Goal: Transaction & Acquisition: Purchase product/service

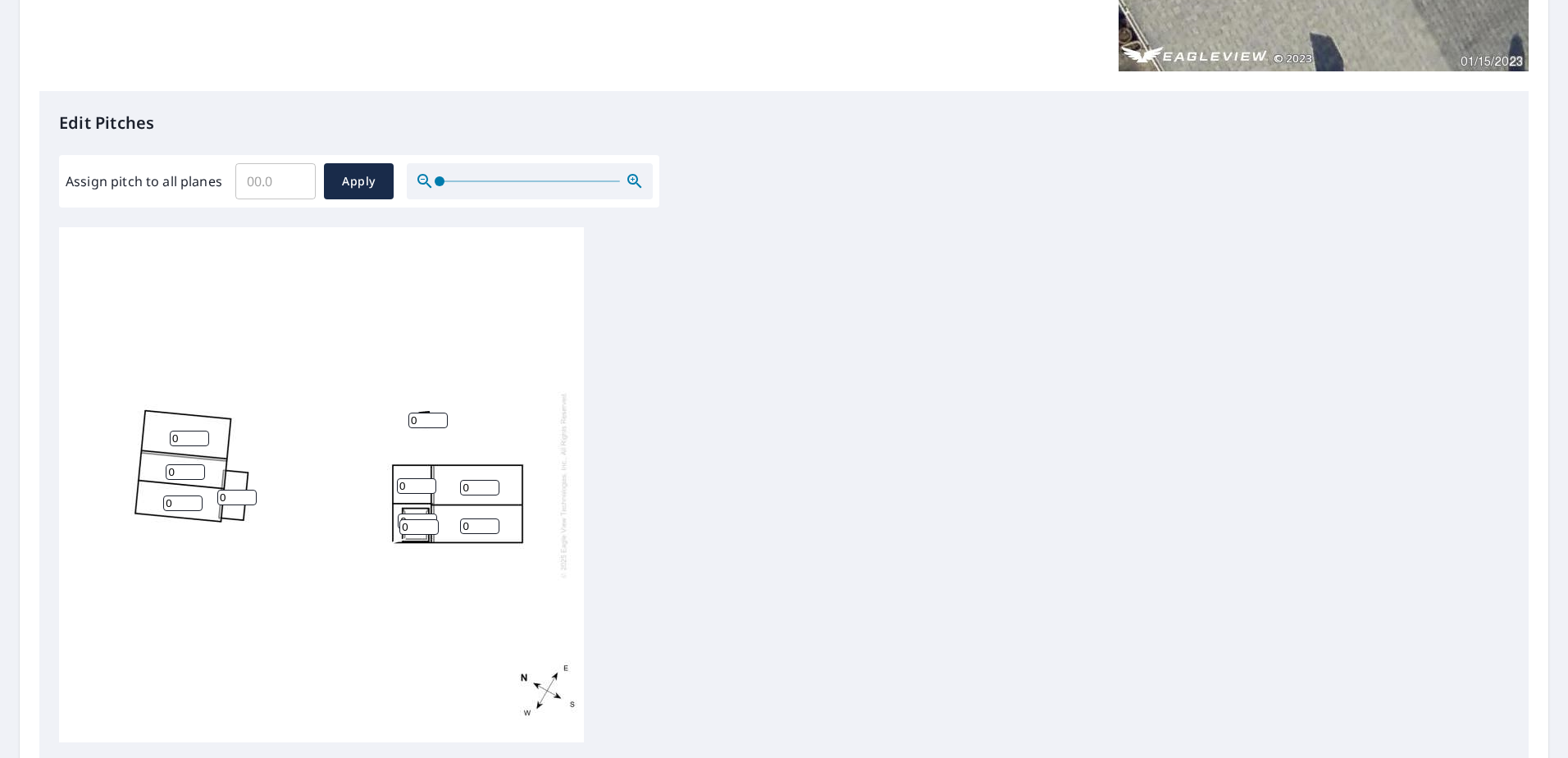
scroll to position [492, 0]
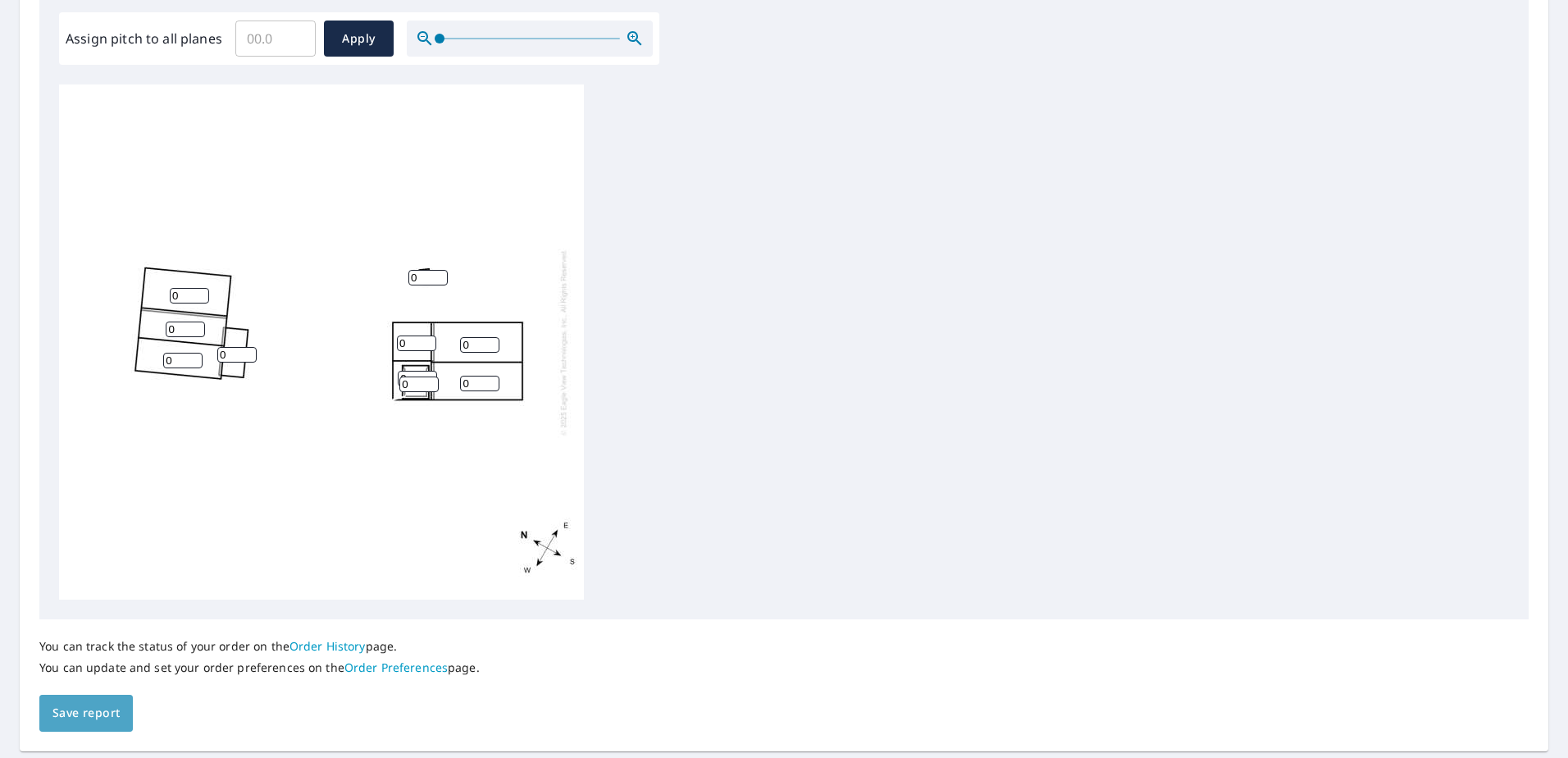
click at [84, 710] on span "Save report" at bounding box center [86, 713] width 67 height 20
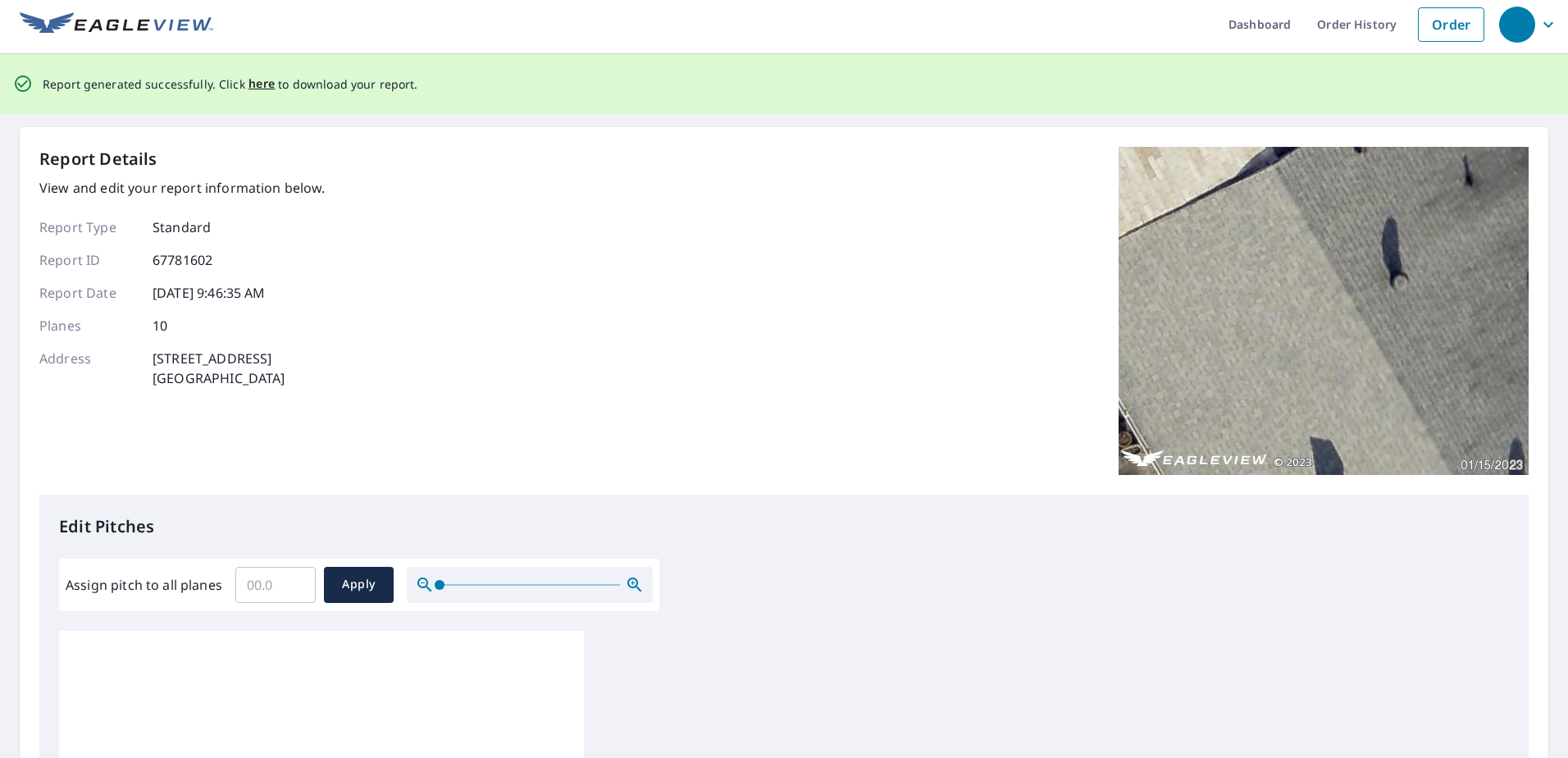
scroll to position [0, 0]
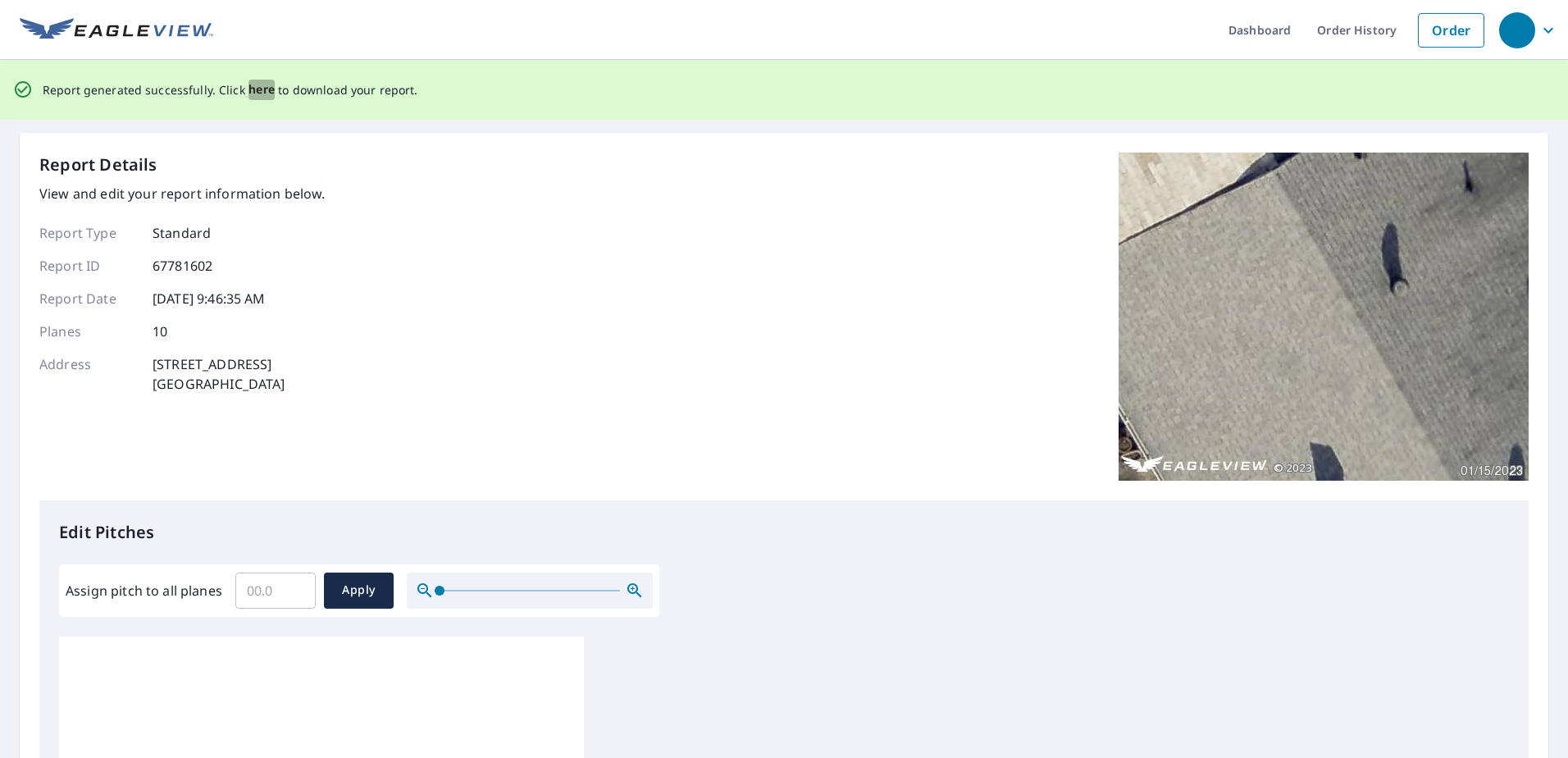
click at [261, 93] on span "here" at bounding box center [261, 89] width 27 height 20
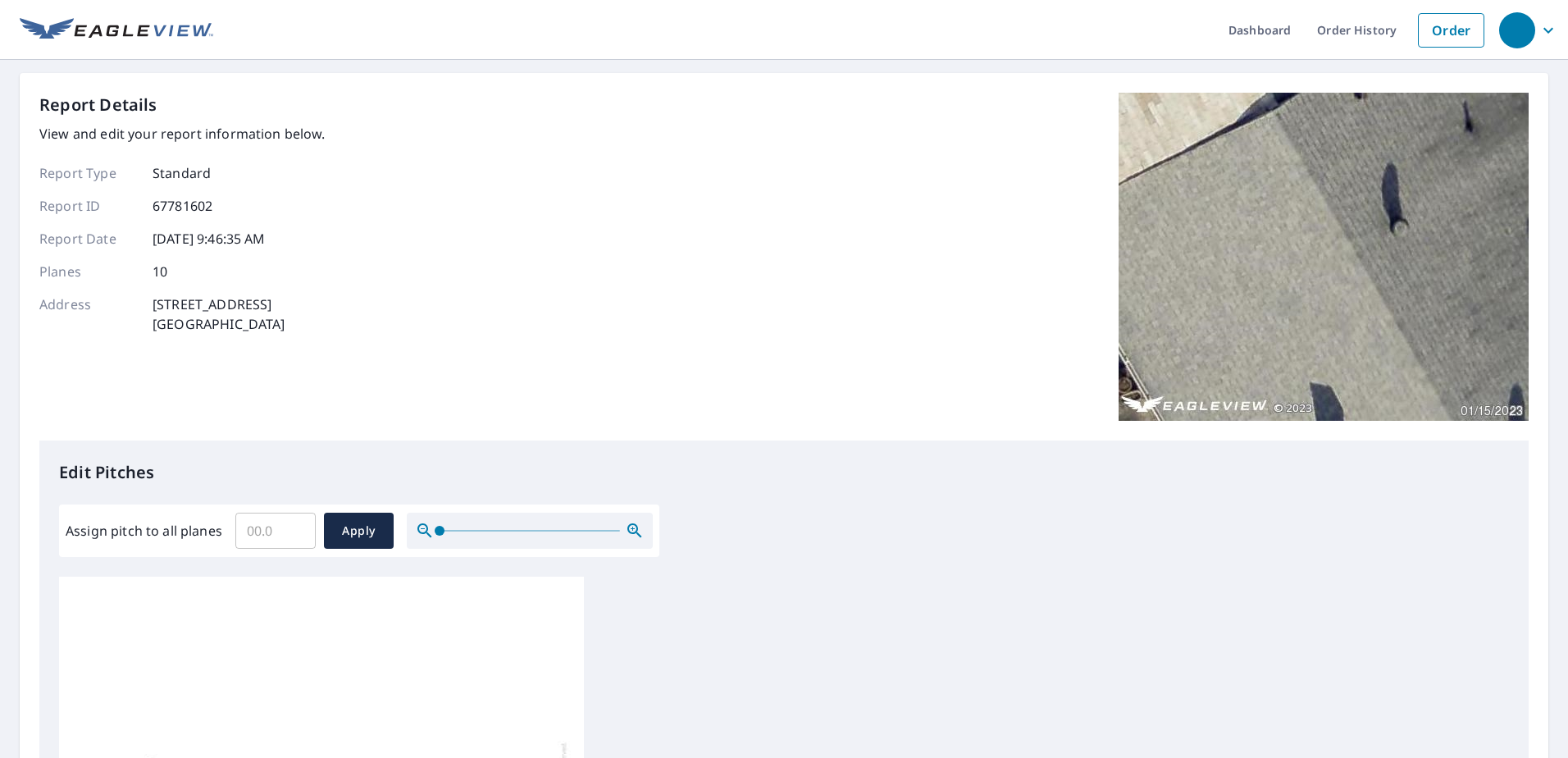
drag, startPoint x: 255, startPoint y: 108, endPoint x: 829, endPoint y: 247, distance: 590.6
click at [829, 247] on div "Report Details View and edit your report information below. Report Type Standar…" at bounding box center [784, 266] width 1490 height 348
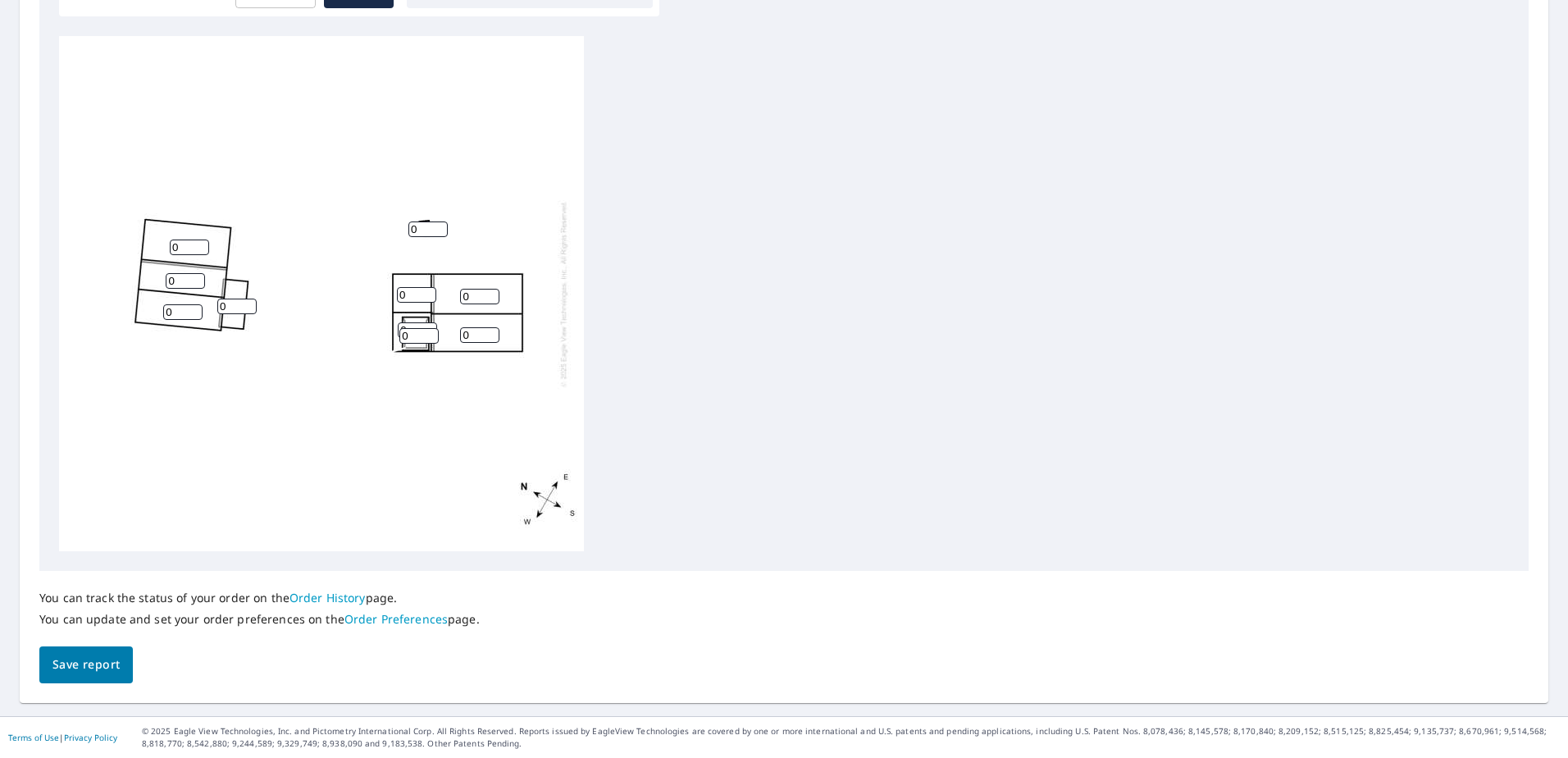
click at [48, 674] on button "Save report" at bounding box center [86, 665] width 93 height 37
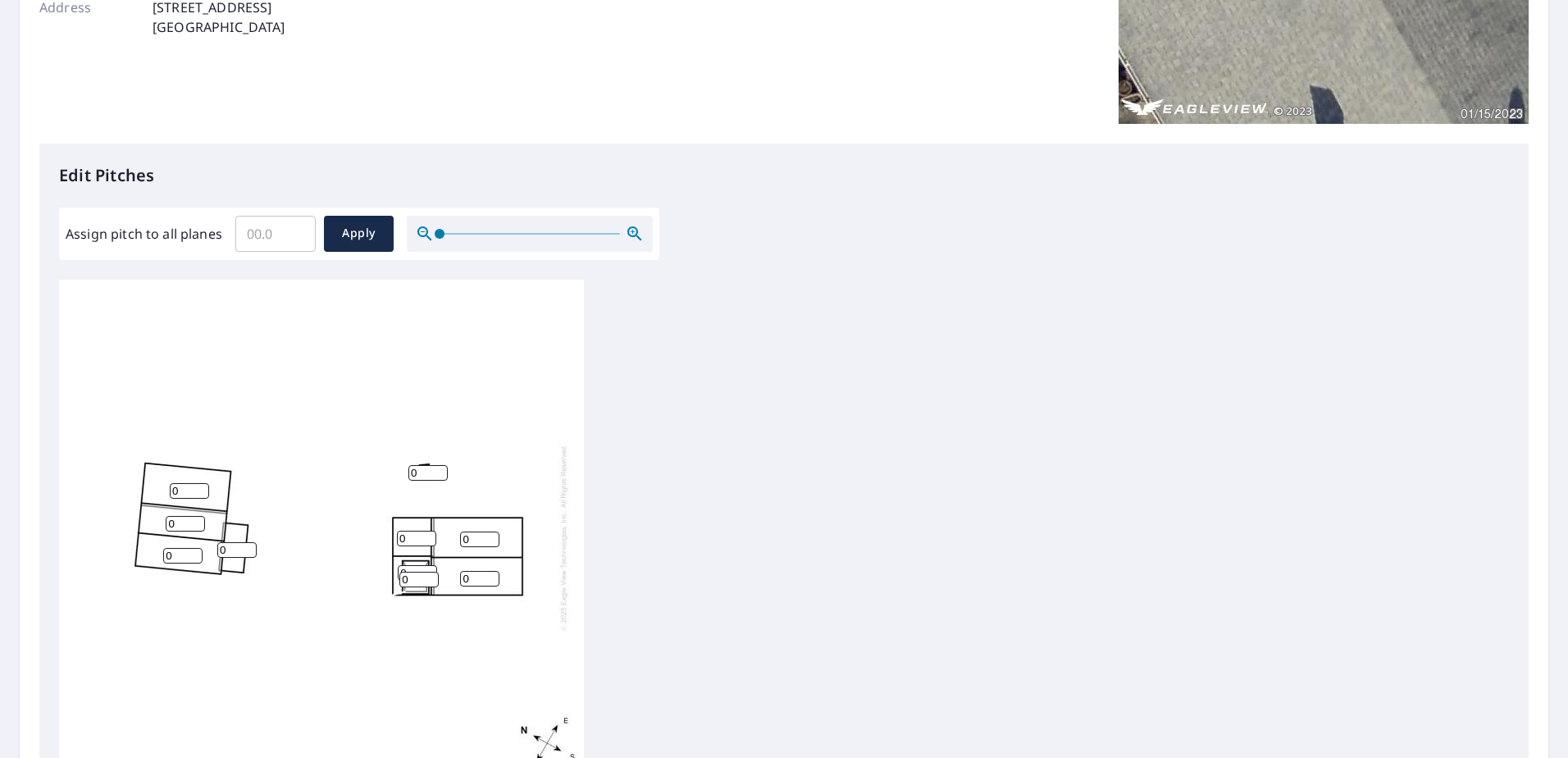
scroll to position [0, 0]
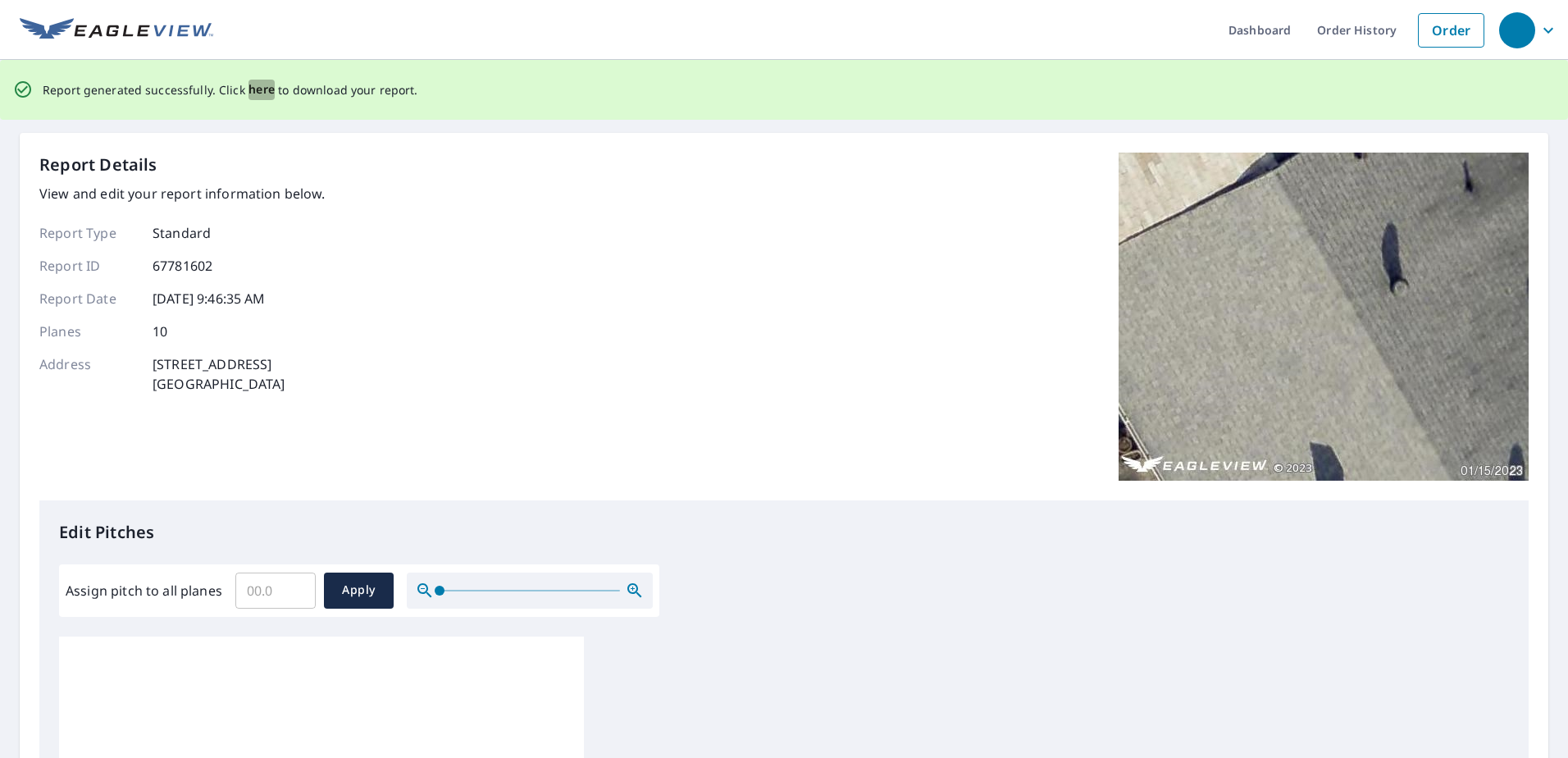
click at [249, 91] on span "here" at bounding box center [261, 89] width 27 height 20
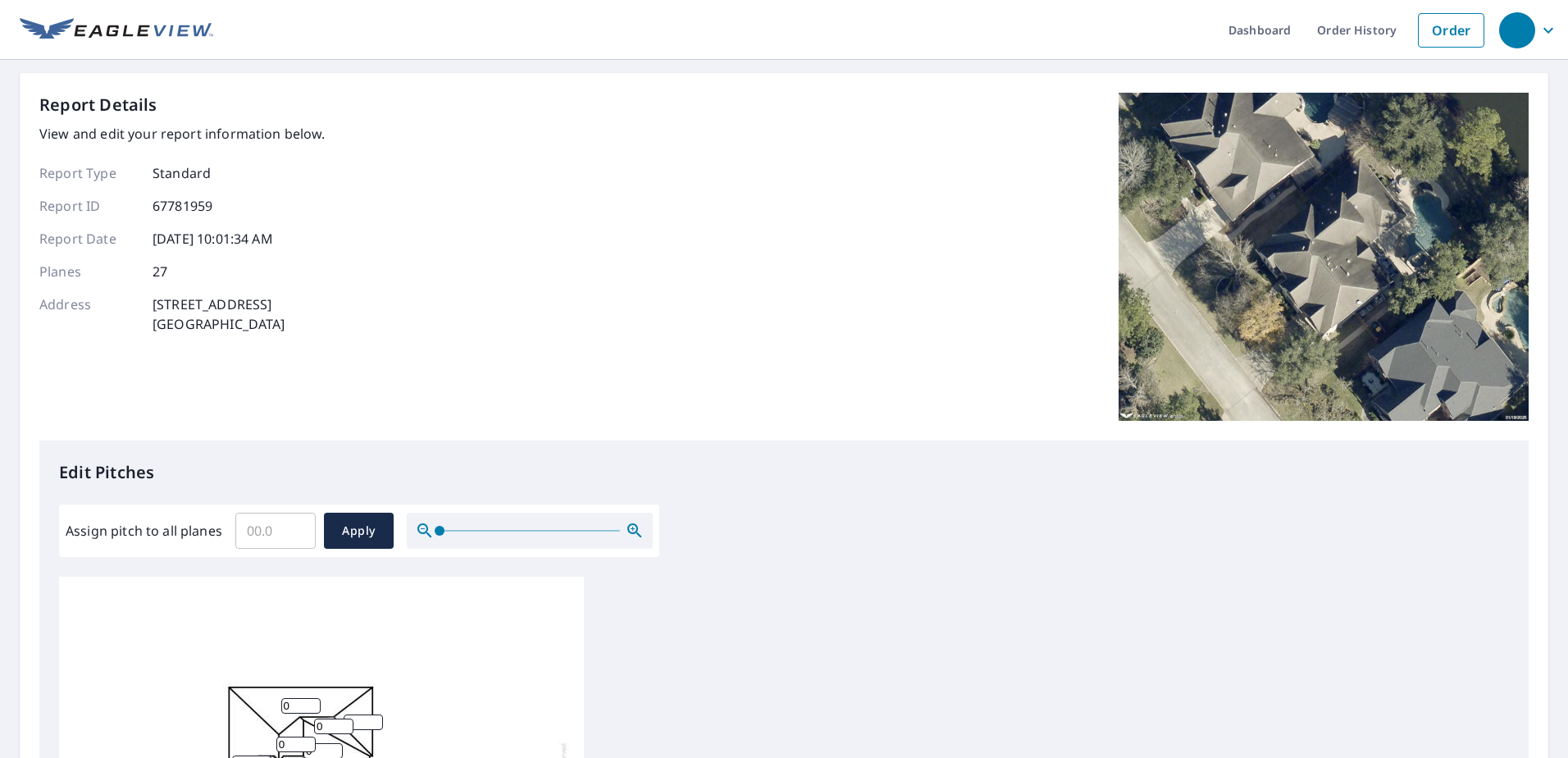
drag, startPoint x: 588, startPoint y: 430, endPoint x: 512, endPoint y: 498, distance: 102.0
drag, startPoint x: 512, startPoint y: 498, endPoint x: 367, endPoint y: 304, distance: 242.2
click at [367, 304] on div "Report Details View and edit your report information below. Report Type Standar…" at bounding box center [784, 266] width 1490 height 348
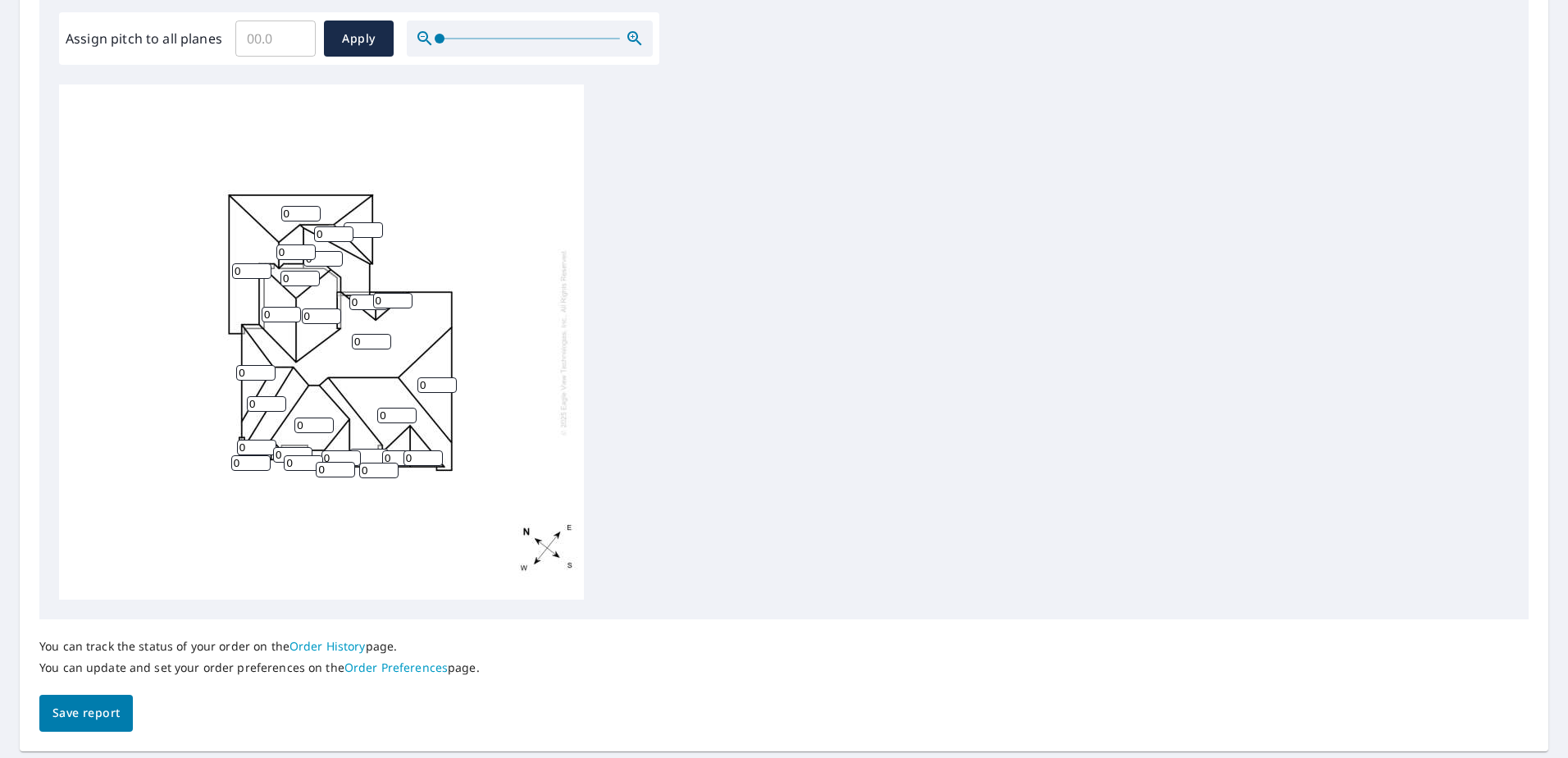
drag, startPoint x: 48, startPoint y: 717, endPoint x: 40, endPoint y: 716, distance: 8.1
click at [46, 717] on button "Save report" at bounding box center [86, 713] width 93 height 37
drag, startPoint x: 22, startPoint y: 678, endPoint x: 18, endPoint y: 705, distance: 27.3
click at [18, 705] on div "Dashboard Order History Order Report Details View and edit your report informat…" at bounding box center [784, 379] width 1568 height 758
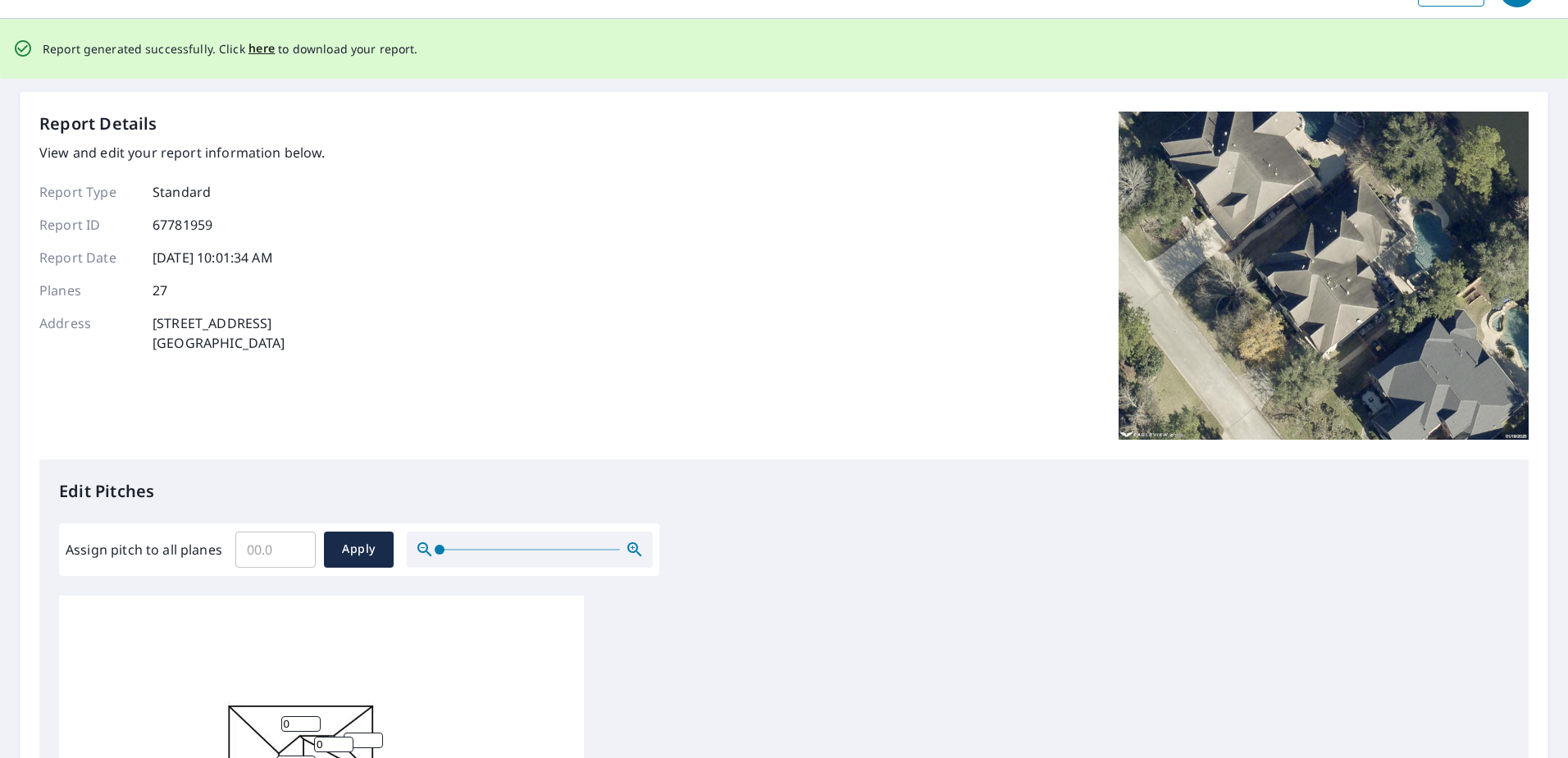
scroll to position [0, 0]
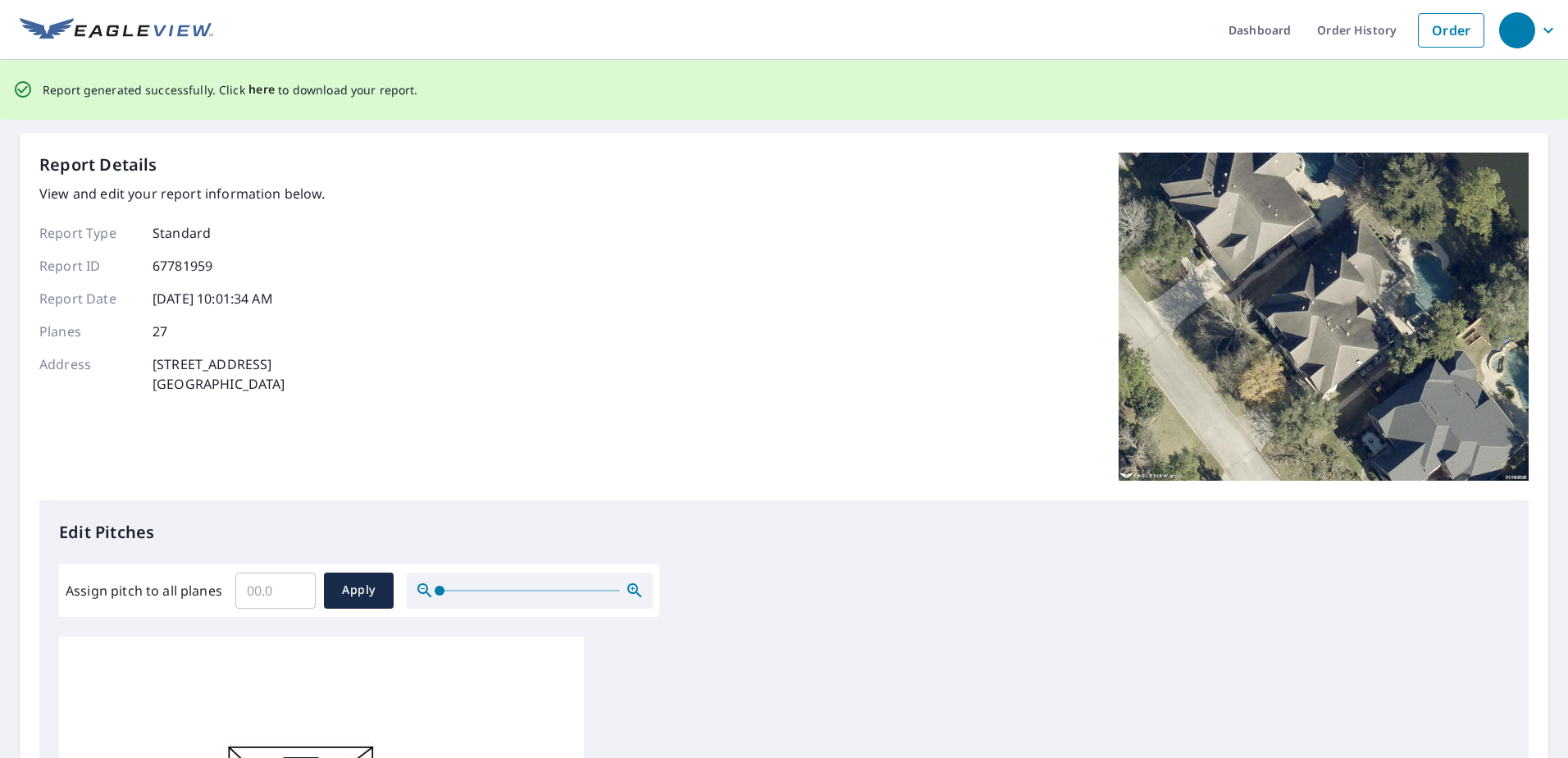
click at [248, 92] on span "here" at bounding box center [261, 89] width 27 height 20
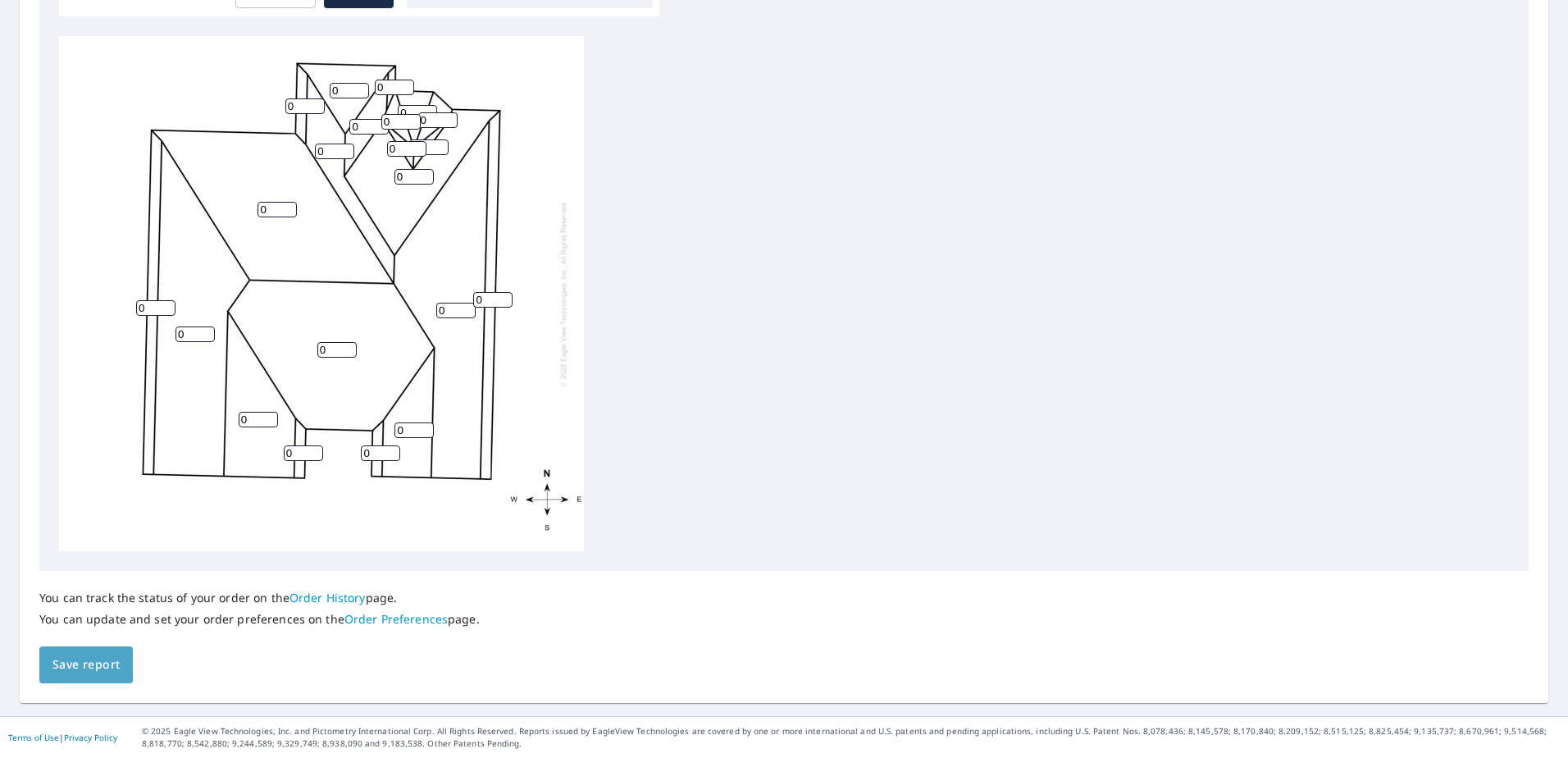
click at [89, 656] on button "Save report" at bounding box center [86, 665] width 93 height 37
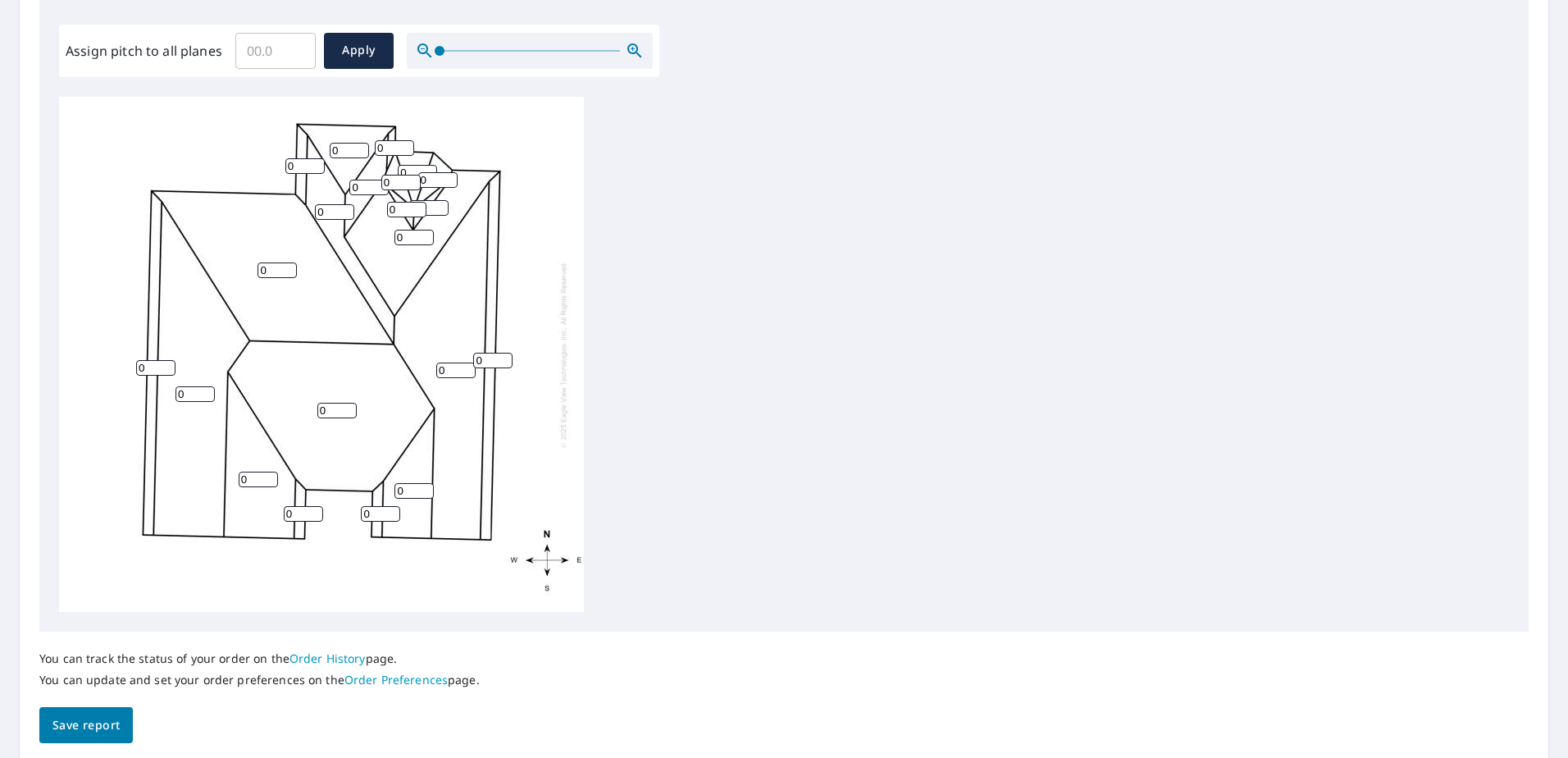
scroll to position [599, 0]
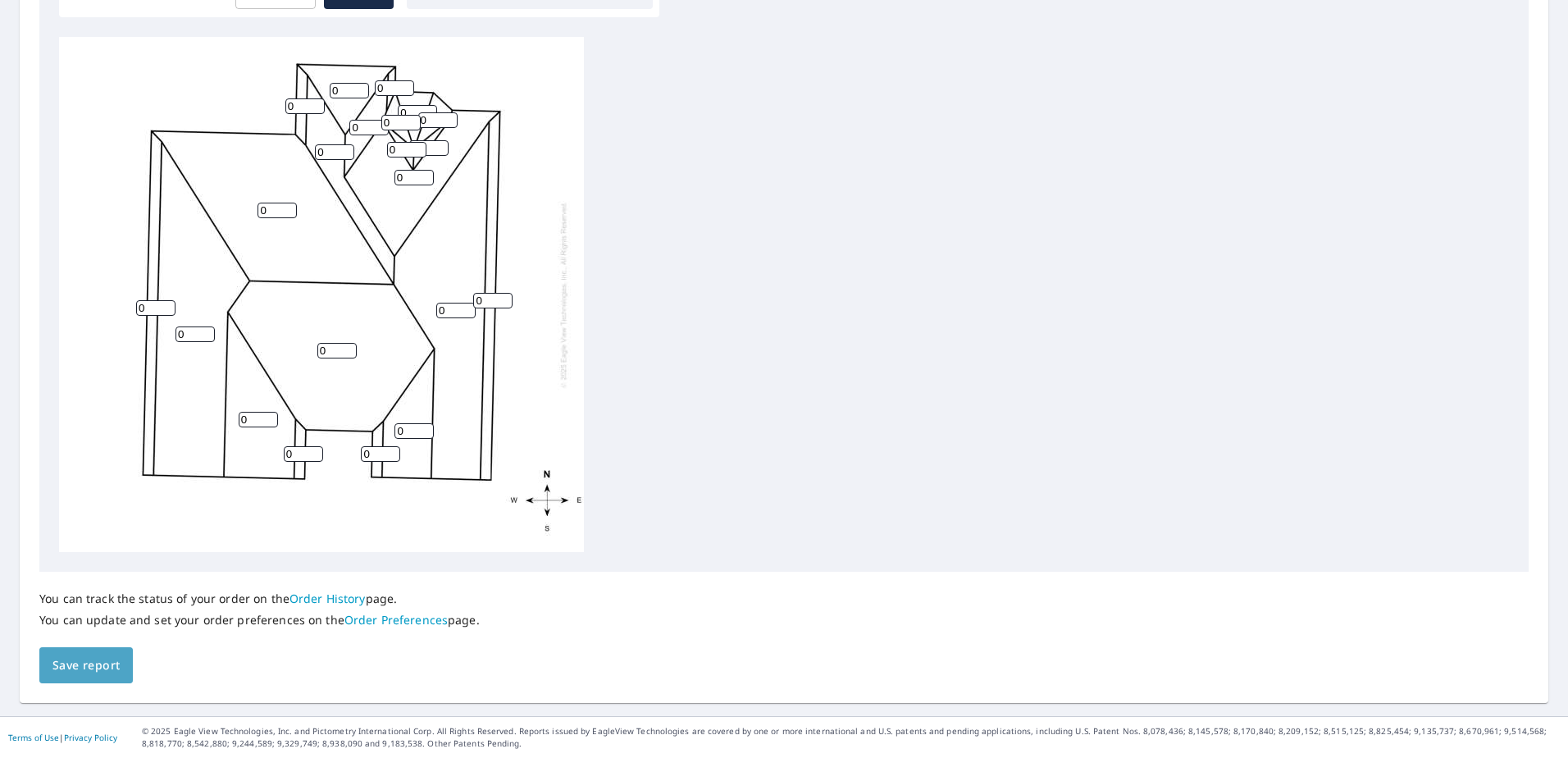
drag, startPoint x: 68, startPoint y: 664, endPoint x: 77, endPoint y: 663, distance: 9.1
click at [71, 664] on span "Save report" at bounding box center [86, 666] width 67 height 20
click at [67, 663] on span "Save report" at bounding box center [86, 666] width 67 height 20
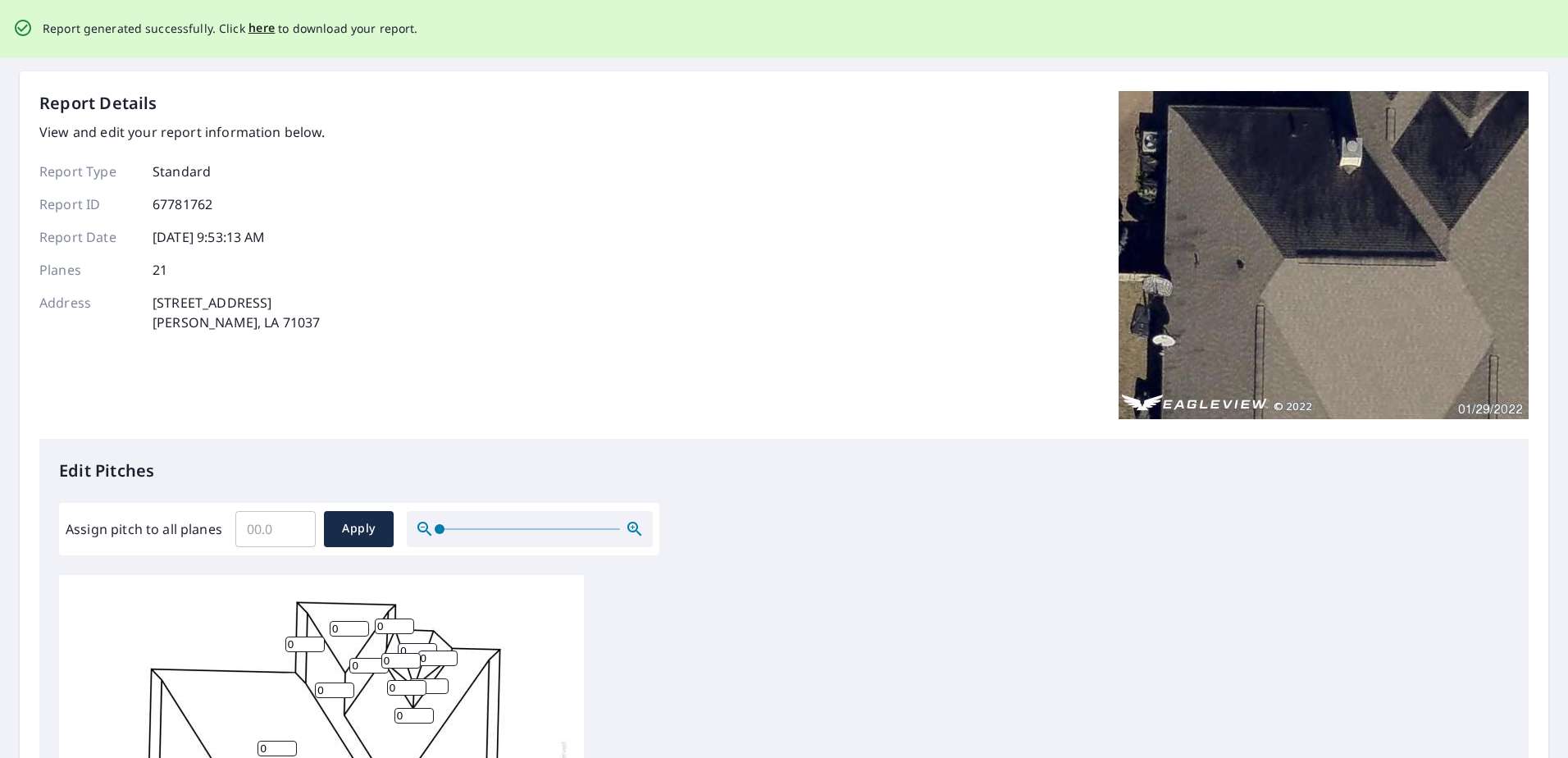
scroll to position [0, 0]
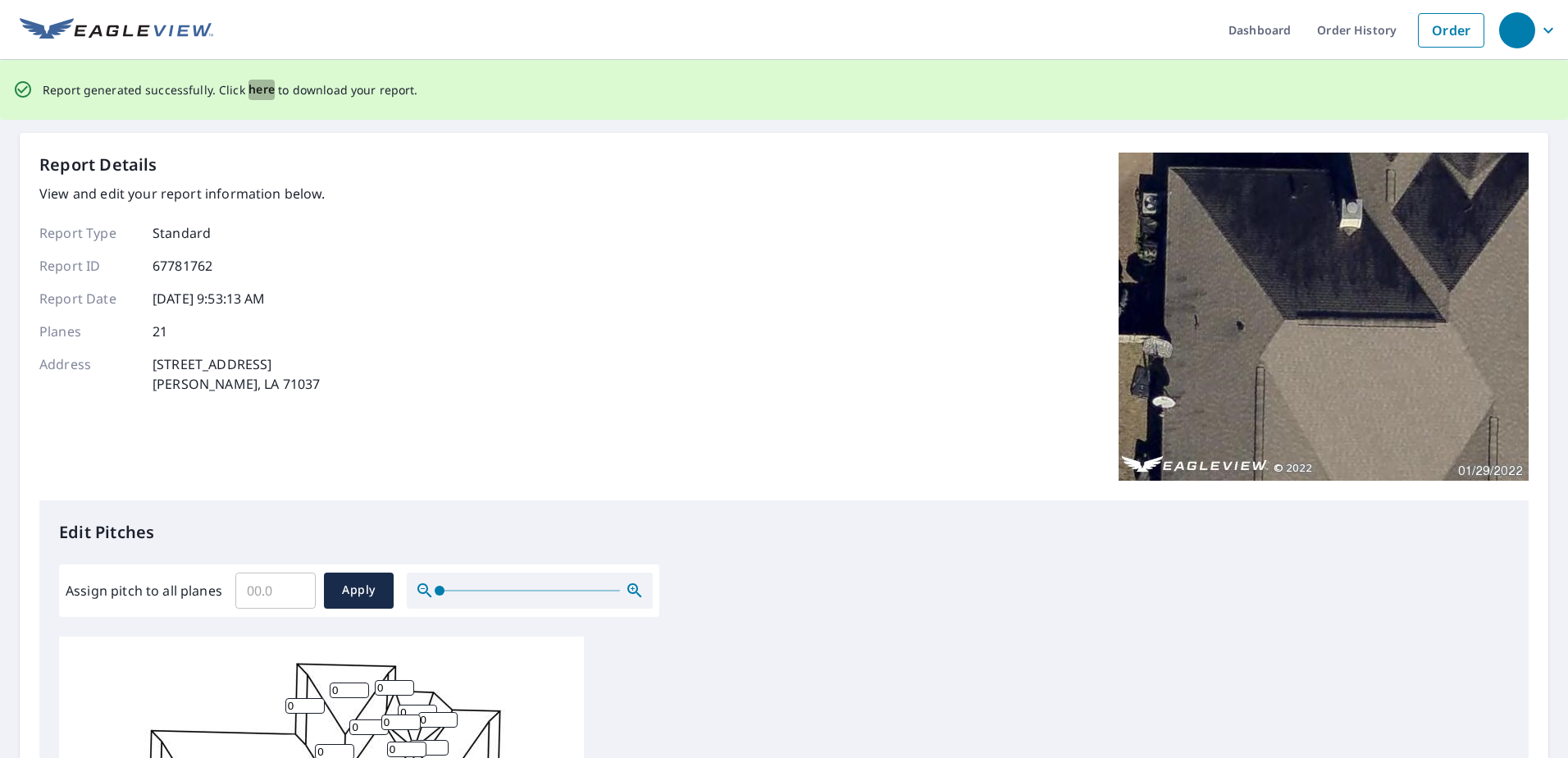
click at [258, 86] on span "here" at bounding box center [261, 89] width 27 height 20
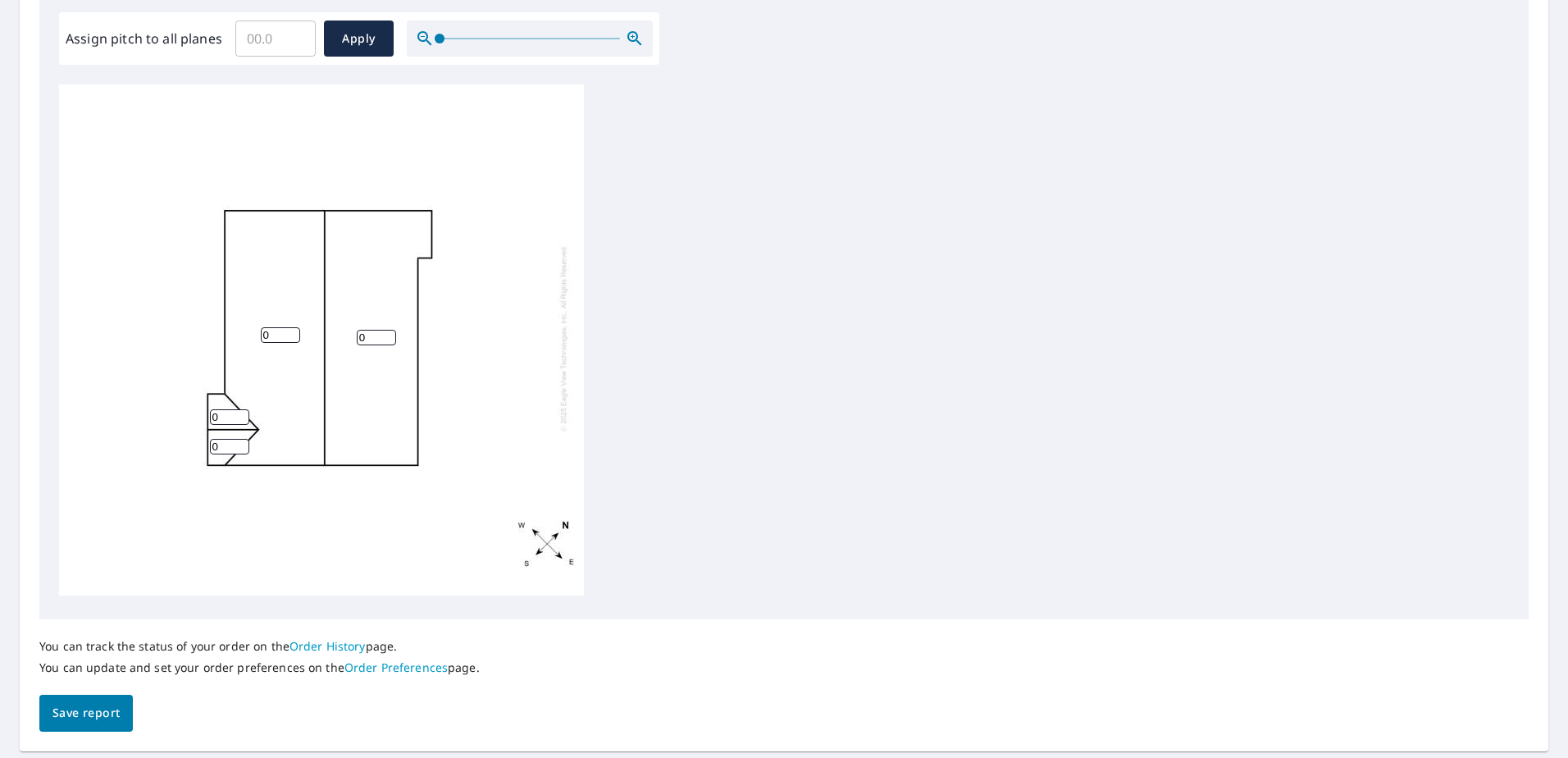
scroll to position [17, 0]
click at [74, 695] on button "Save report" at bounding box center [86, 713] width 93 height 37
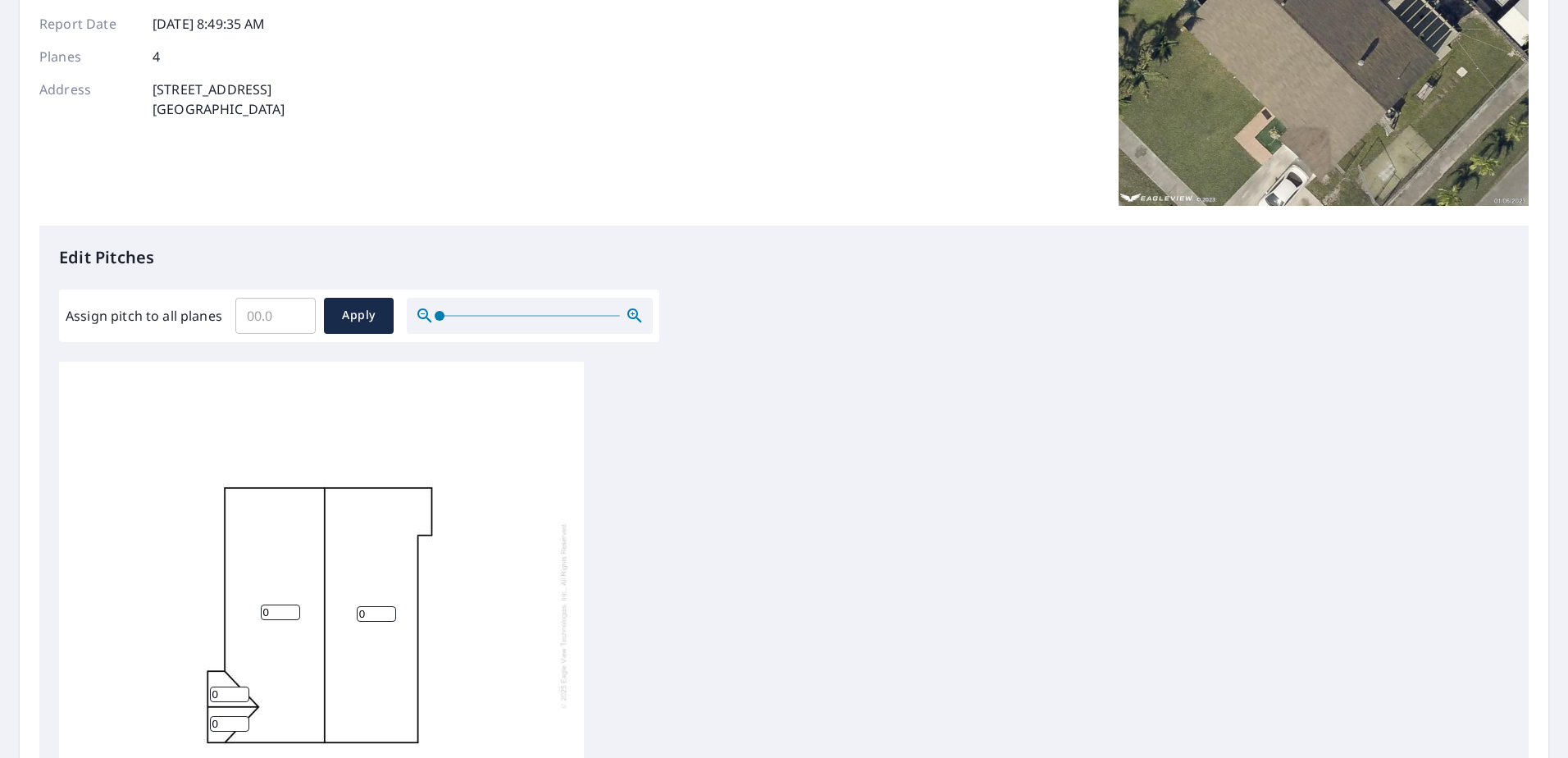
scroll to position [0, 0]
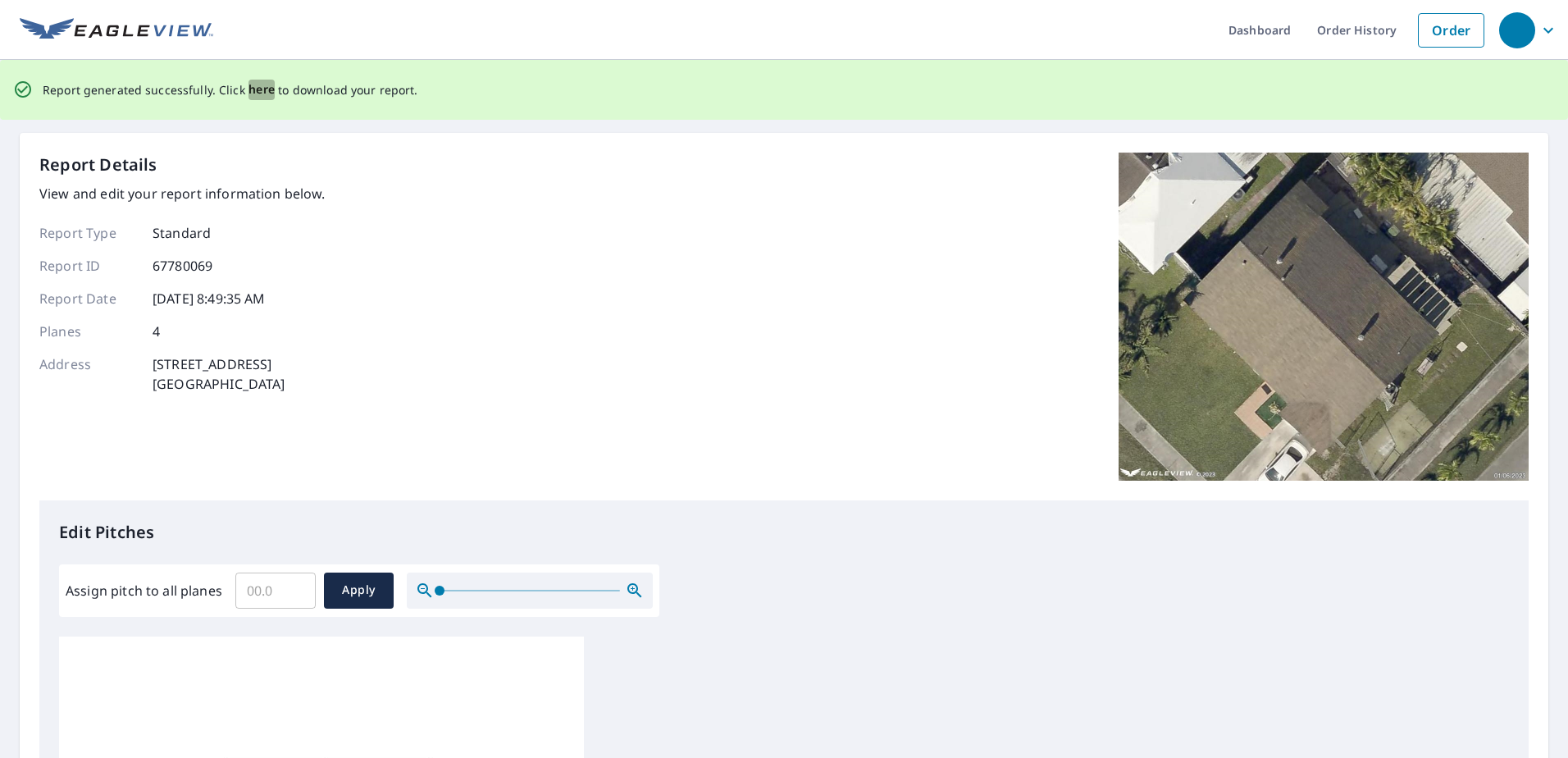
click at [261, 92] on span "here" at bounding box center [261, 89] width 27 height 20
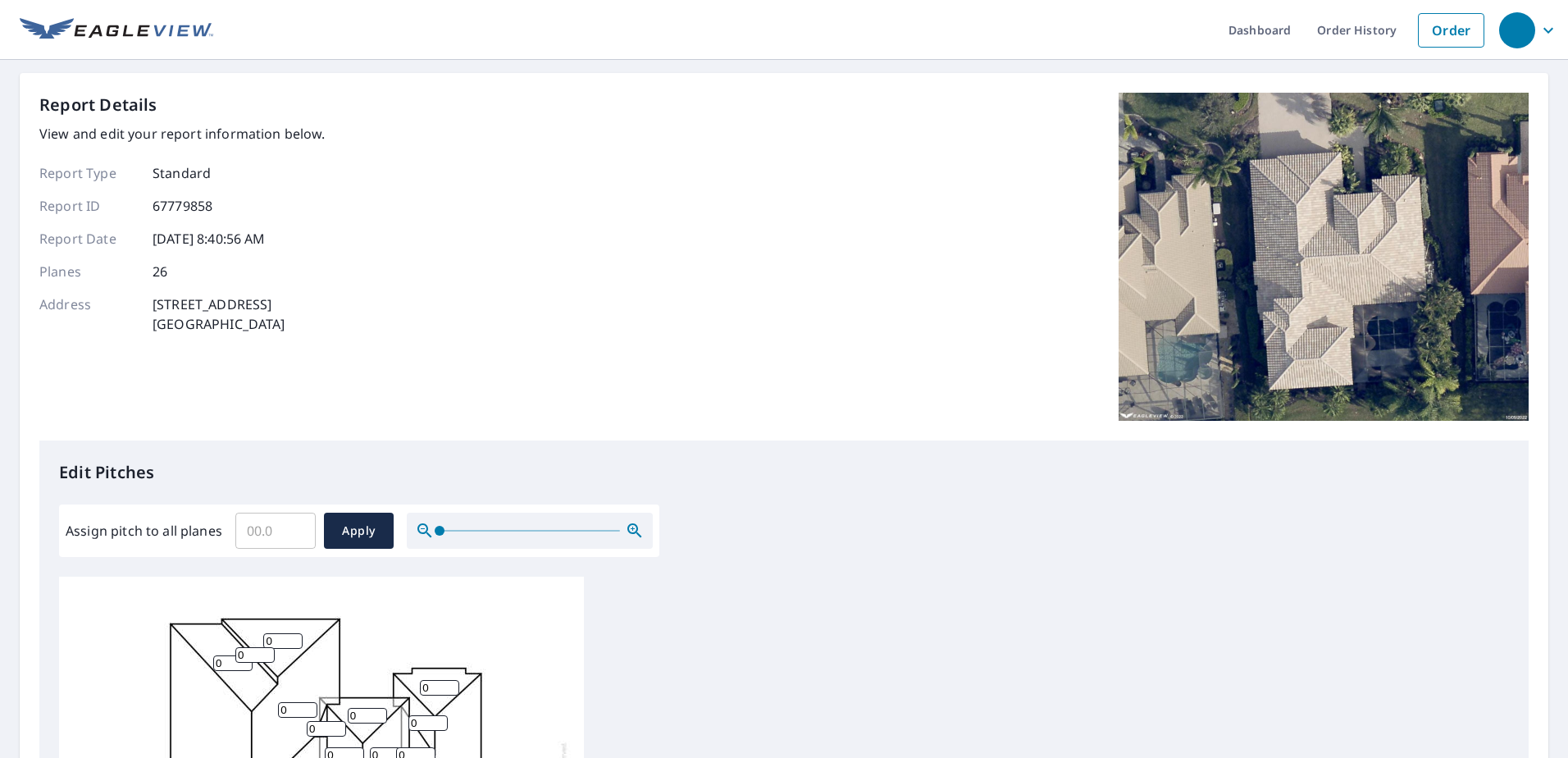
scroll to position [540, 0]
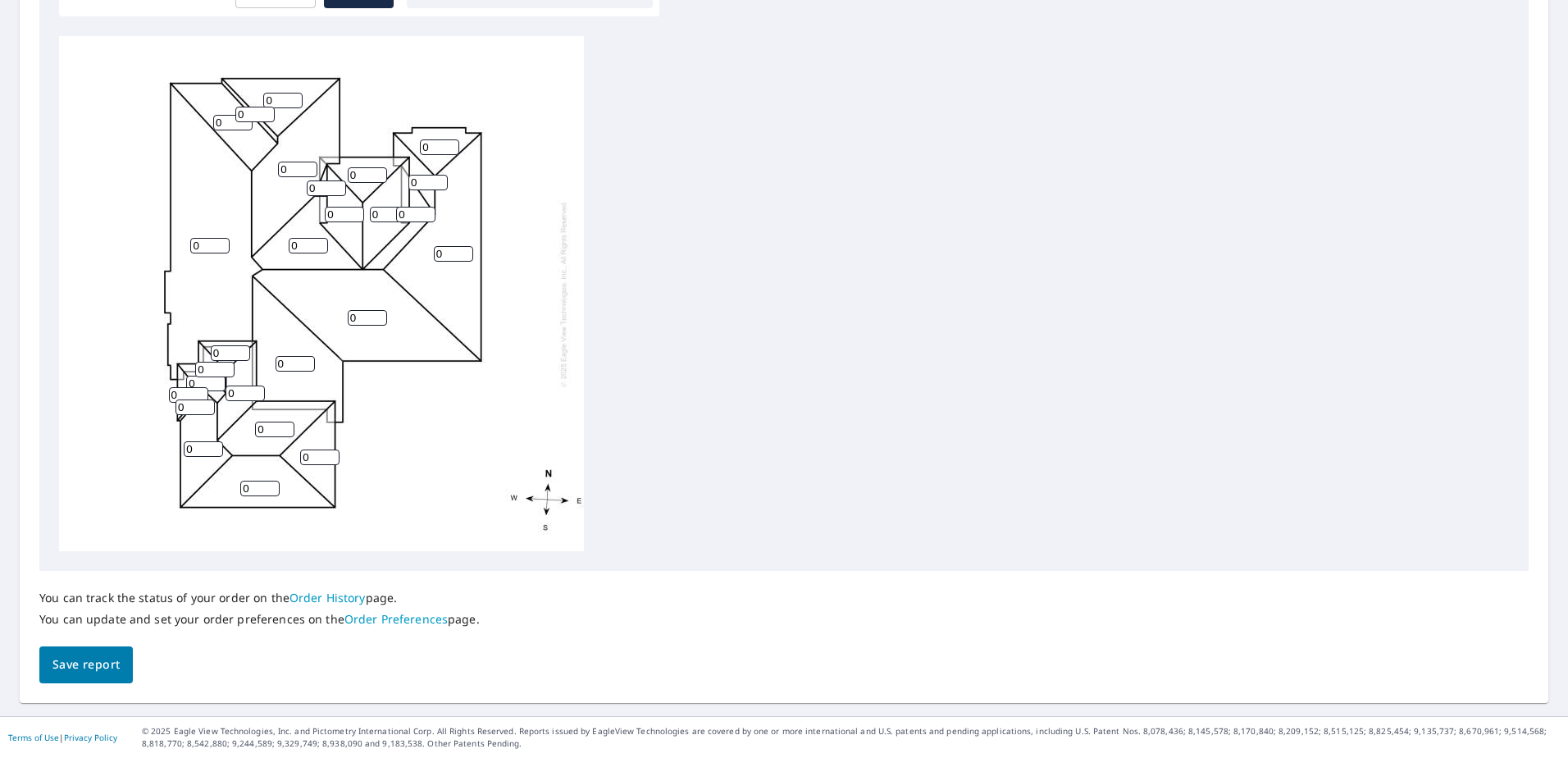
click at [88, 655] on span "Save report" at bounding box center [86, 665] width 67 height 20
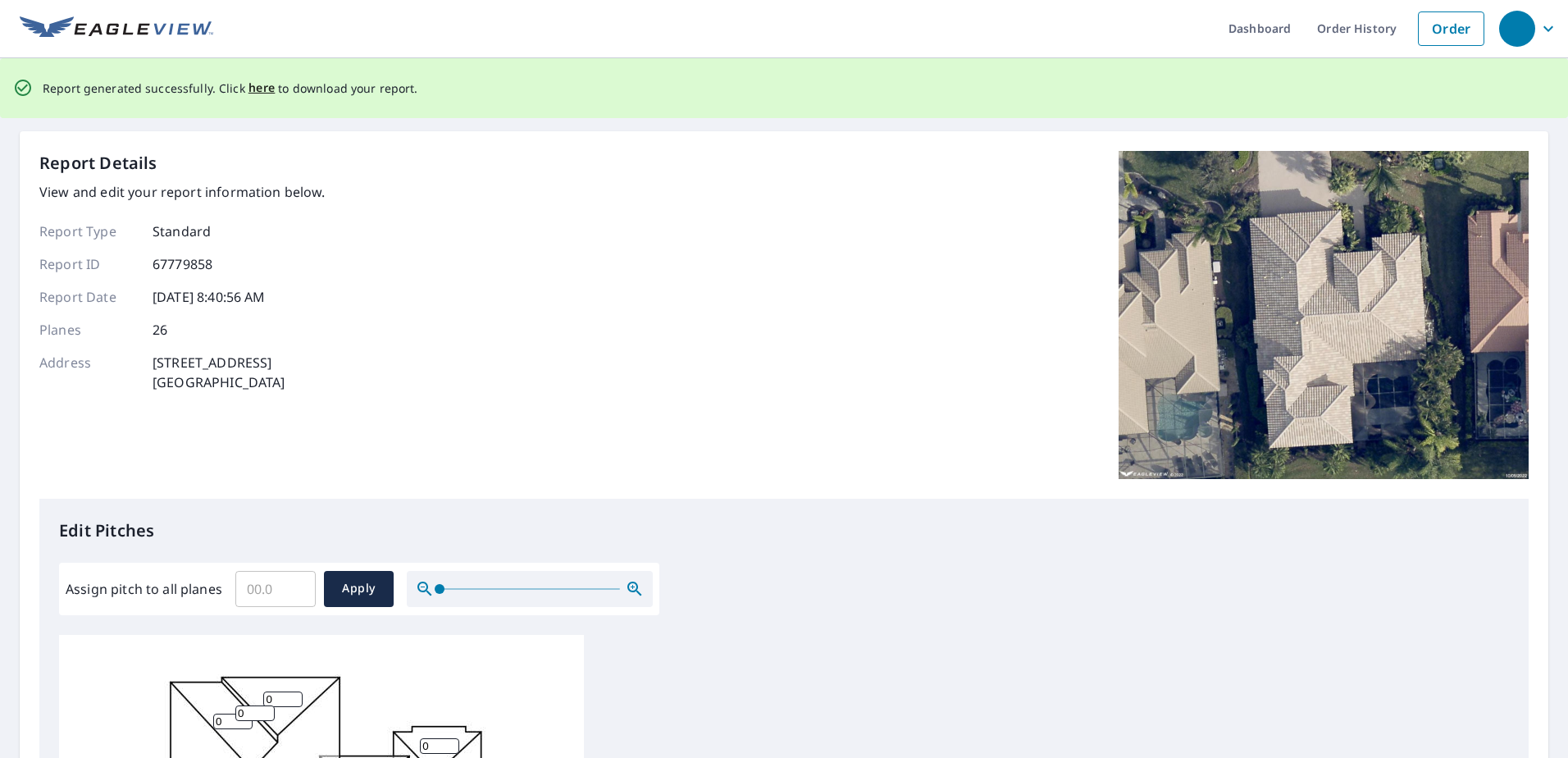
scroll to position [0, 0]
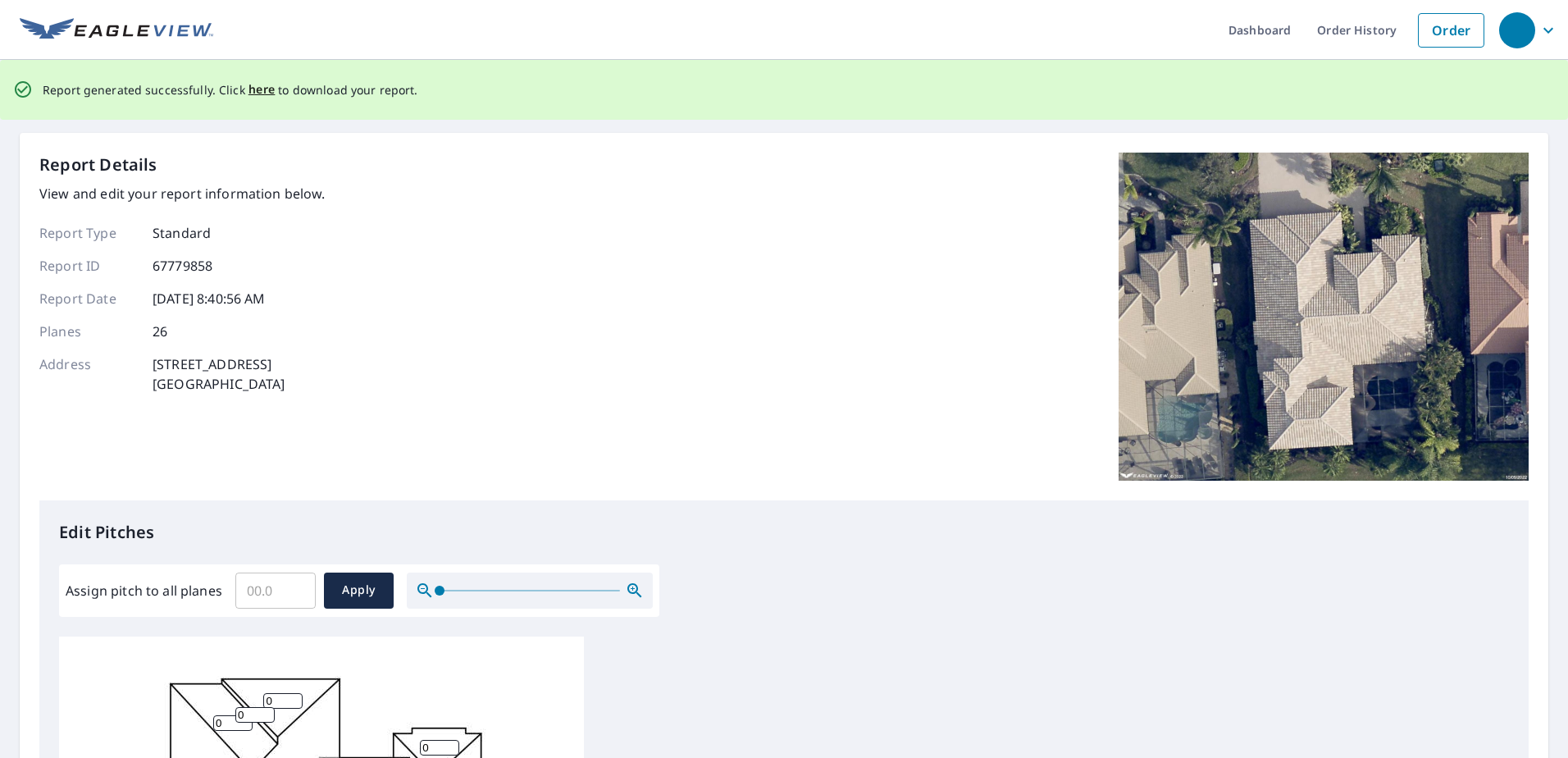
click at [241, 94] on p "Report generated successfully. Click here to download your report." at bounding box center [230, 89] width 375 height 20
click at [248, 90] on span "here" at bounding box center [261, 89] width 27 height 20
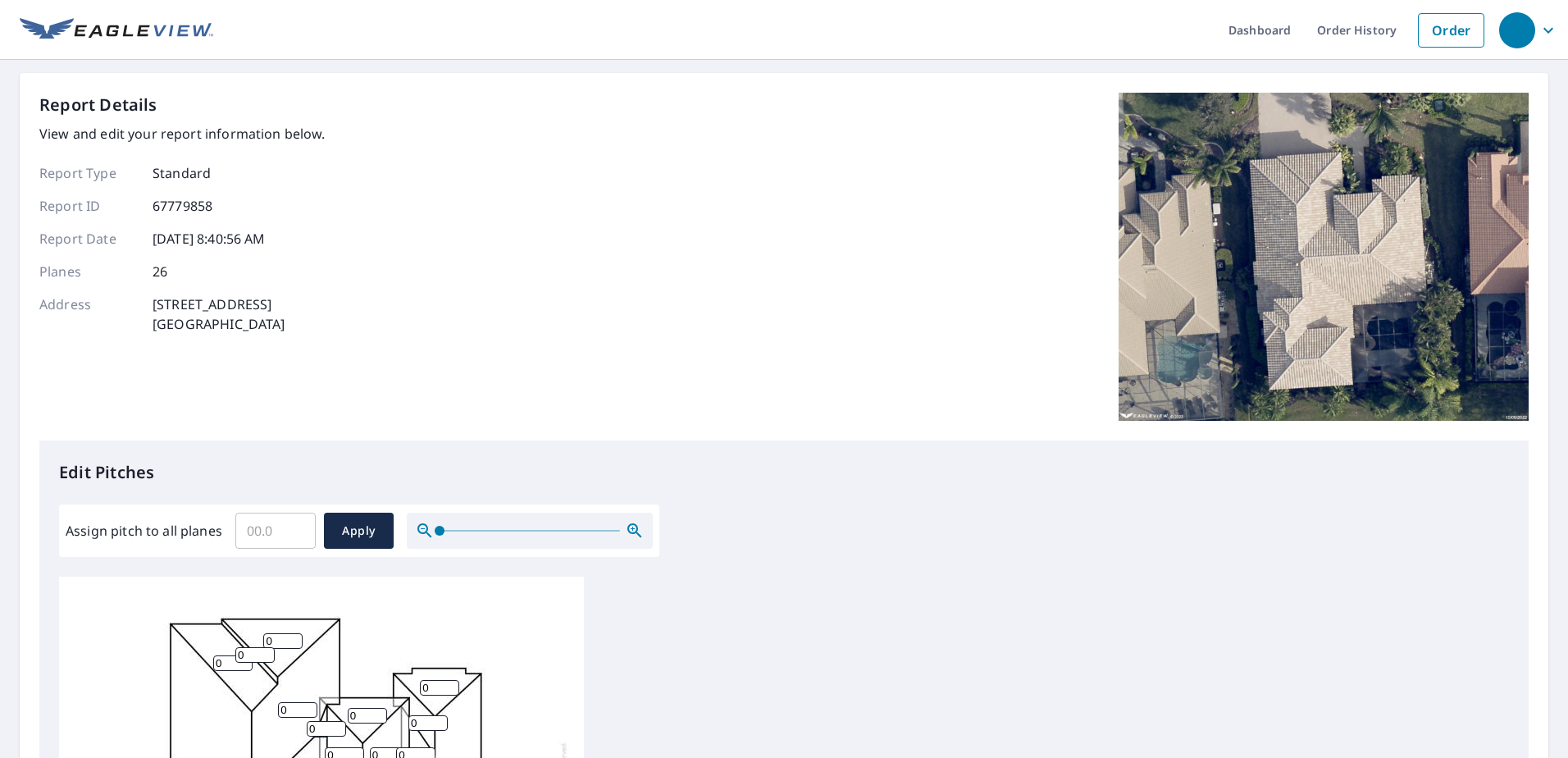
click at [827, 222] on div "Report Details View and edit your report information below. Report Type Standar…" at bounding box center [784, 266] width 1490 height 348
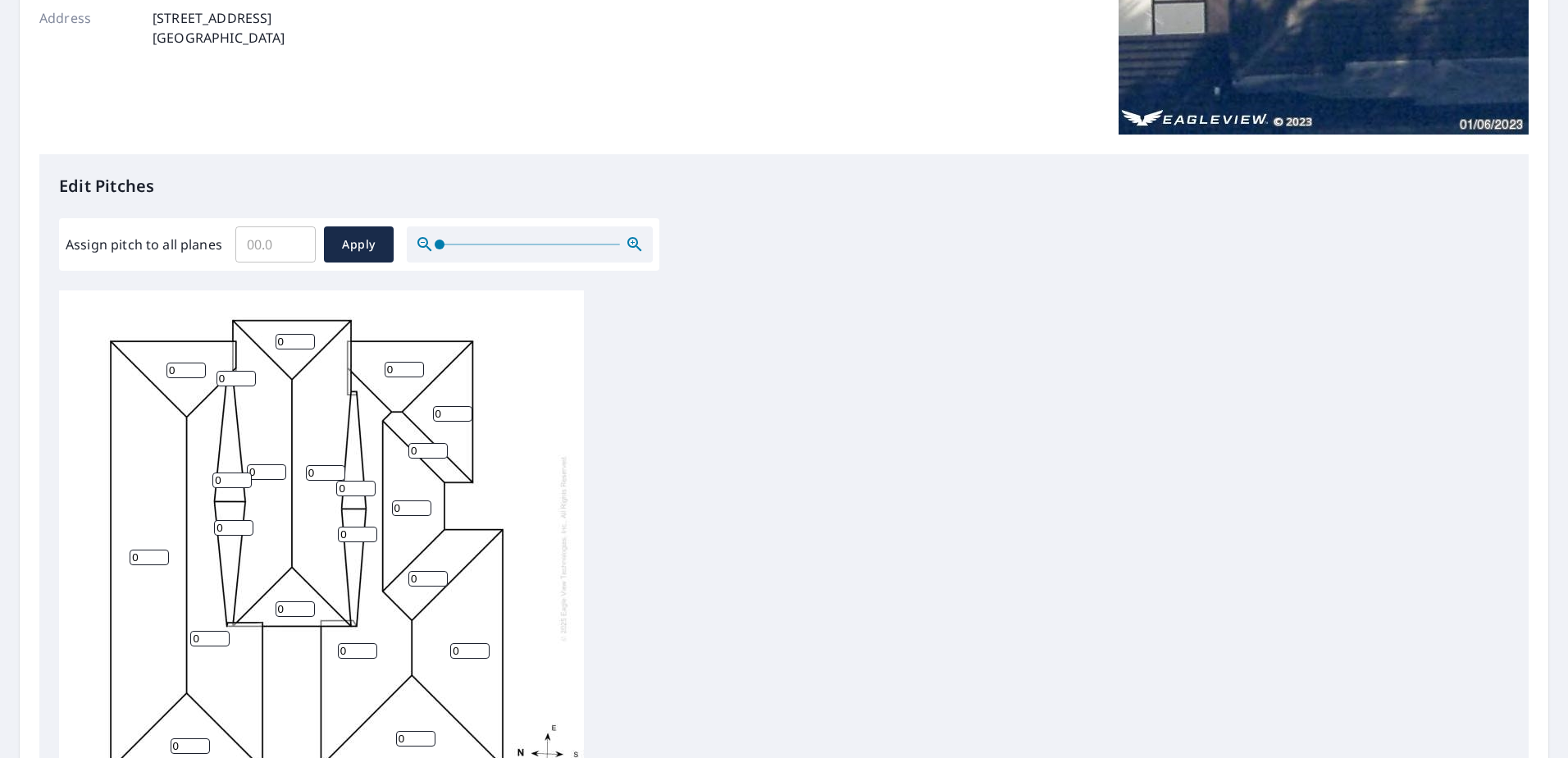
scroll to position [492, 0]
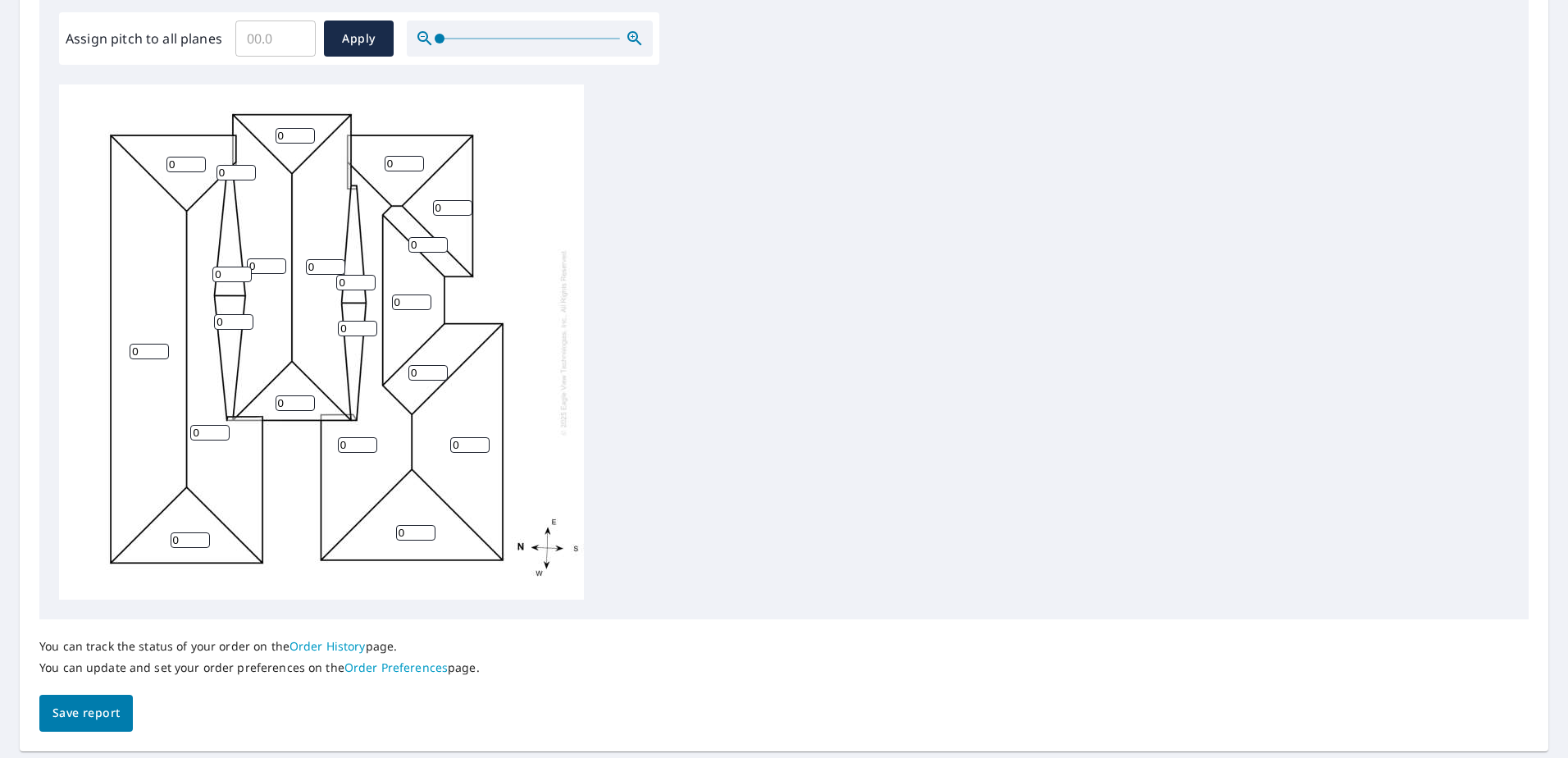
click at [85, 713] on span "Save report" at bounding box center [86, 713] width 67 height 20
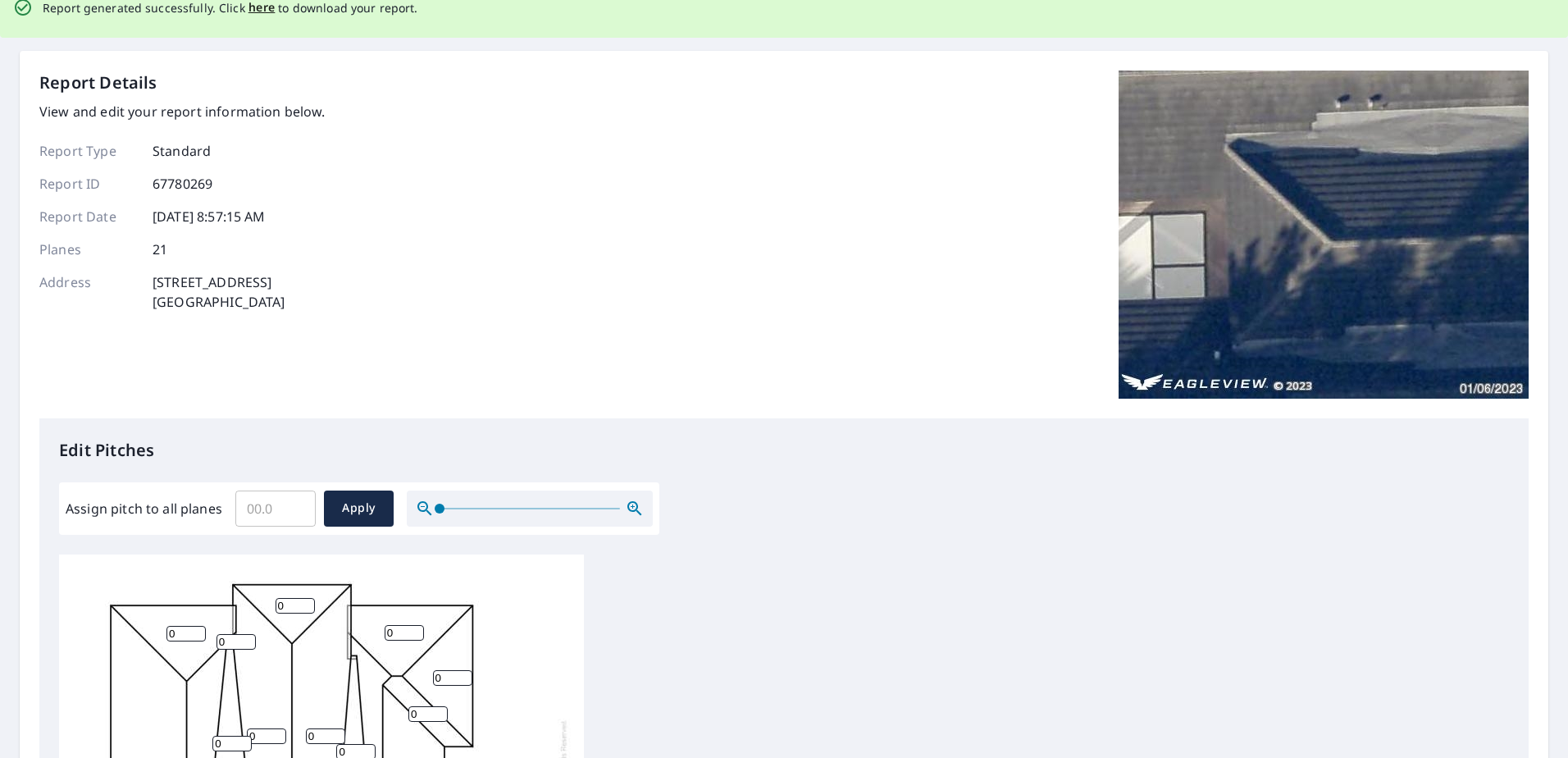
scroll to position [0, 0]
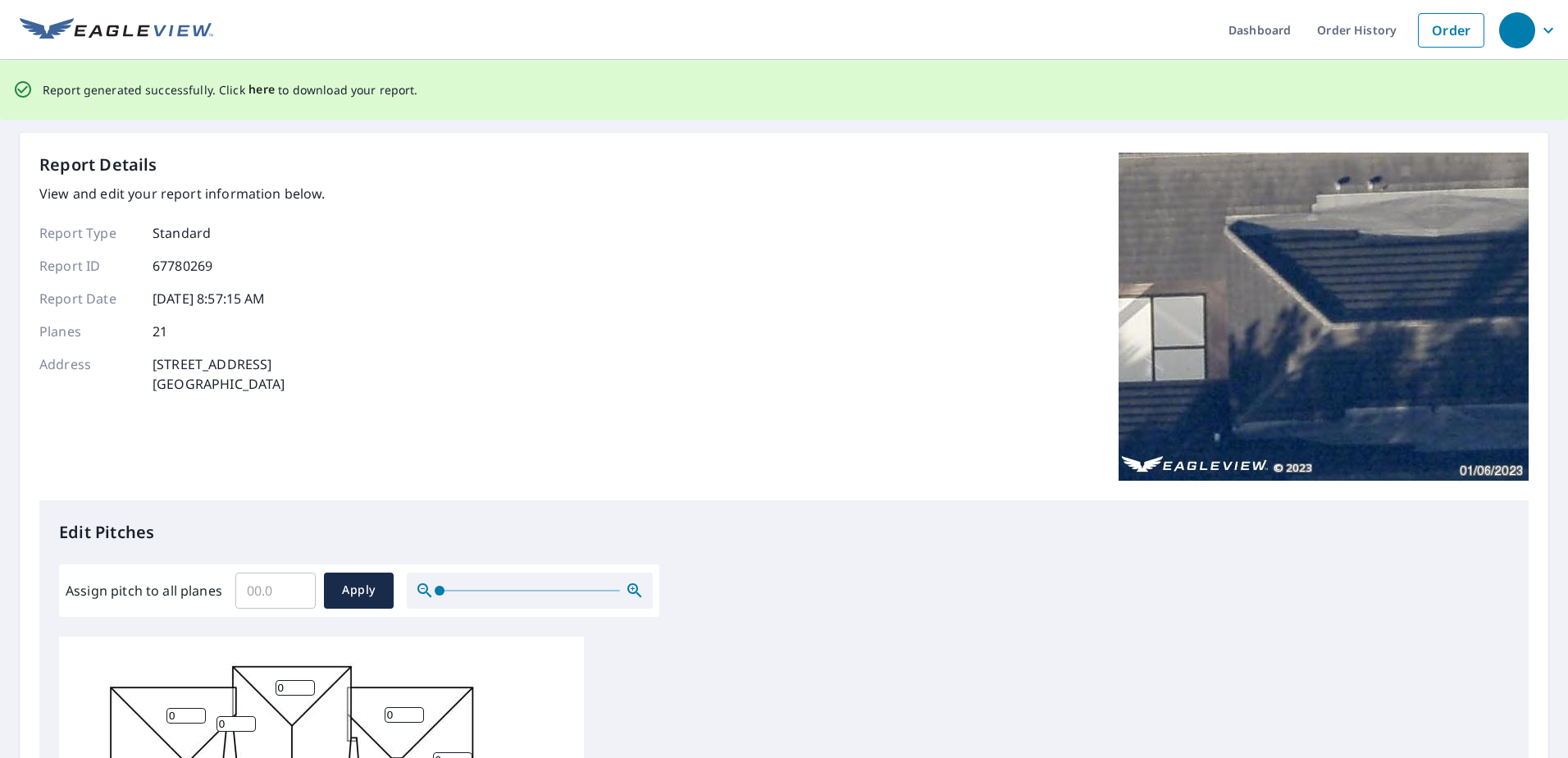
click at [256, 84] on span "here" at bounding box center [261, 89] width 27 height 20
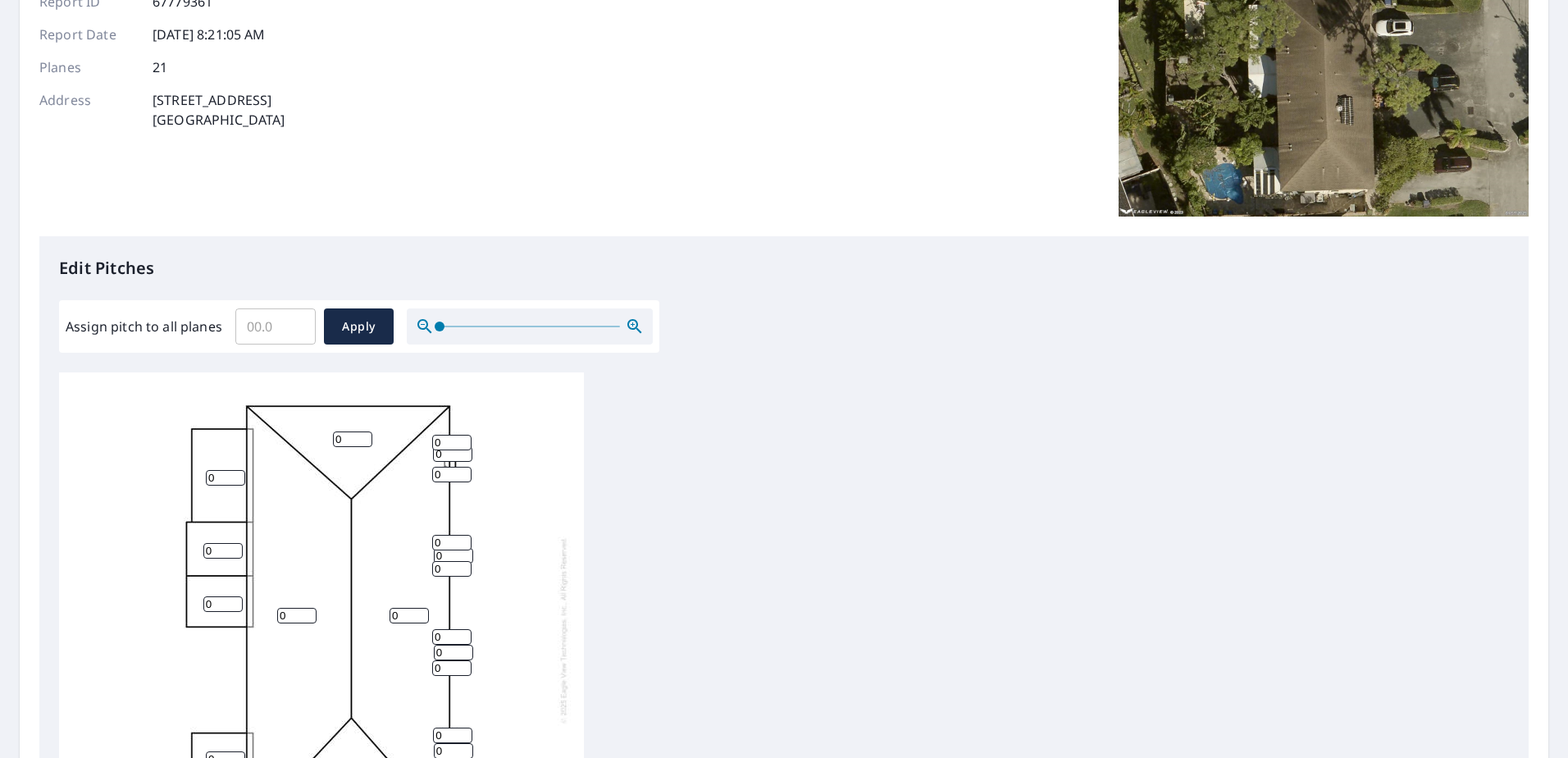
scroll to position [540, 0]
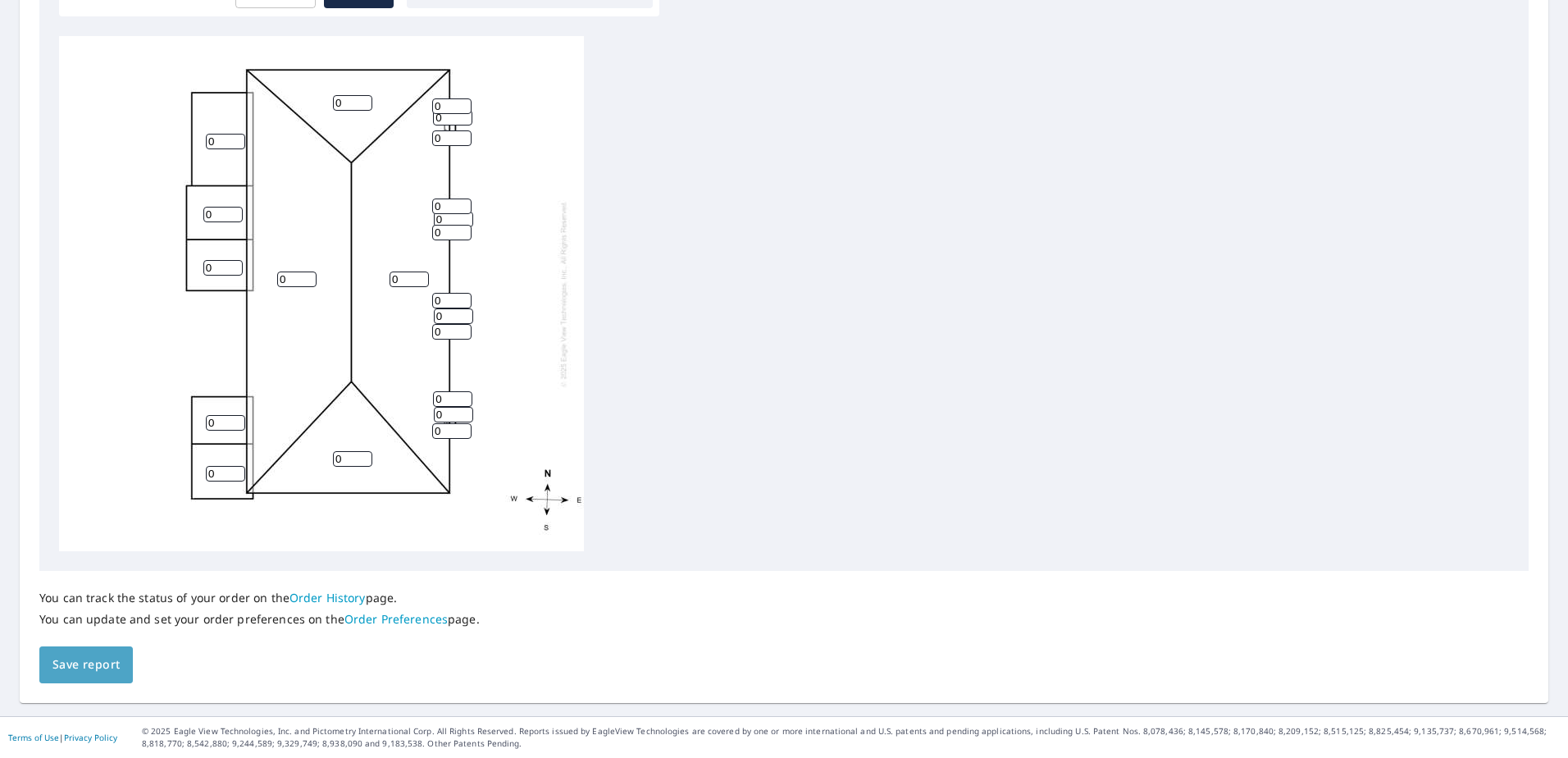
click at [78, 670] on span "Save report" at bounding box center [86, 665] width 67 height 20
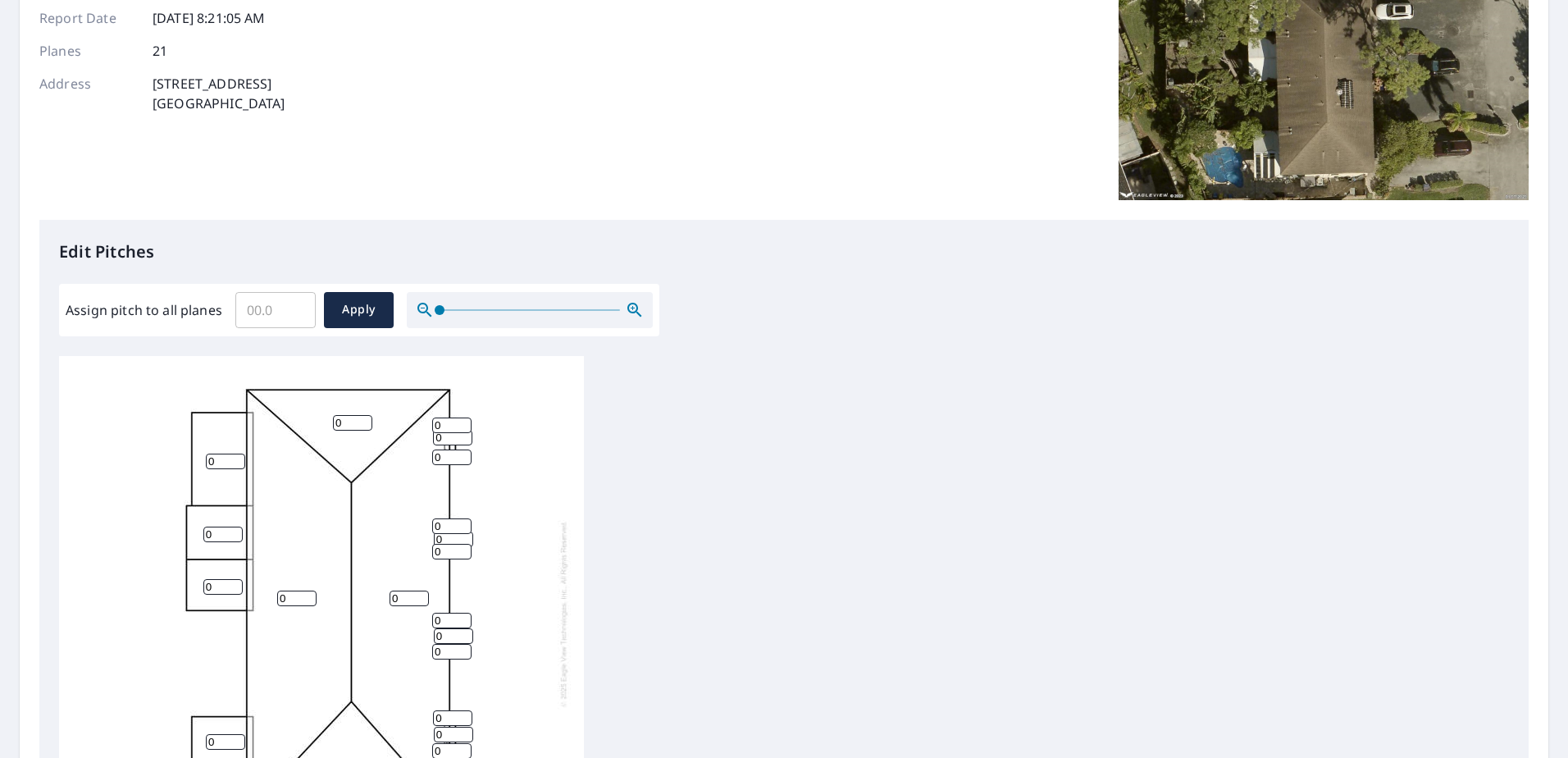
scroll to position [0, 0]
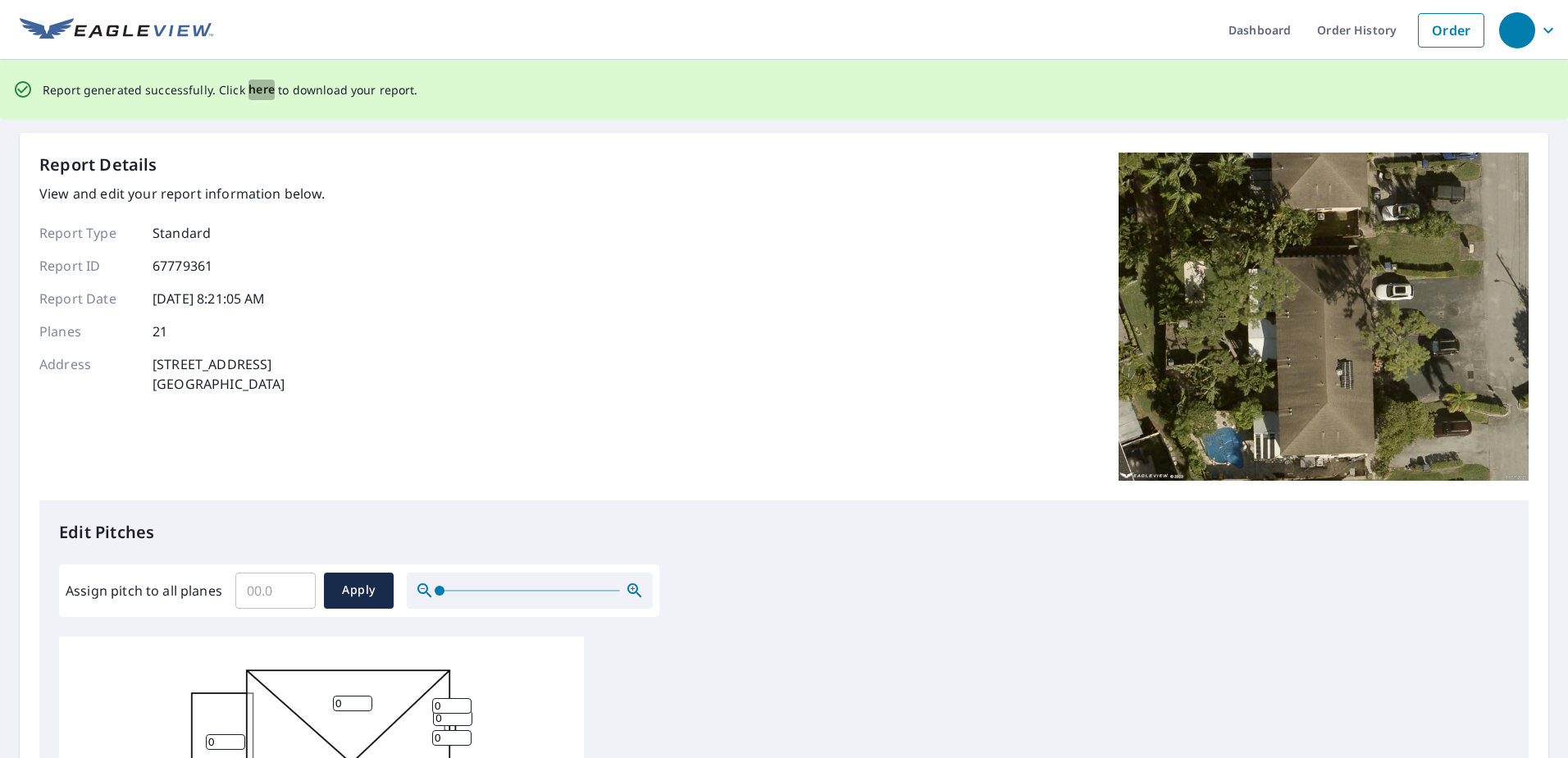
click at [255, 91] on span "here" at bounding box center [261, 89] width 27 height 20
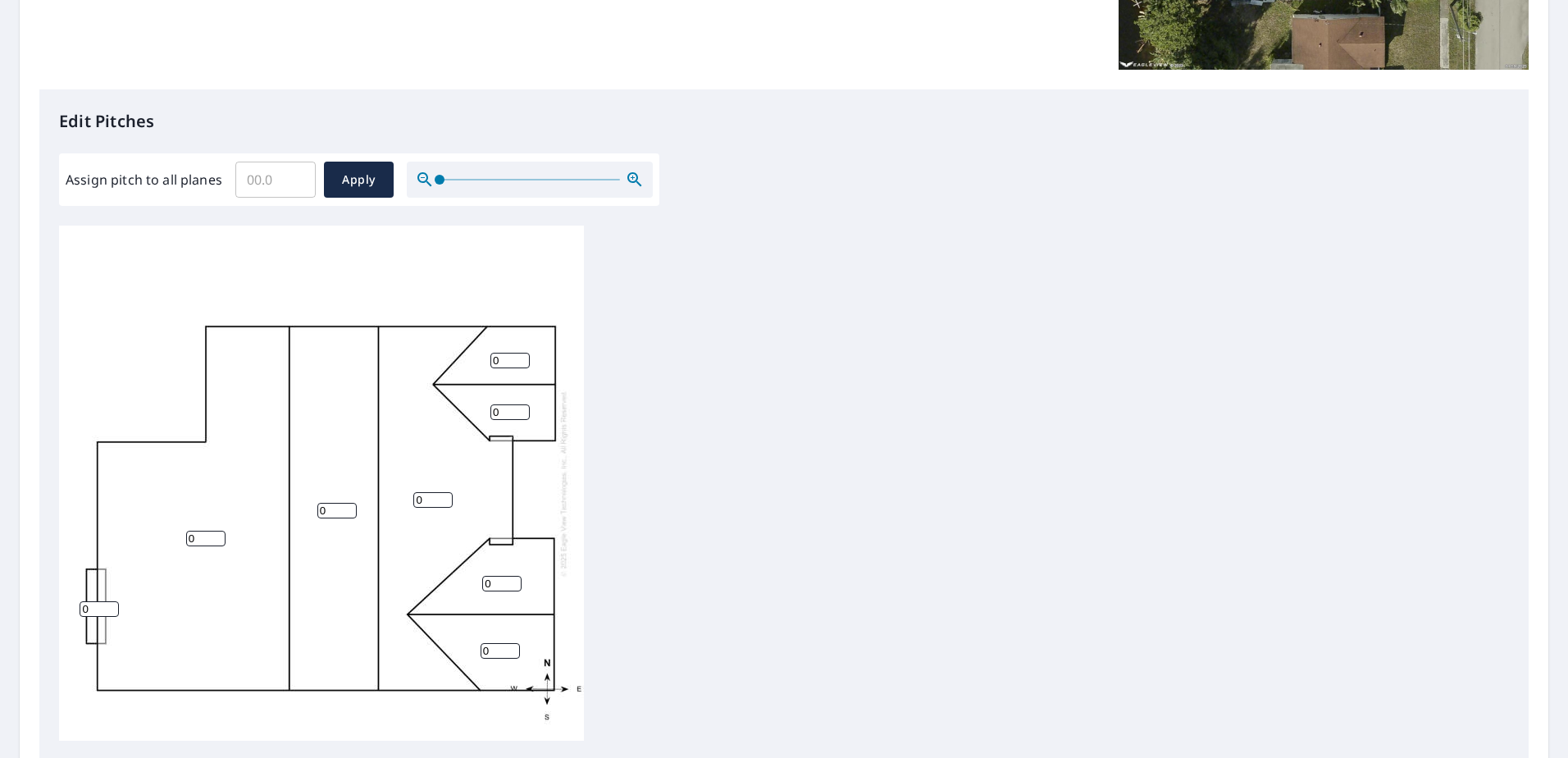
scroll to position [492, 0]
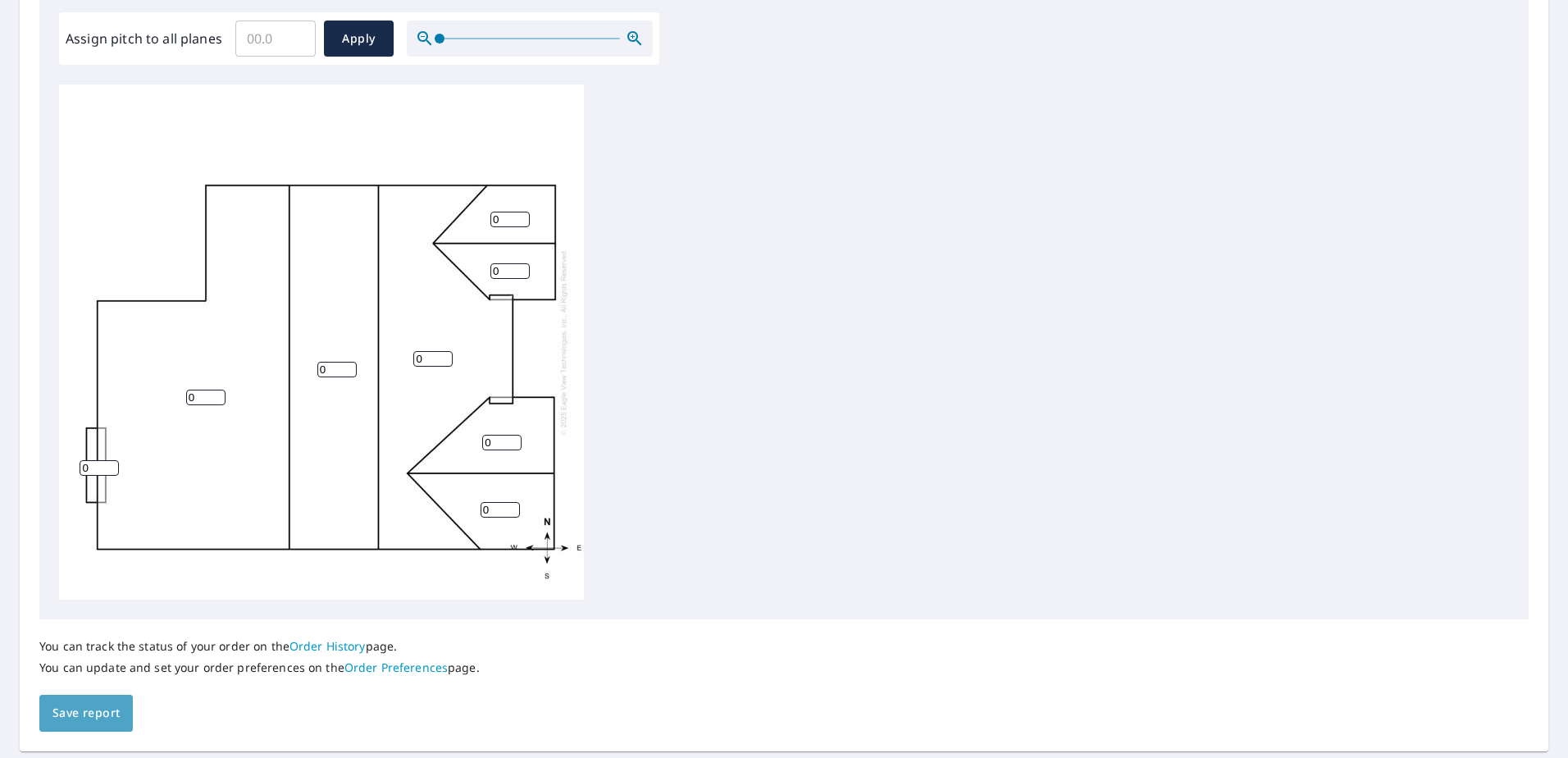
click at [82, 717] on span "Save report" at bounding box center [86, 713] width 67 height 20
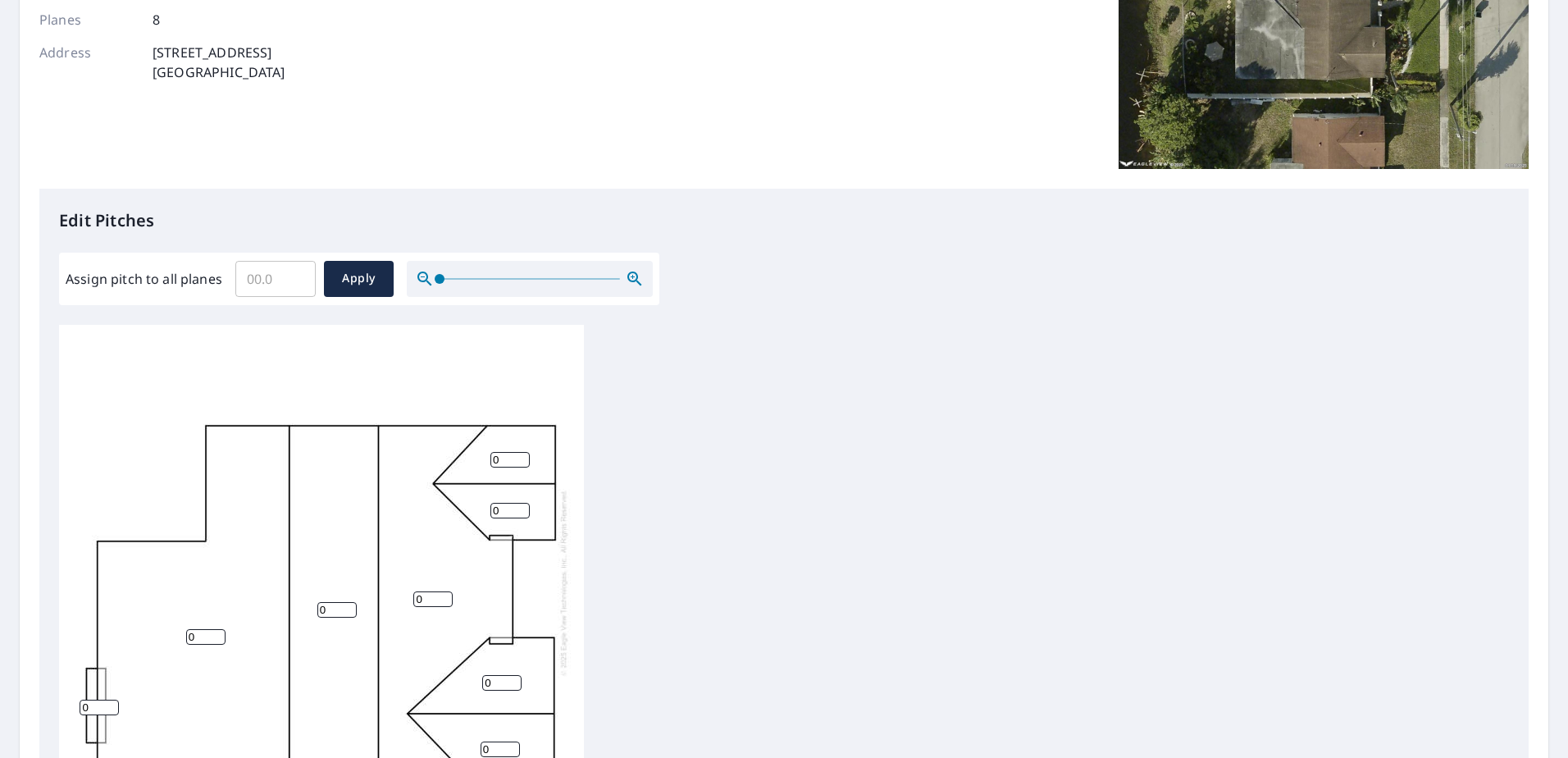
scroll to position [0, 0]
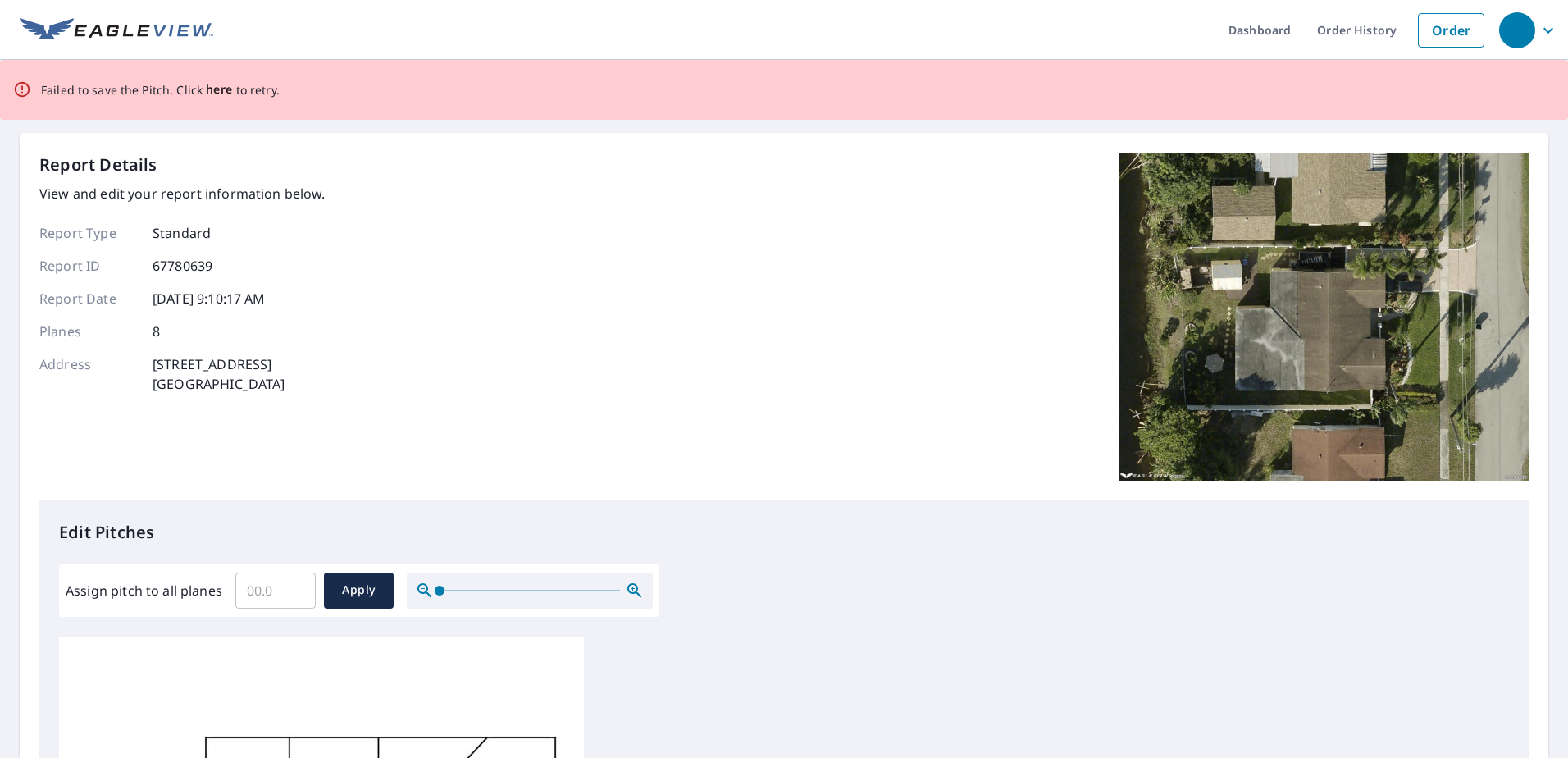
click at [221, 93] on span "here" at bounding box center [219, 89] width 27 height 20
click at [221, 95] on span "here" at bounding box center [219, 89] width 27 height 20
click at [208, 85] on span "here" at bounding box center [219, 89] width 27 height 20
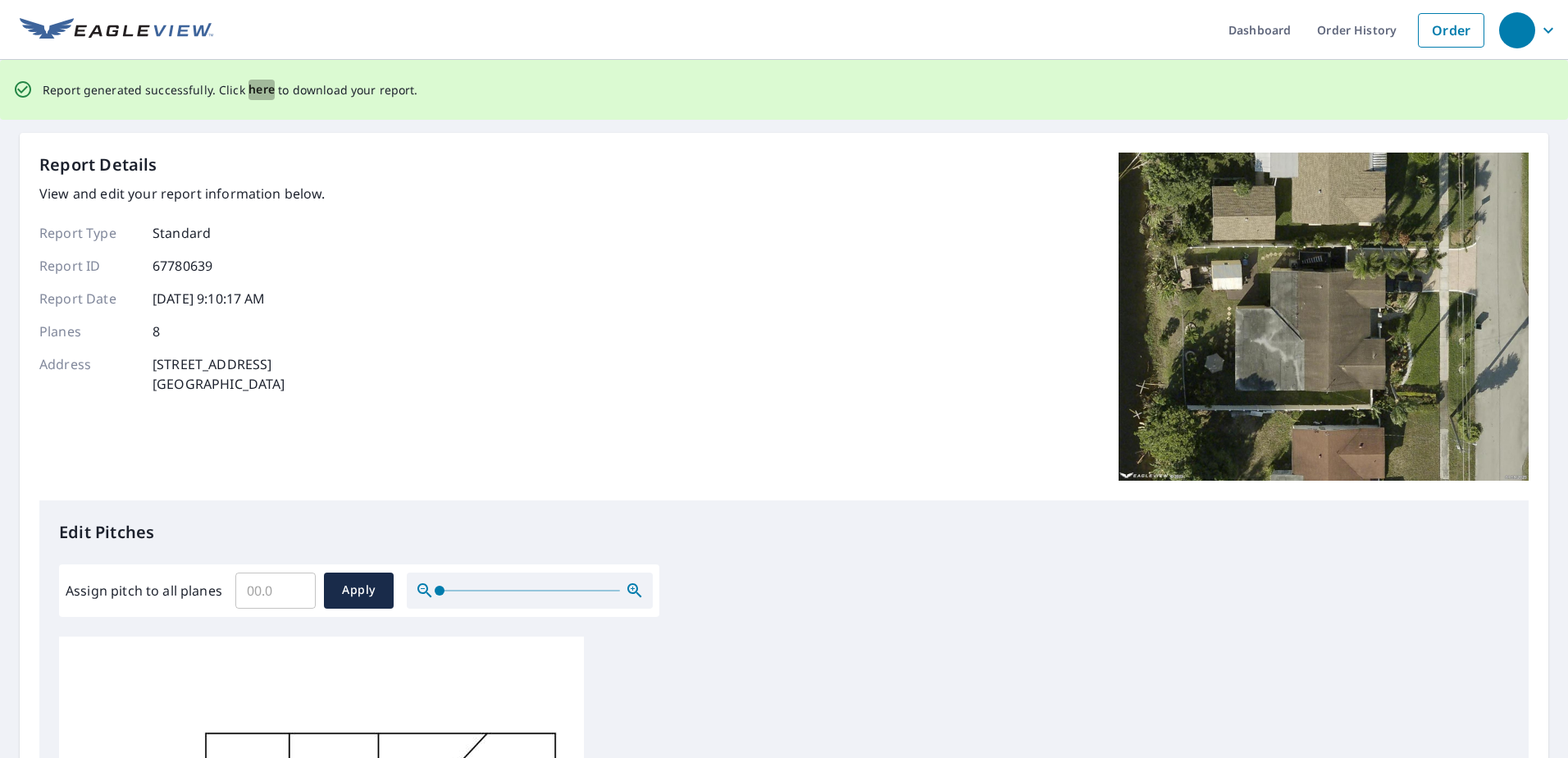
click at [255, 85] on span "here" at bounding box center [261, 89] width 27 height 20
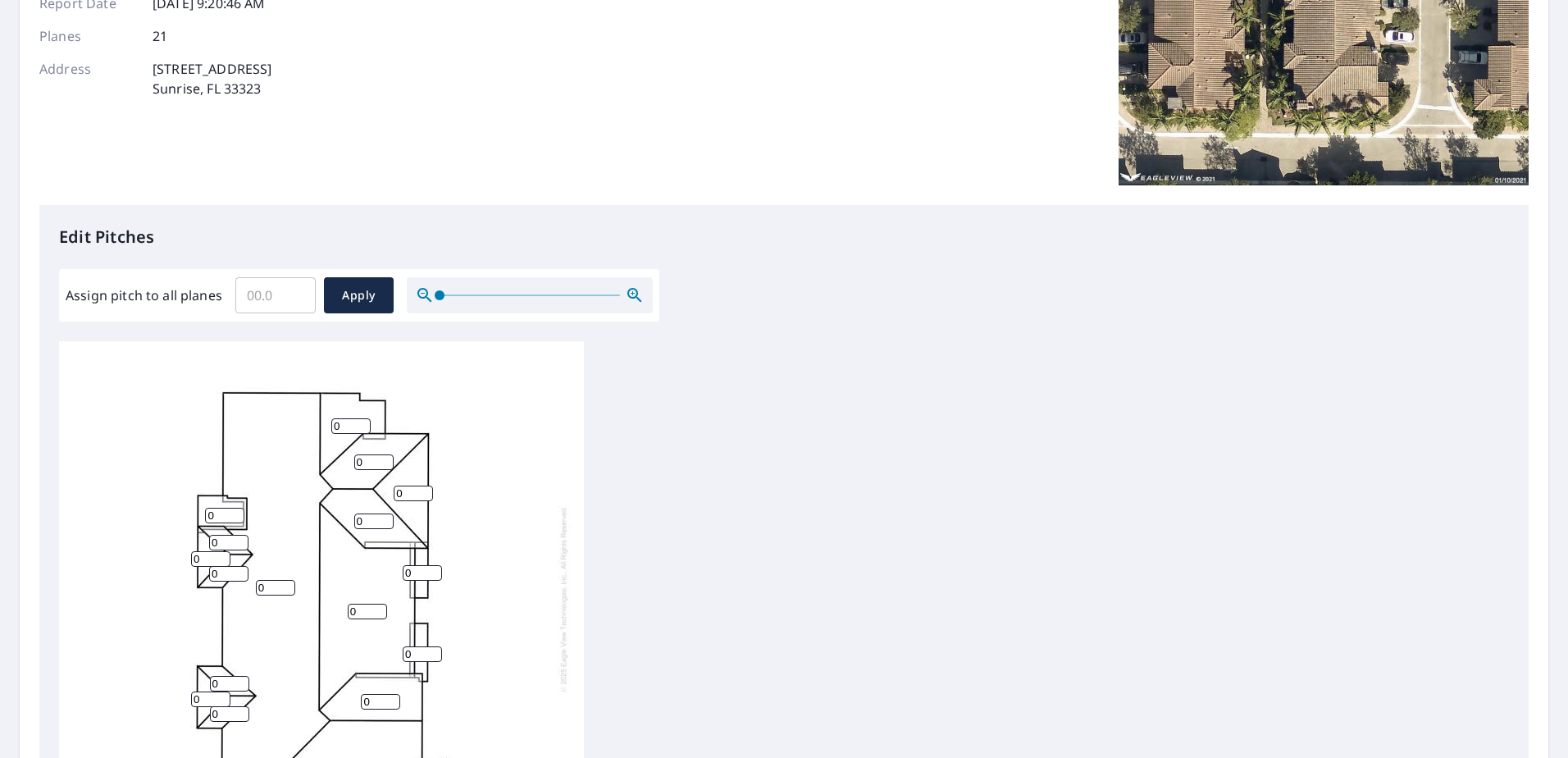
scroll to position [540, 0]
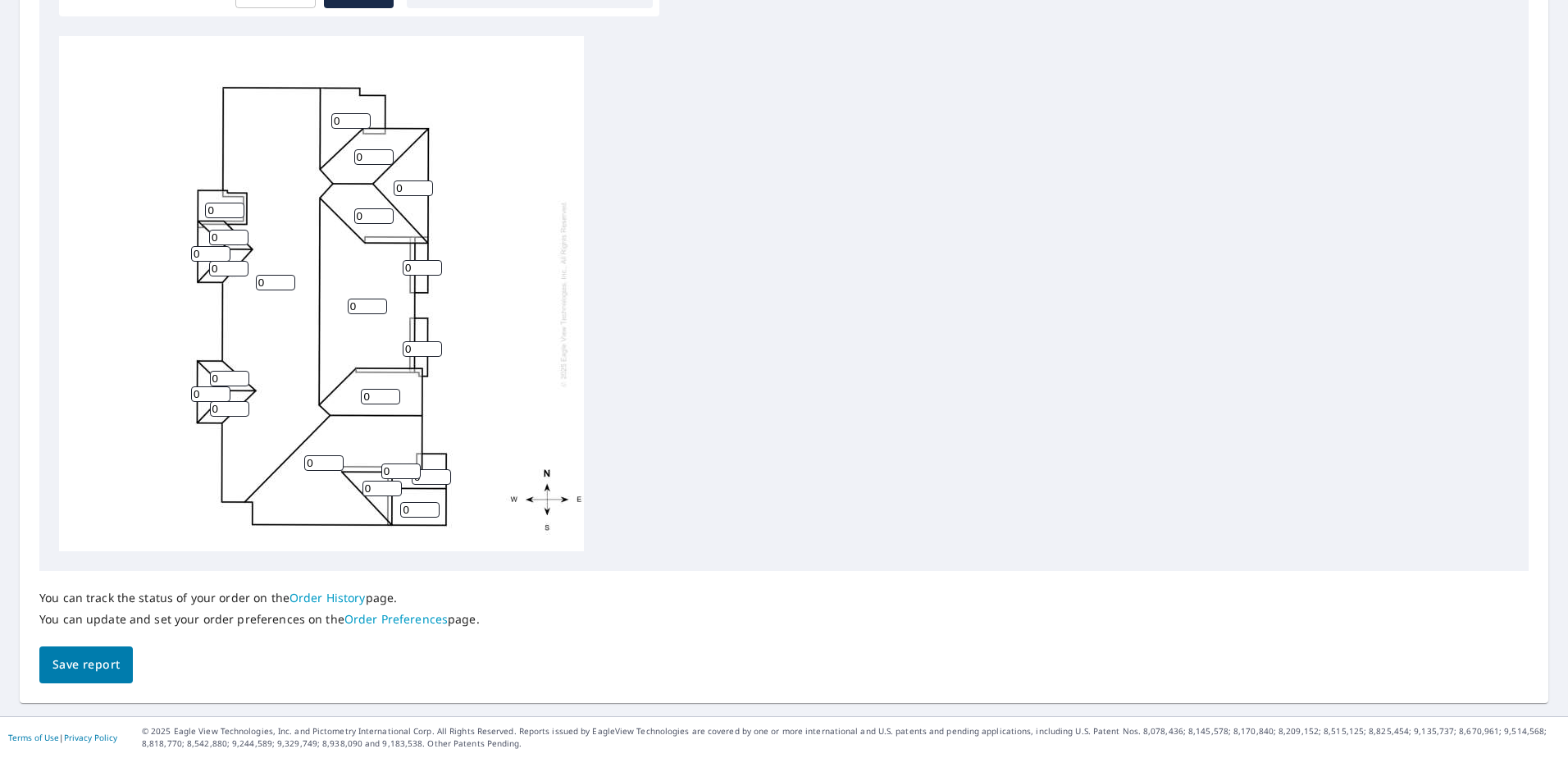
click at [73, 667] on span "Save report" at bounding box center [86, 665] width 67 height 20
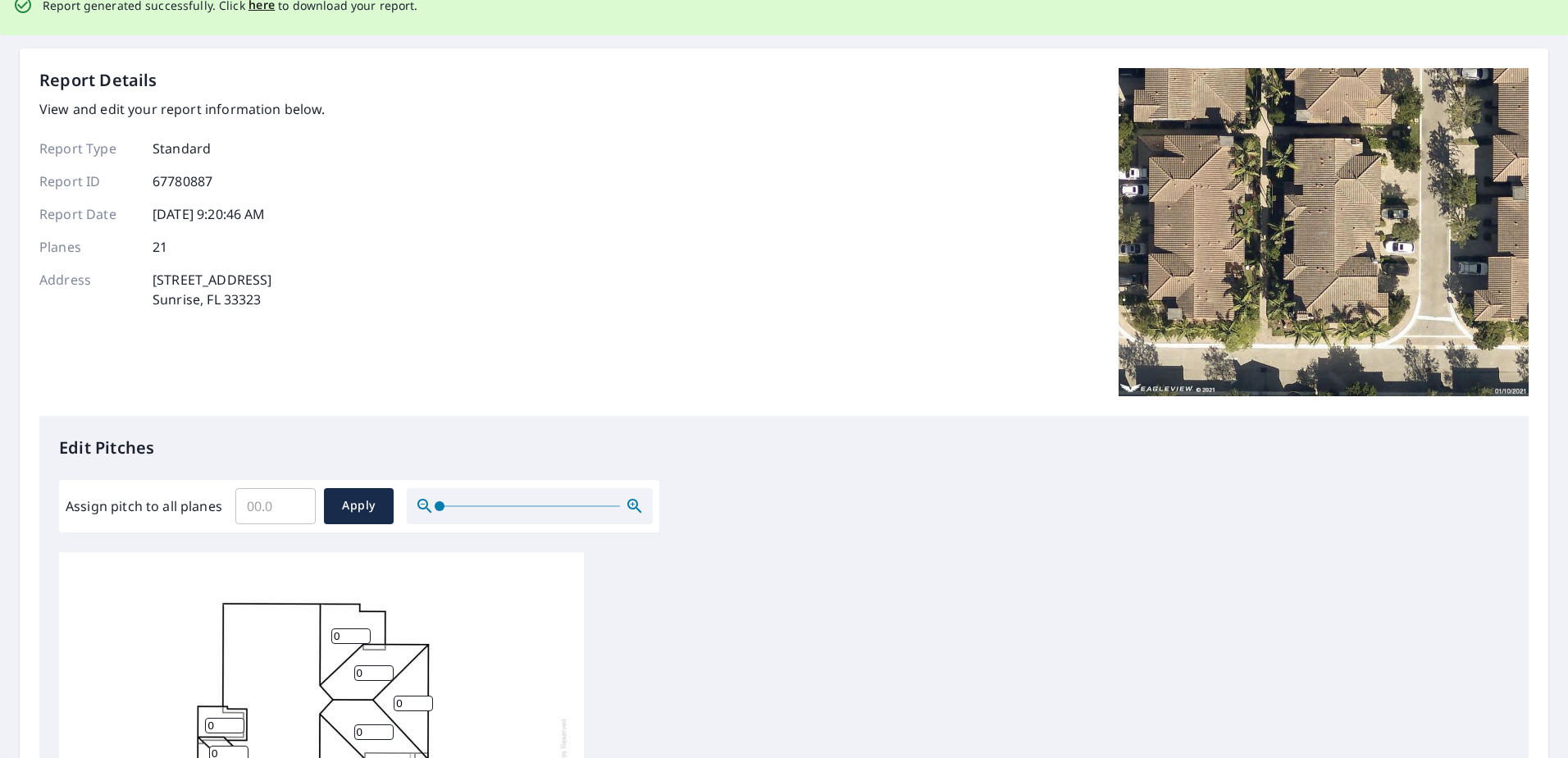
scroll to position [0, 0]
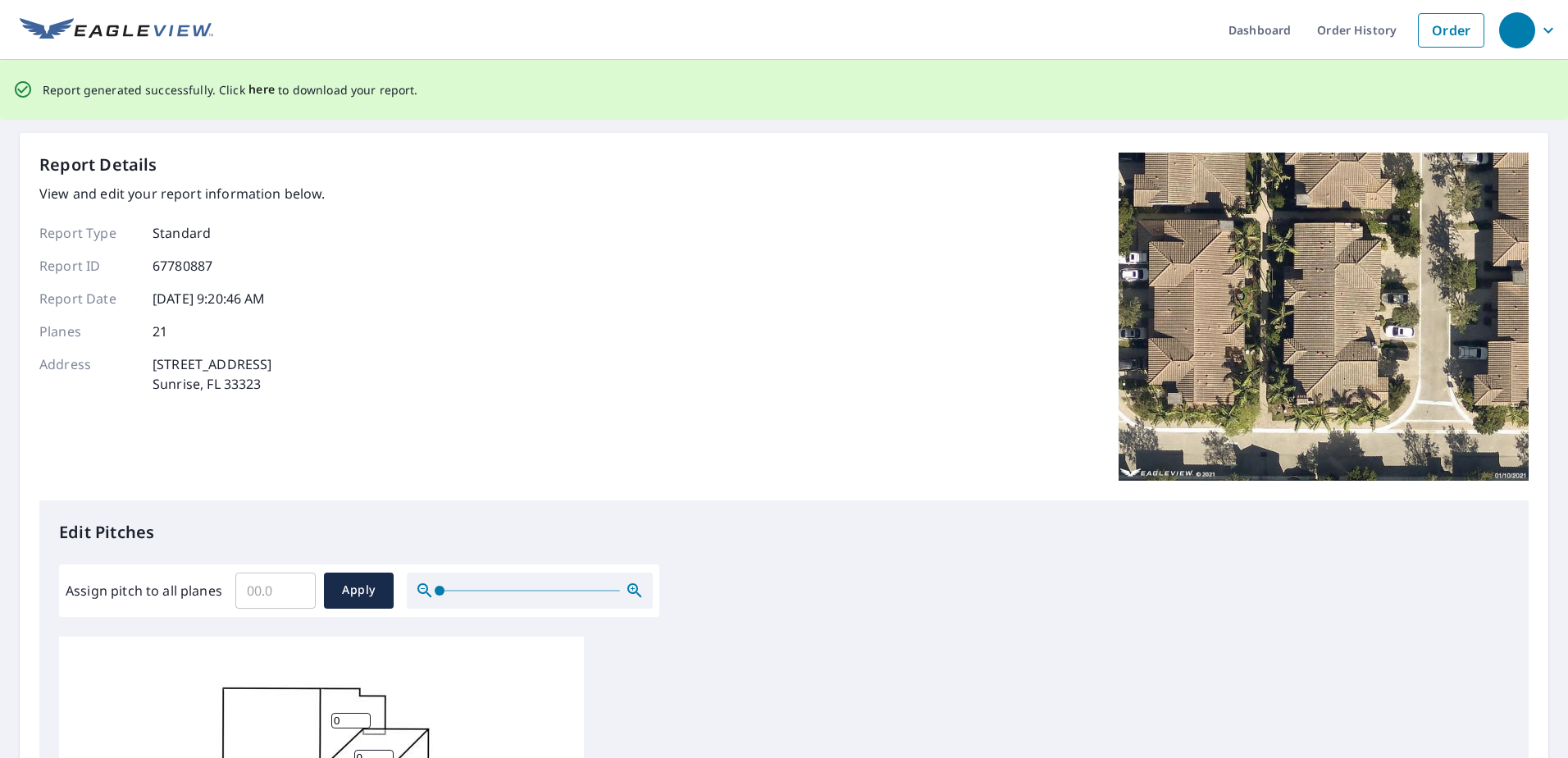
click at [251, 92] on span "here" at bounding box center [261, 89] width 27 height 20
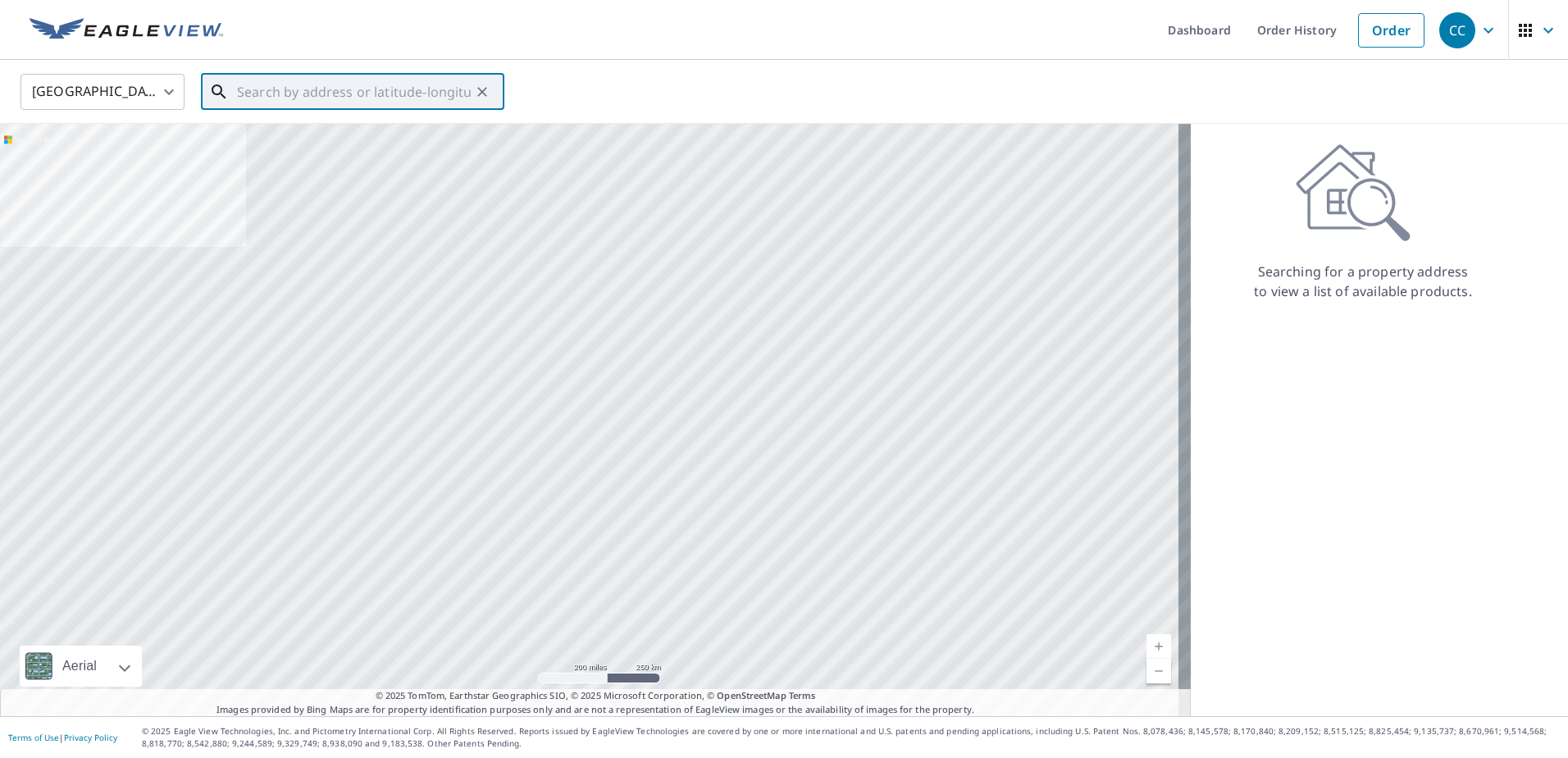
click at [342, 105] on input "text" at bounding box center [353, 92] width 233 height 46
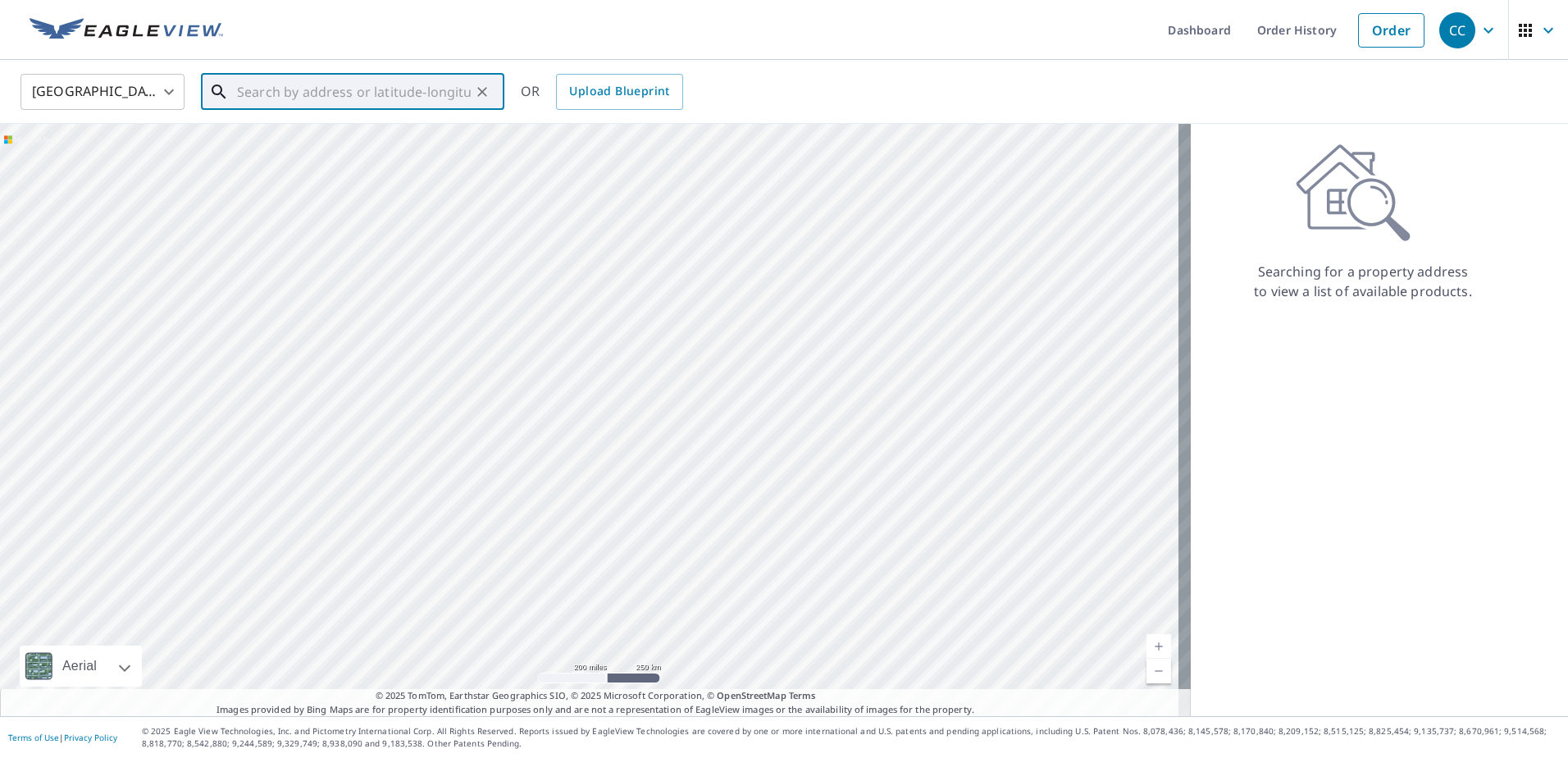
paste input "[STREET_ADDRESS][PERSON_NAME] [PERSON_NAME]"
drag, startPoint x: 441, startPoint y: 93, endPoint x: 572, endPoint y: 116, distance: 133.0
click at [572, 116] on div "[GEOGRAPHIC_DATA] [GEOGRAPHIC_DATA] ​ [STREET_ADDRESS][PERSON_NAME] [PERSON_NAM…" at bounding box center [784, 91] width 1568 height 64
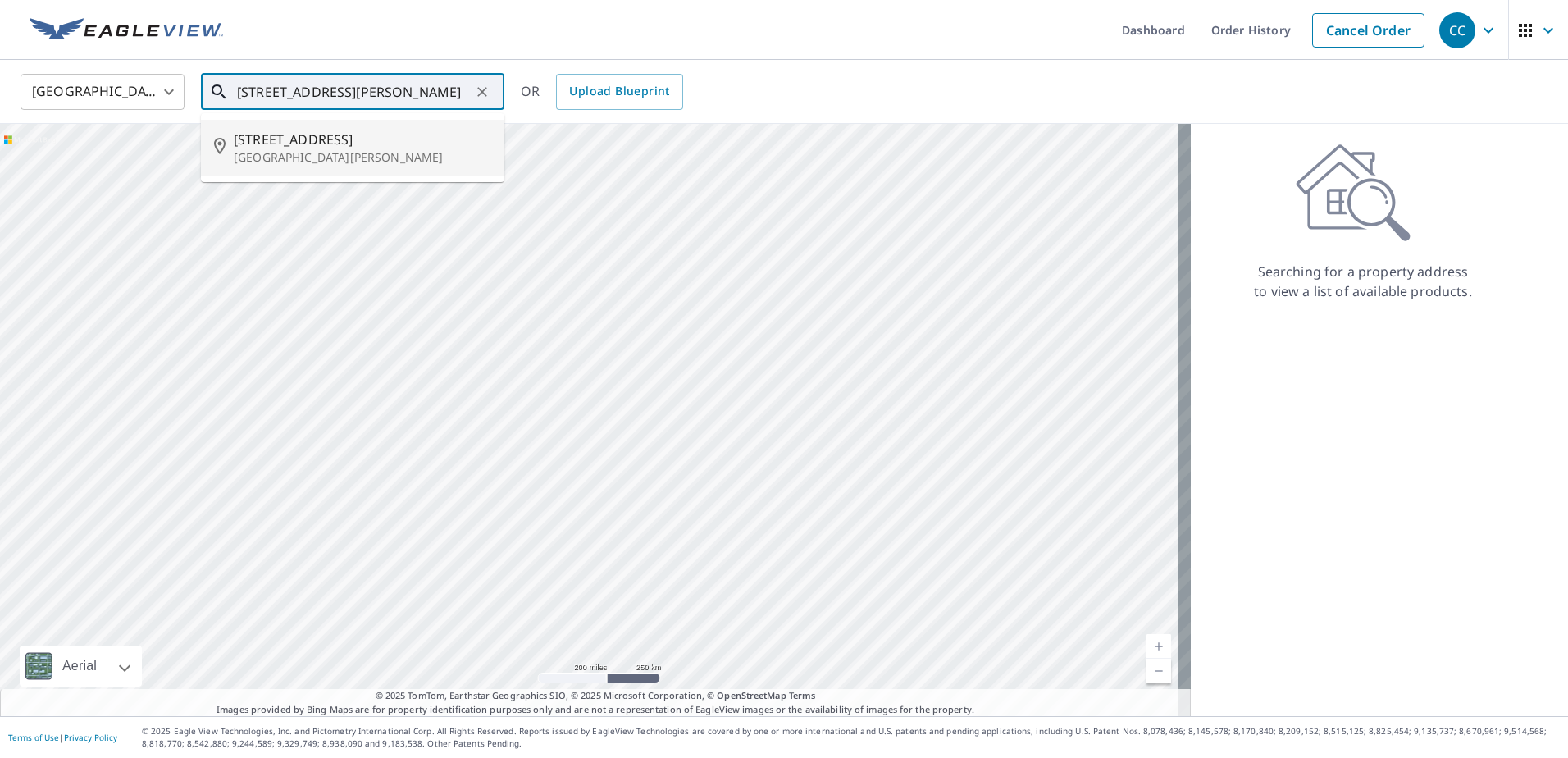
click at [406, 137] on span "[STREET_ADDRESS]" at bounding box center [362, 139] width 257 height 19
type input "[STREET_ADDRESS][PERSON_NAME]"
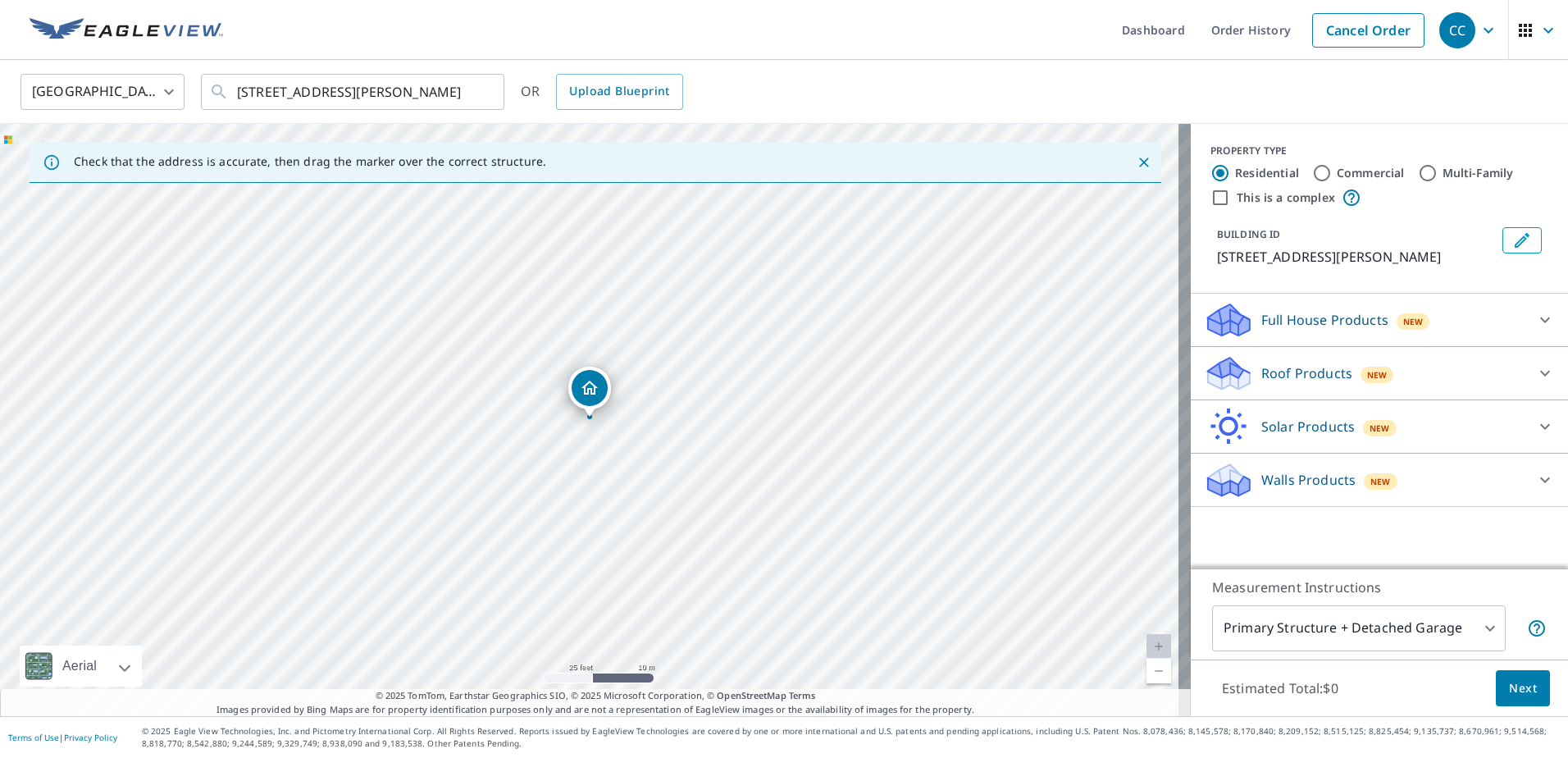
click at [1278, 383] on p "Roof Products" at bounding box center [1307, 373] width 91 height 19
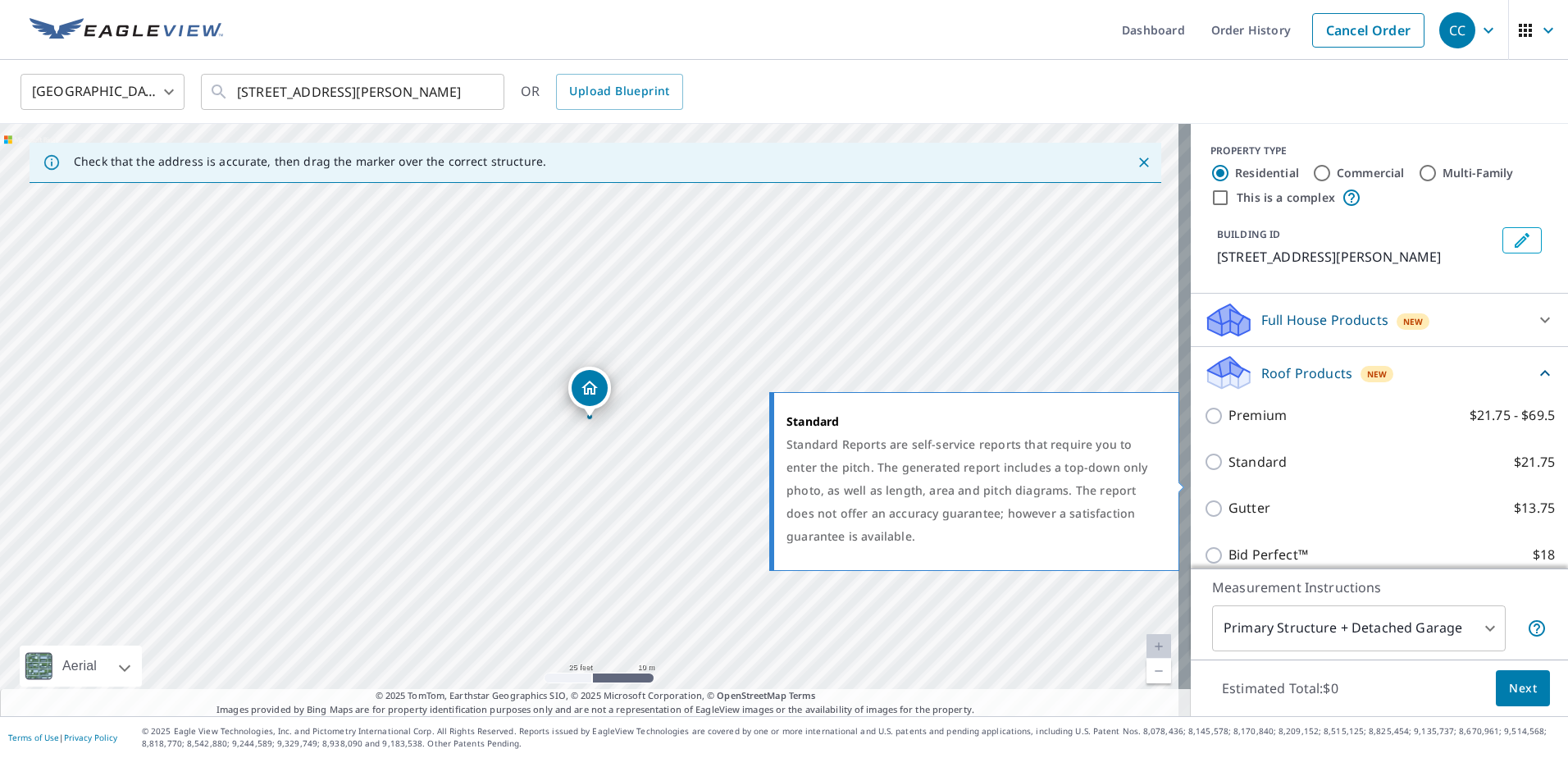
click at [1253, 472] on p "Standard" at bounding box center [1257, 462] width 58 height 20
click at [1229, 471] on input "Standard $21.75" at bounding box center [1217, 461] width 25 height 19
checkbox input "true"
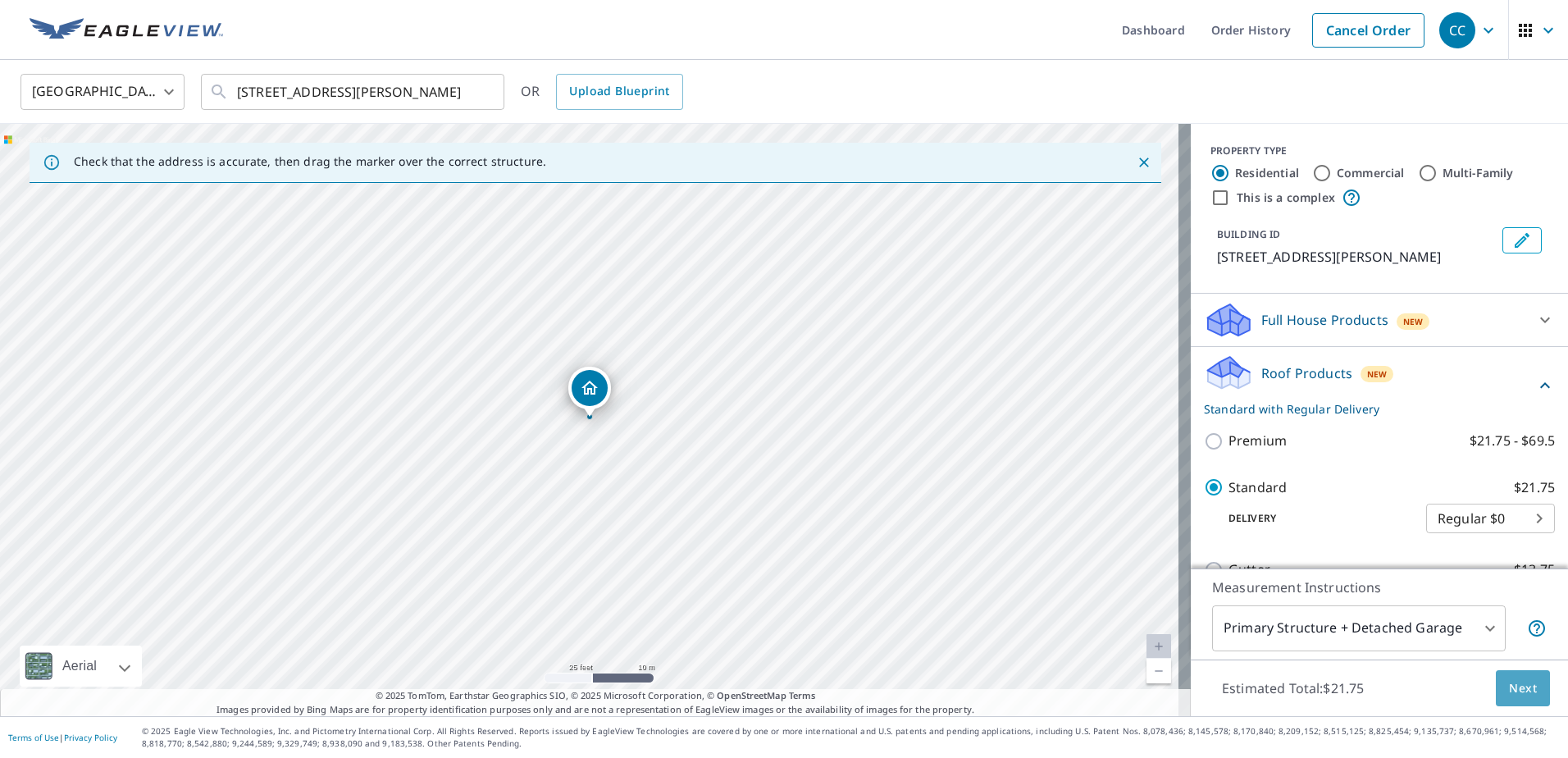
click at [1514, 693] on span "Next" at bounding box center [1523, 688] width 28 height 20
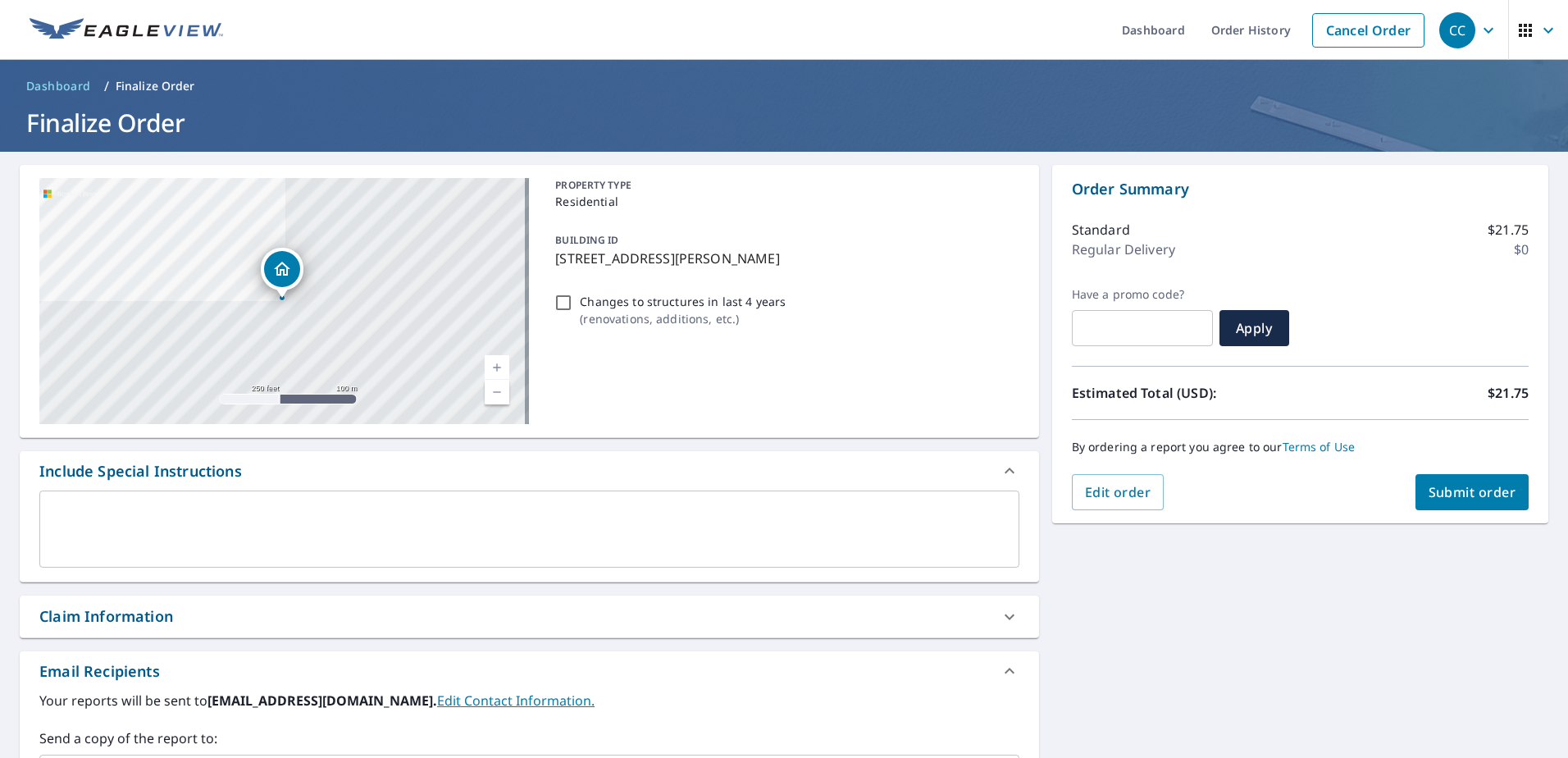
scroll to position [275, 0]
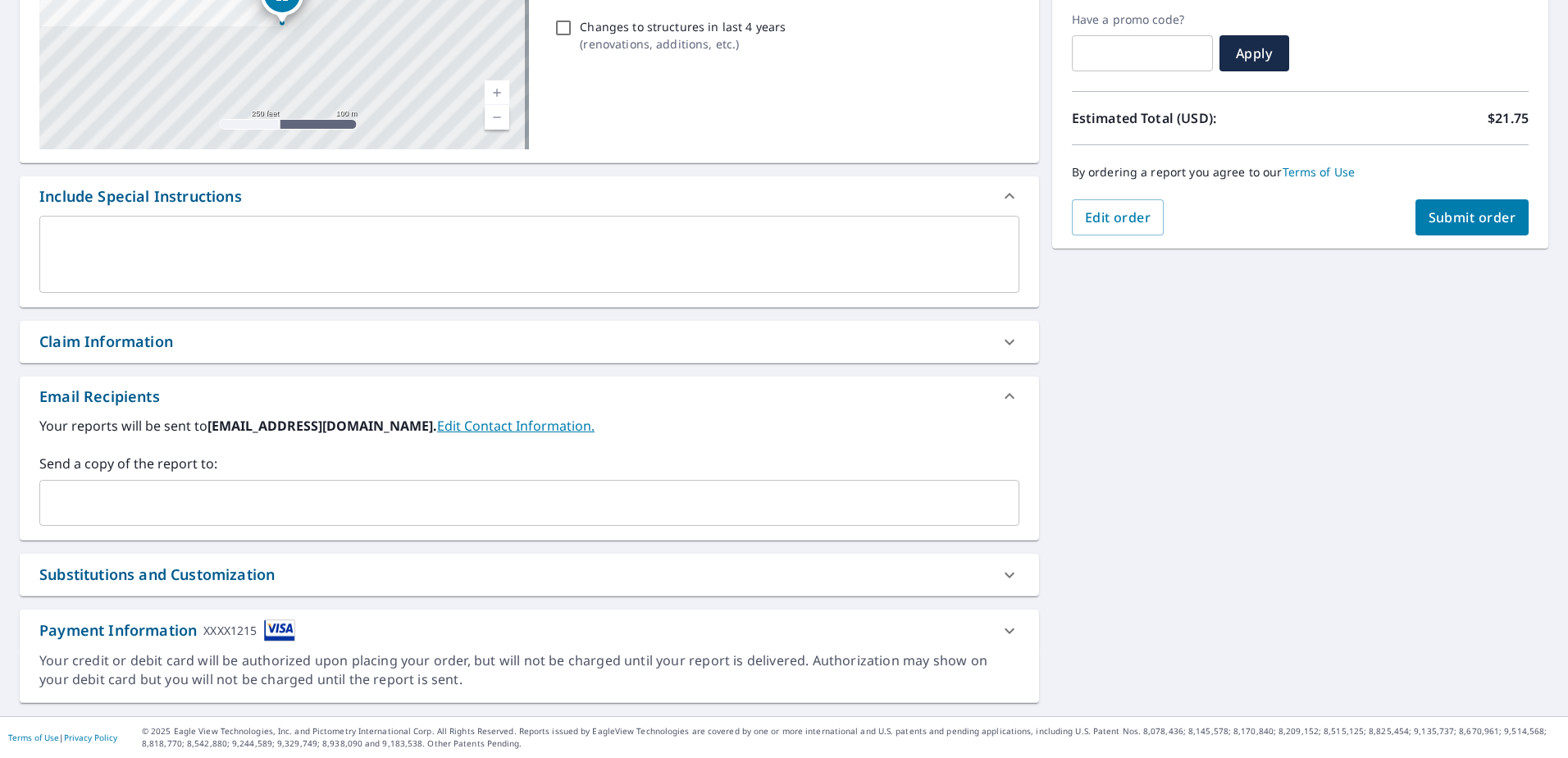
click at [222, 342] on div "Claim Information" at bounding box center [515, 341] width 951 height 22
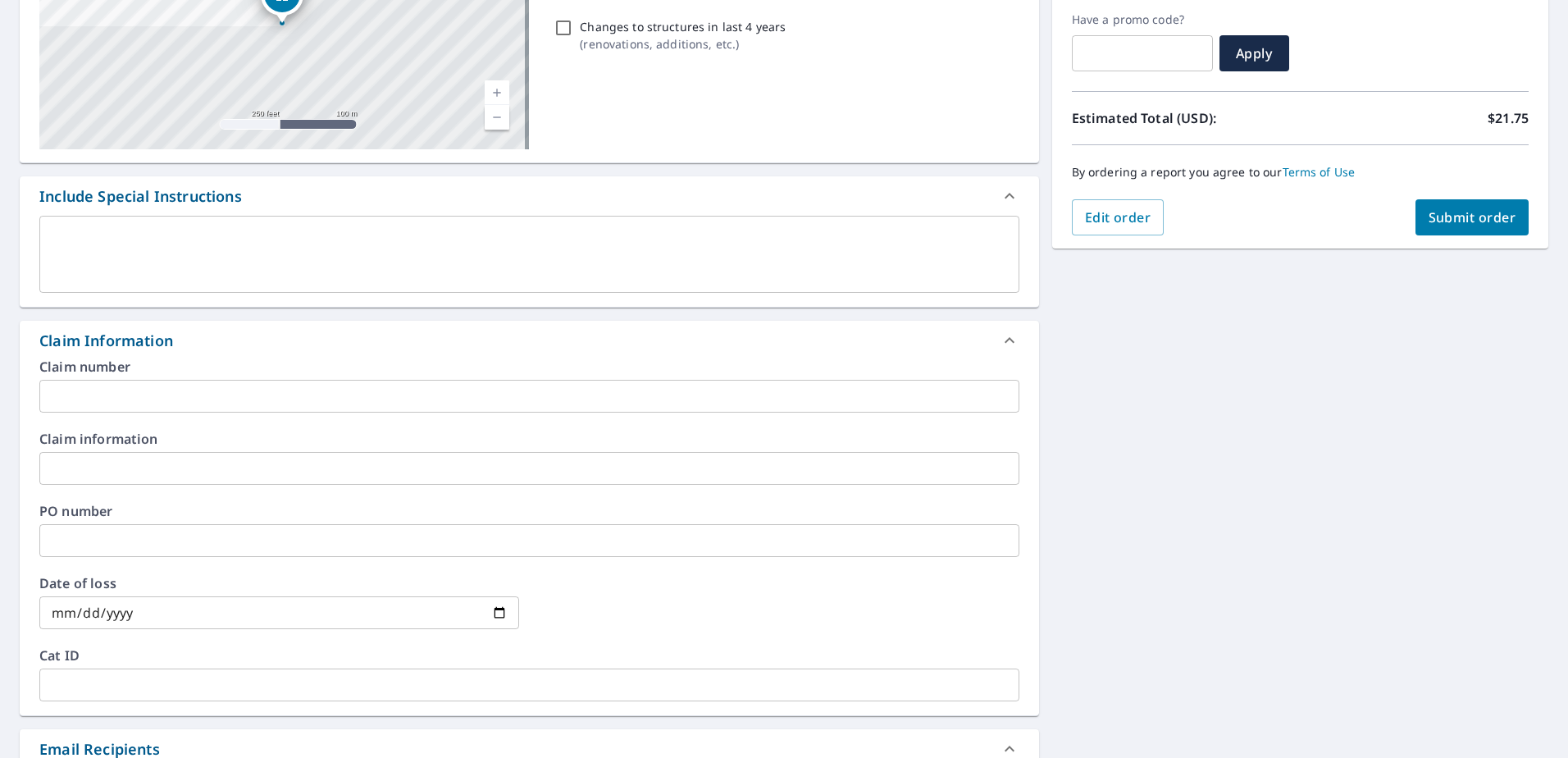
click at [222, 367] on label "Claim number" at bounding box center [529, 366] width 980 height 13
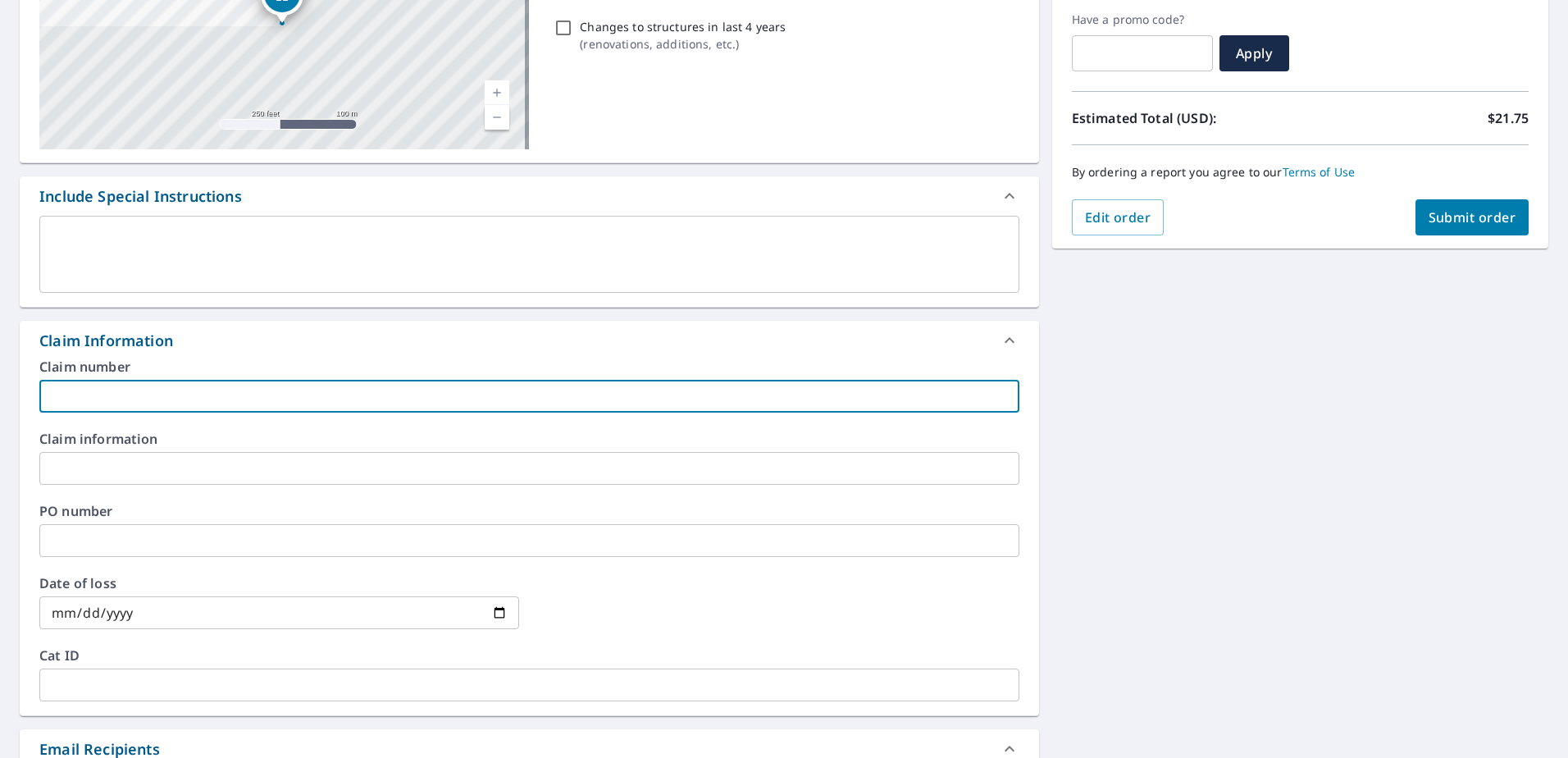
click at [233, 405] on input "text" at bounding box center [529, 397] width 980 height 33
paste input "8158769"
click at [137, 394] on input "8158769" at bounding box center [529, 397] width 980 height 33
paste input "[PERSON_NAME] residence"
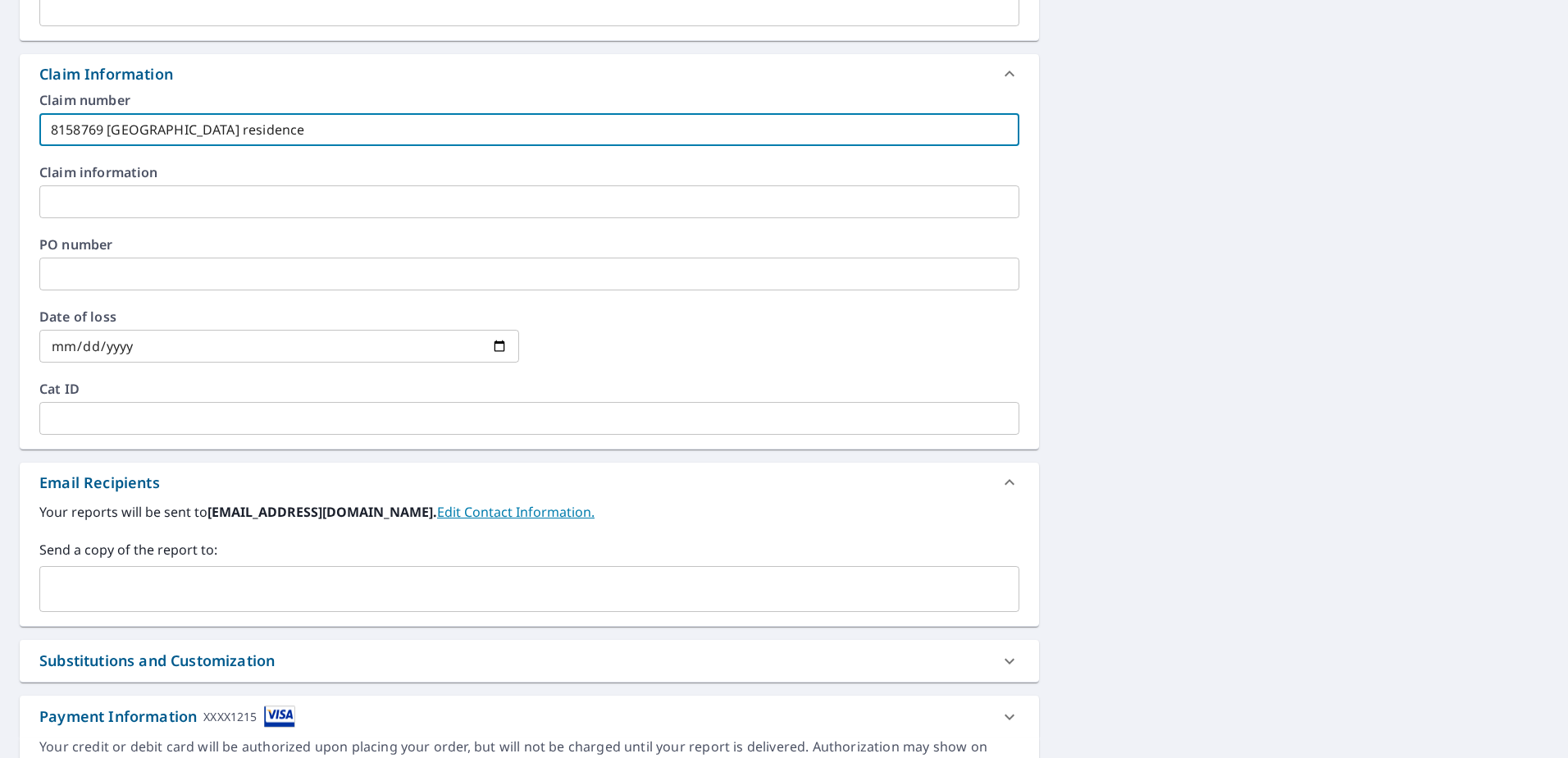
scroll to position [627, 0]
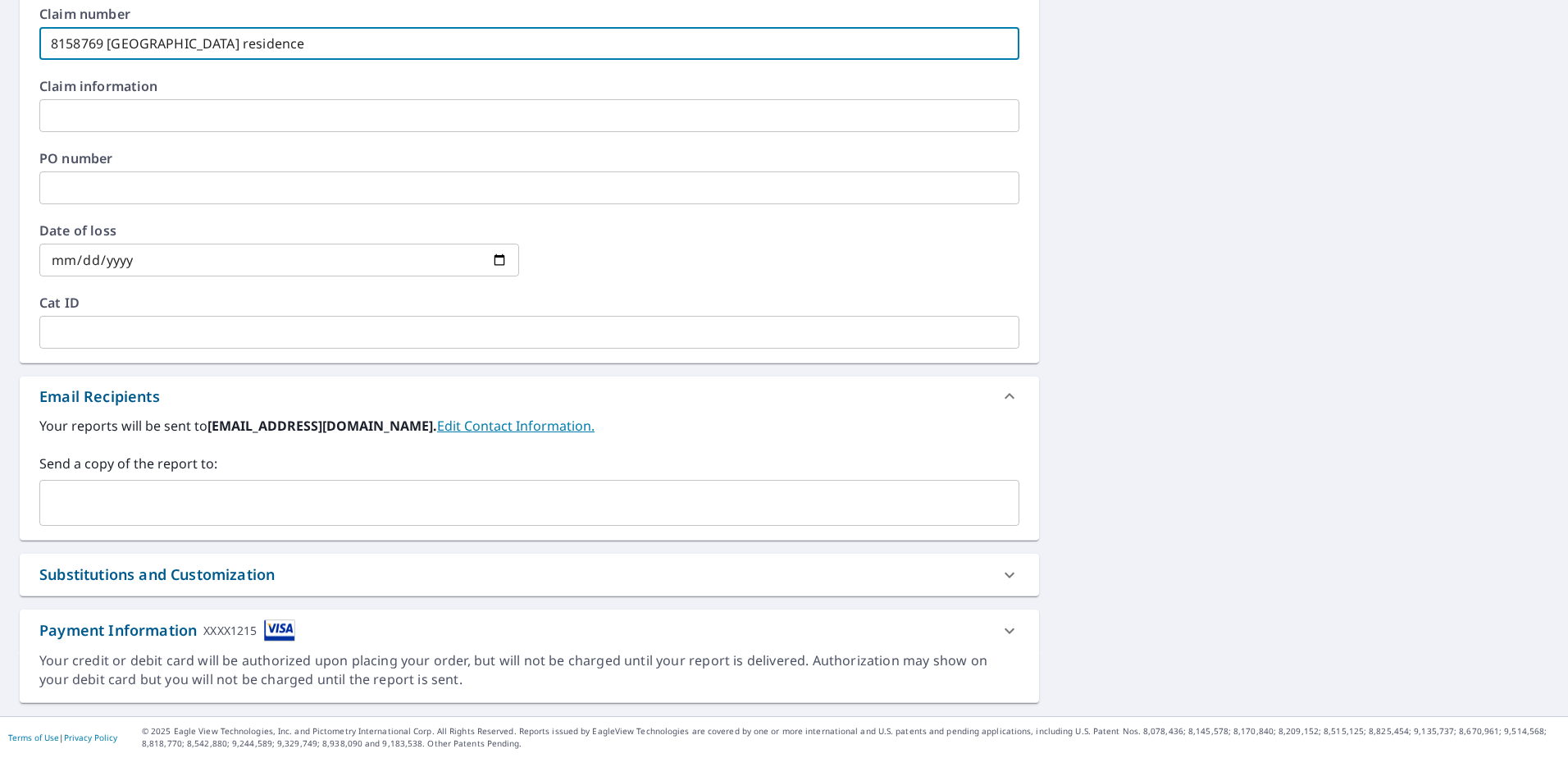
click at [134, 483] on div "​" at bounding box center [529, 503] width 980 height 46
type input "8158769 [GEOGRAPHIC_DATA] residence"
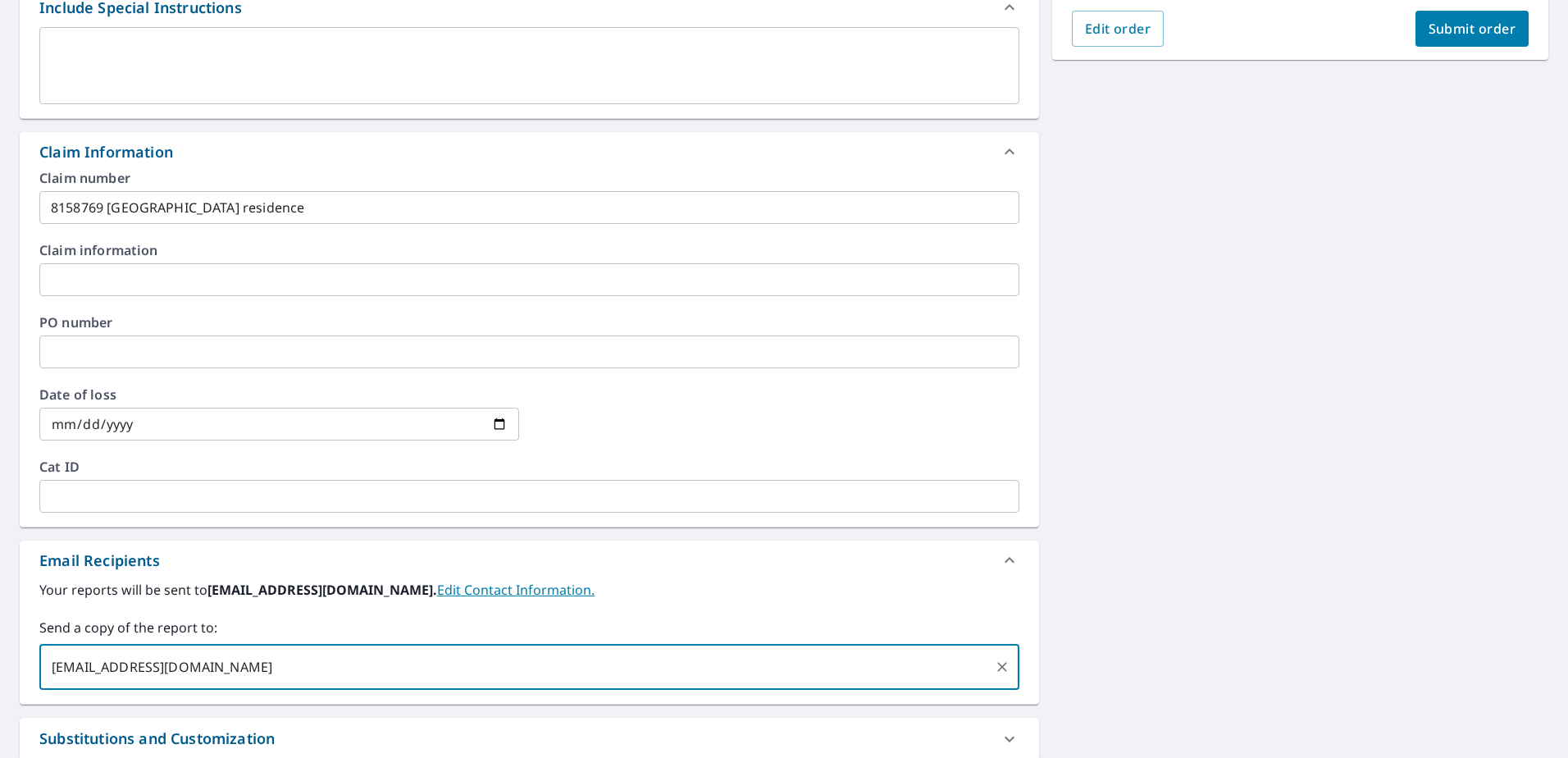
scroll to position [218, 0]
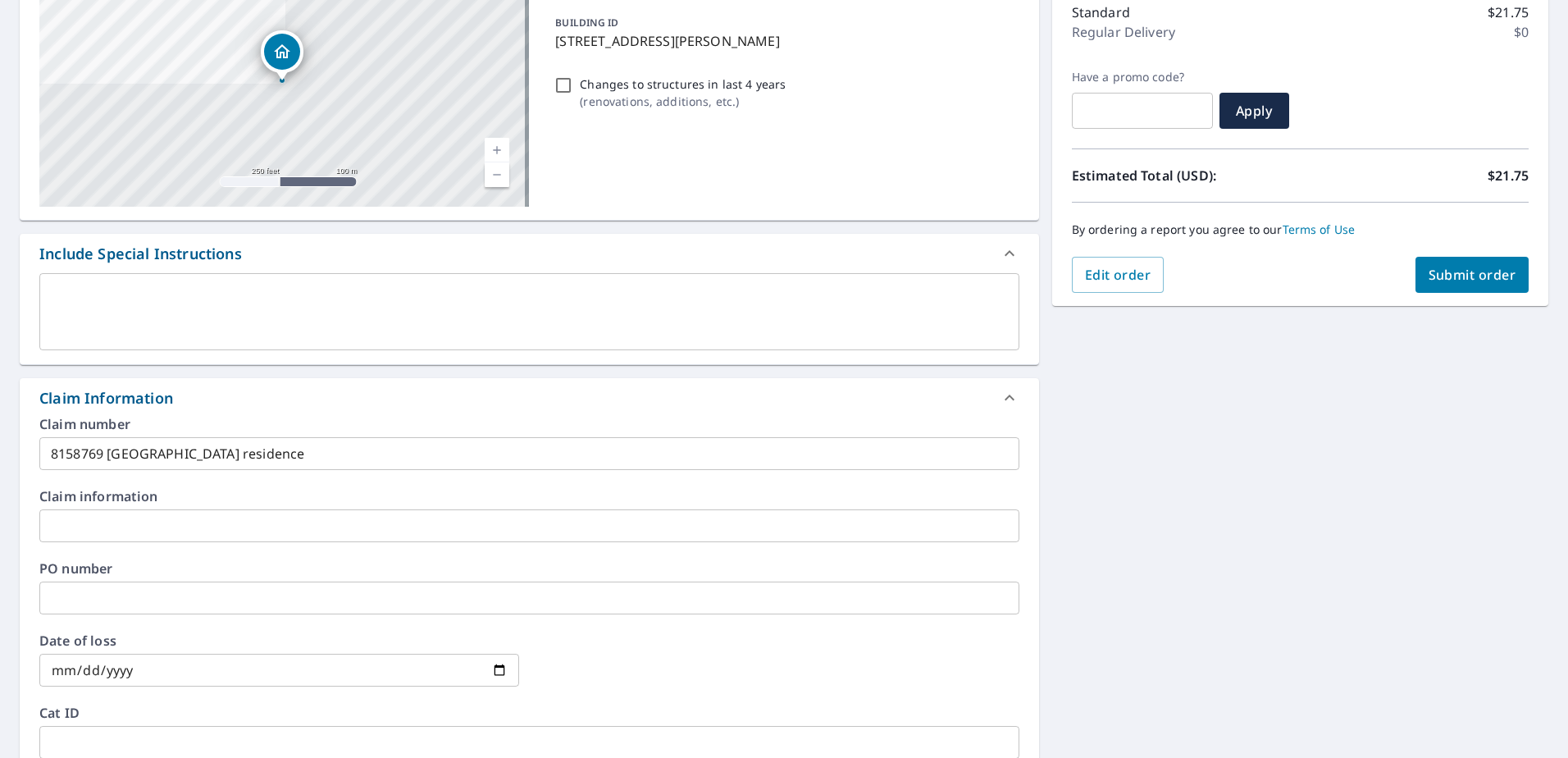
type input "[EMAIL_ADDRESS][DOMAIN_NAME]"
click at [1467, 263] on button "Submit order" at bounding box center [1473, 274] width 114 height 36
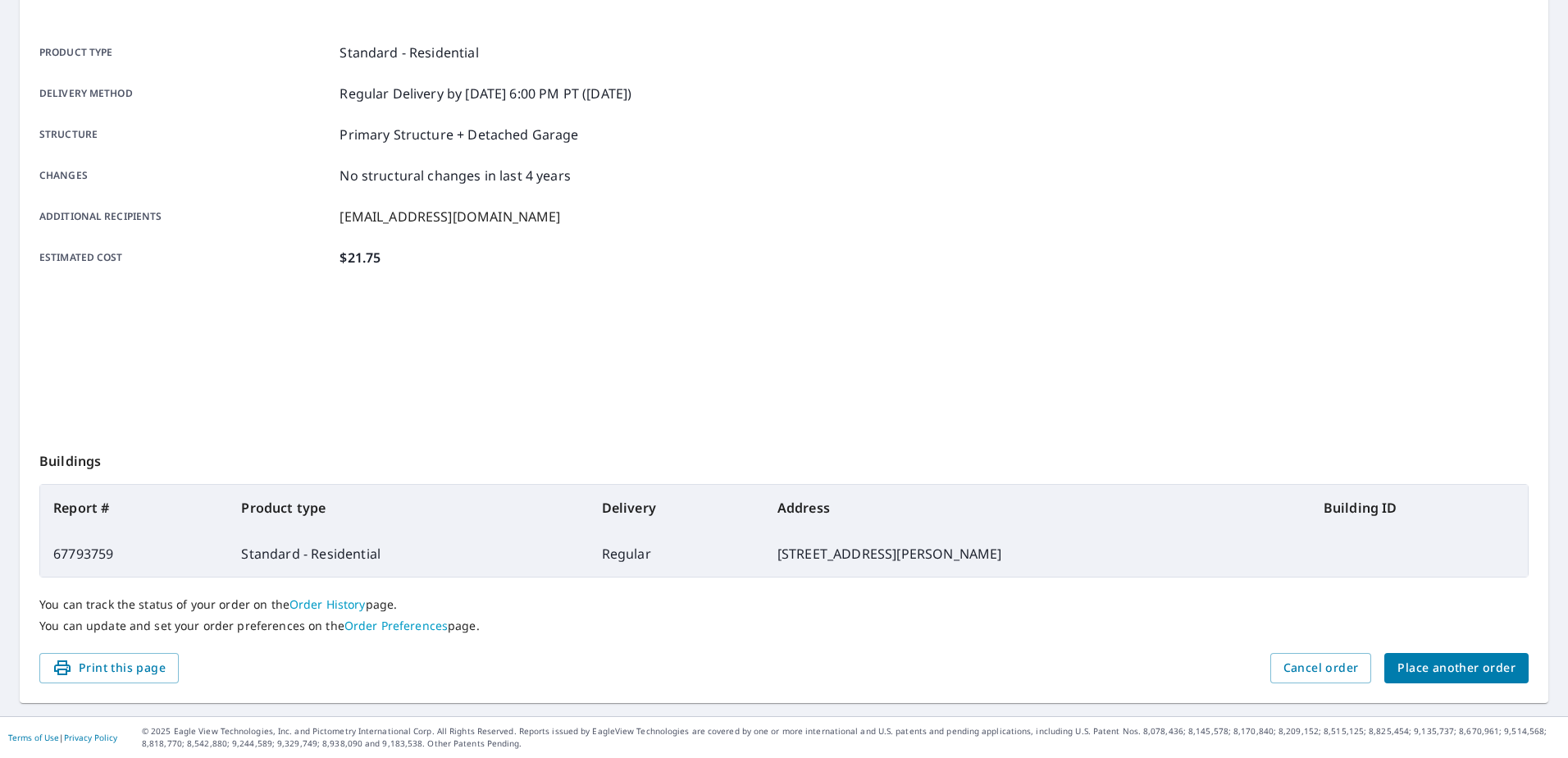
scroll to position [207, 0]
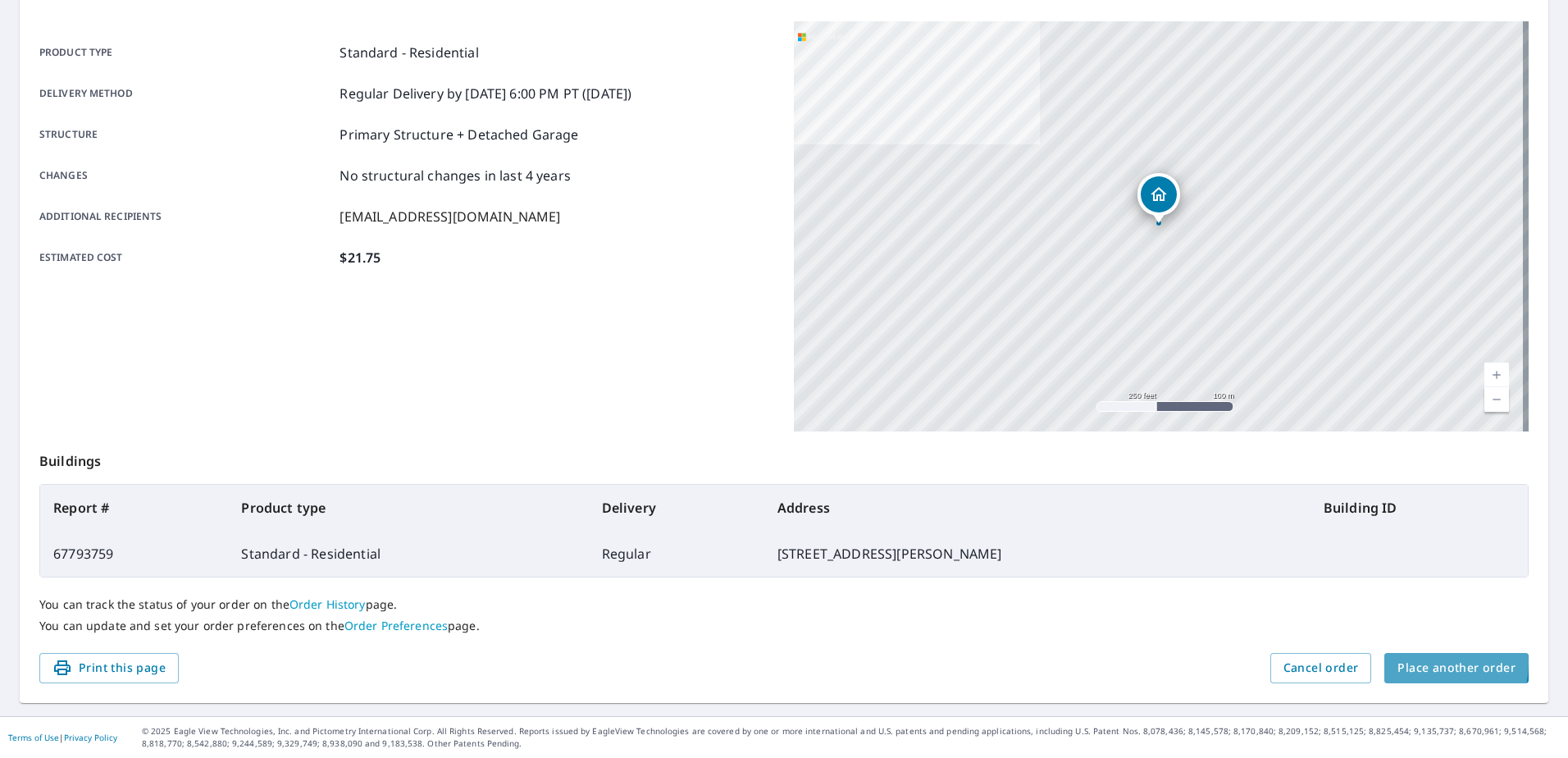
click at [1422, 663] on span "Place another order" at bounding box center [1456, 668] width 118 height 20
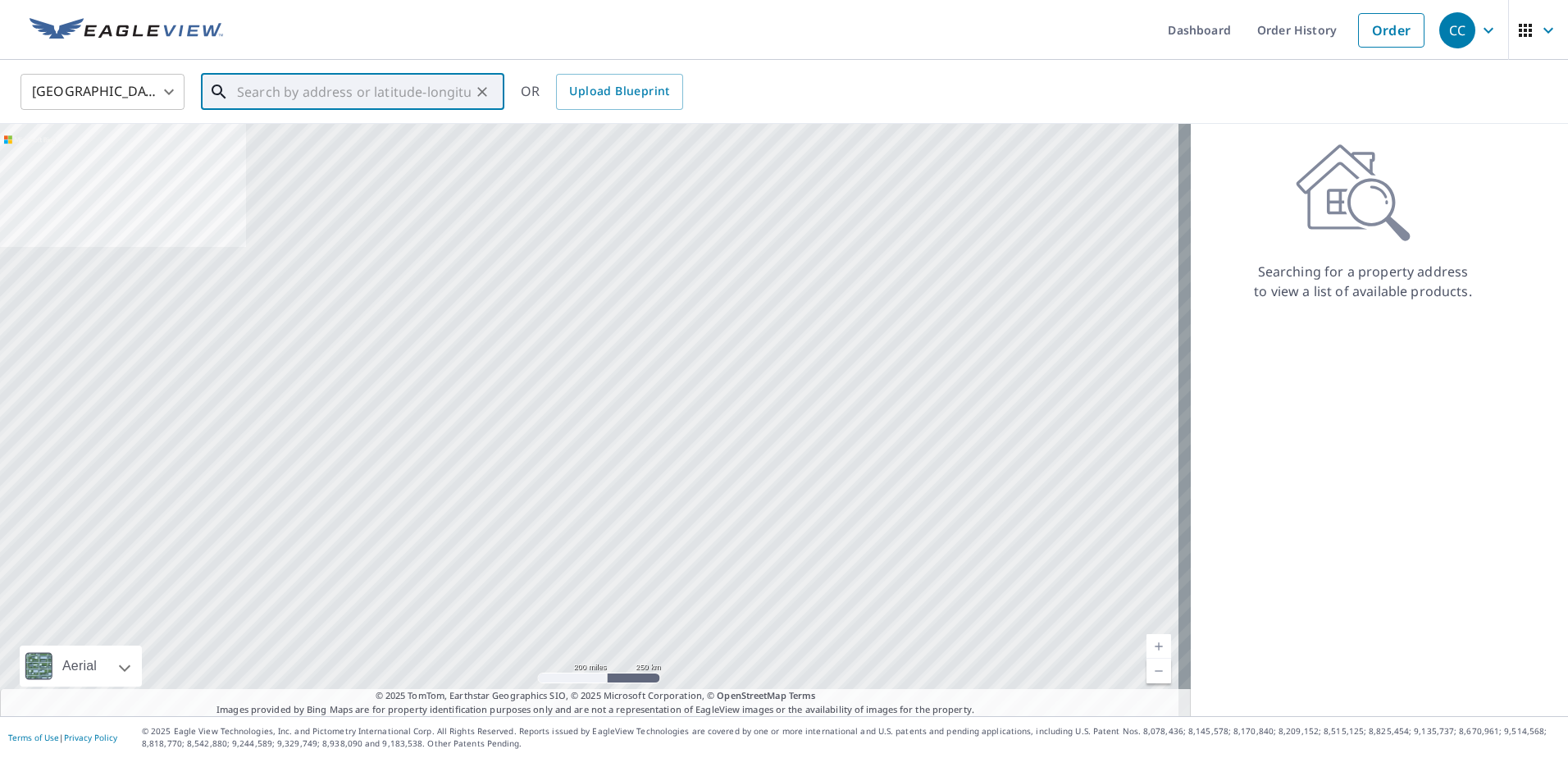
click at [371, 104] on input "text" at bounding box center [353, 92] width 233 height 46
paste input "9844 Vía Amati"
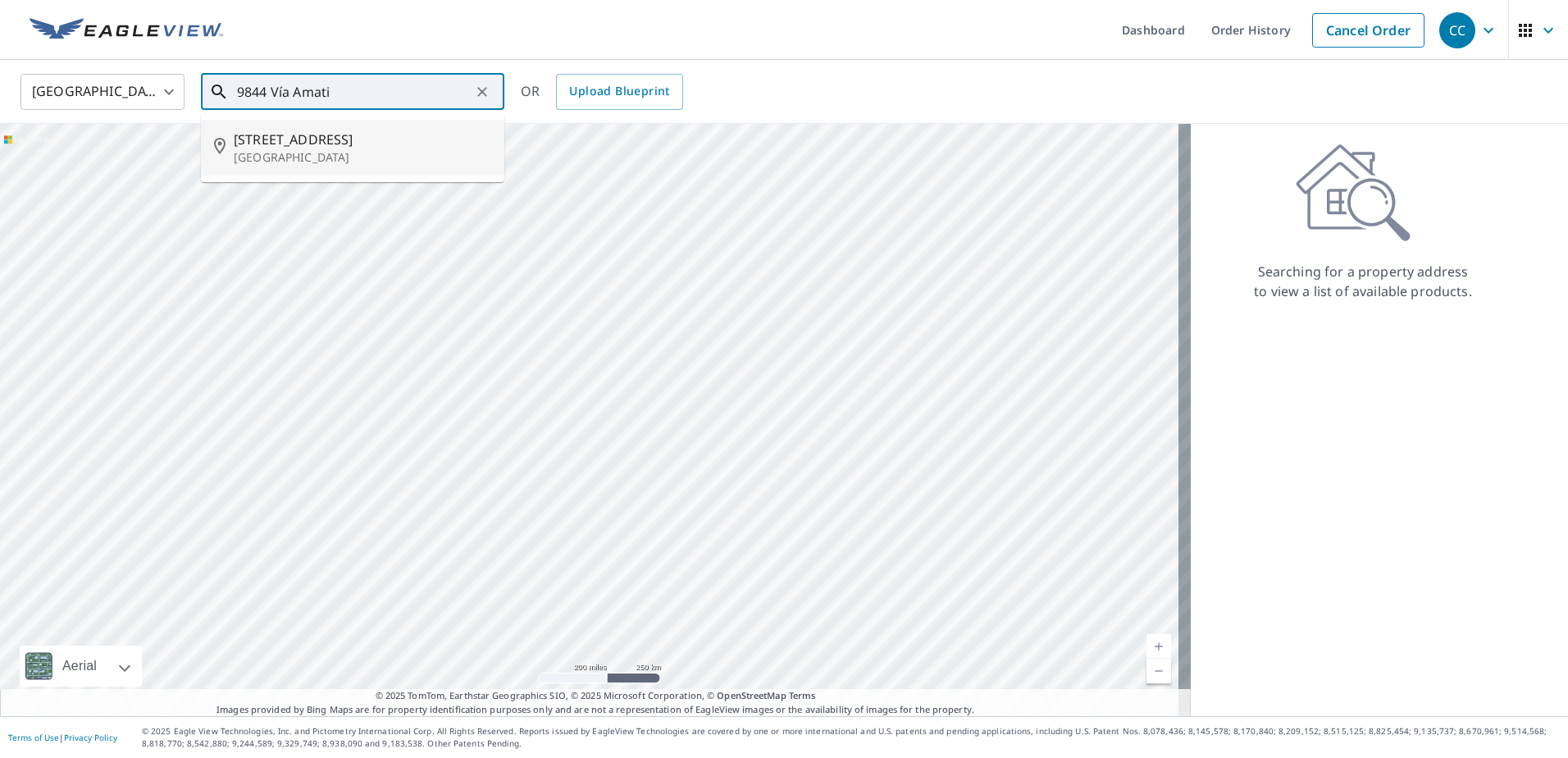
click at [398, 155] on p "[GEOGRAPHIC_DATA]" at bounding box center [362, 158] width 257 height 17
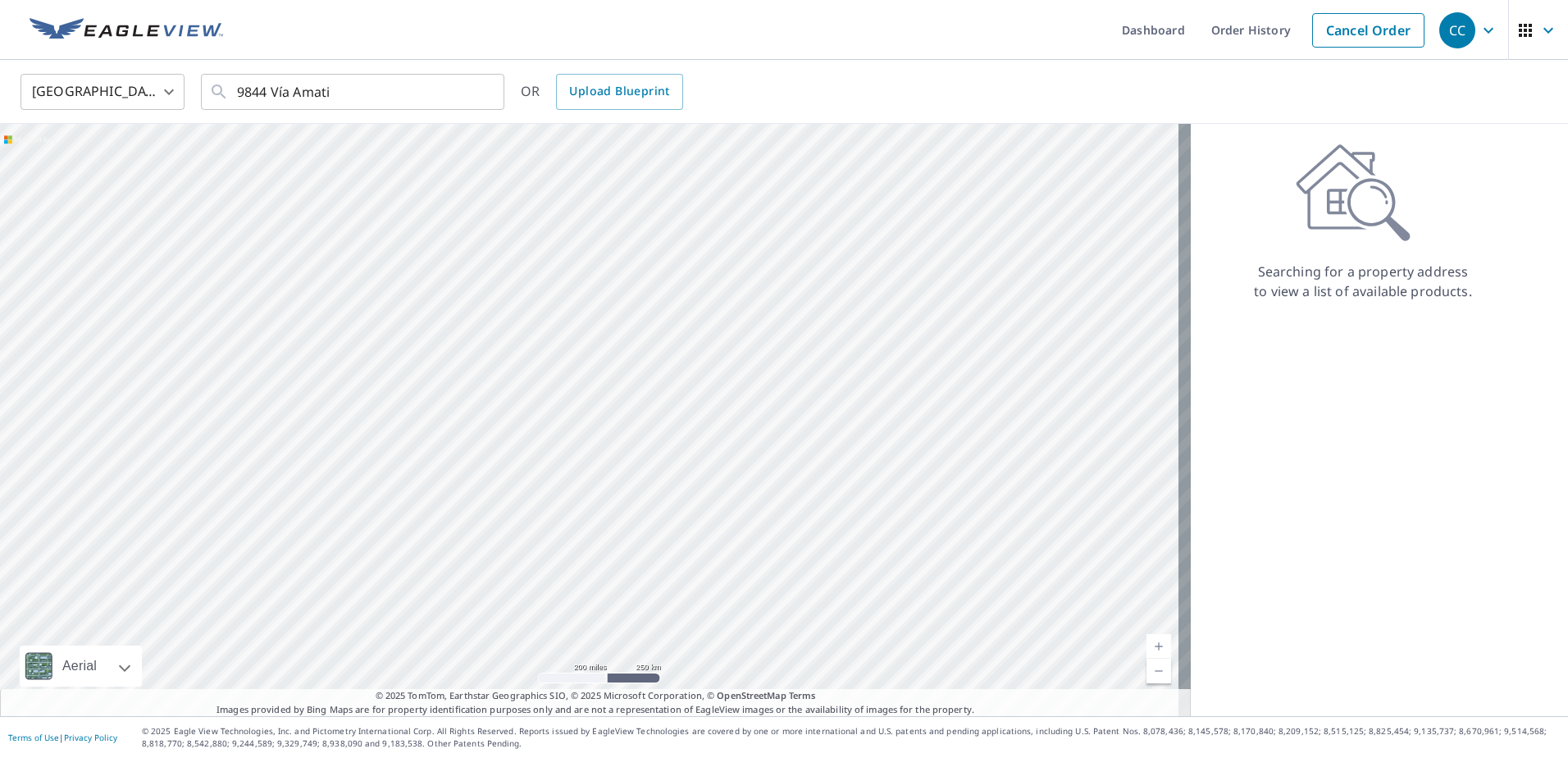
type input "[STREET_ADDRESS]"
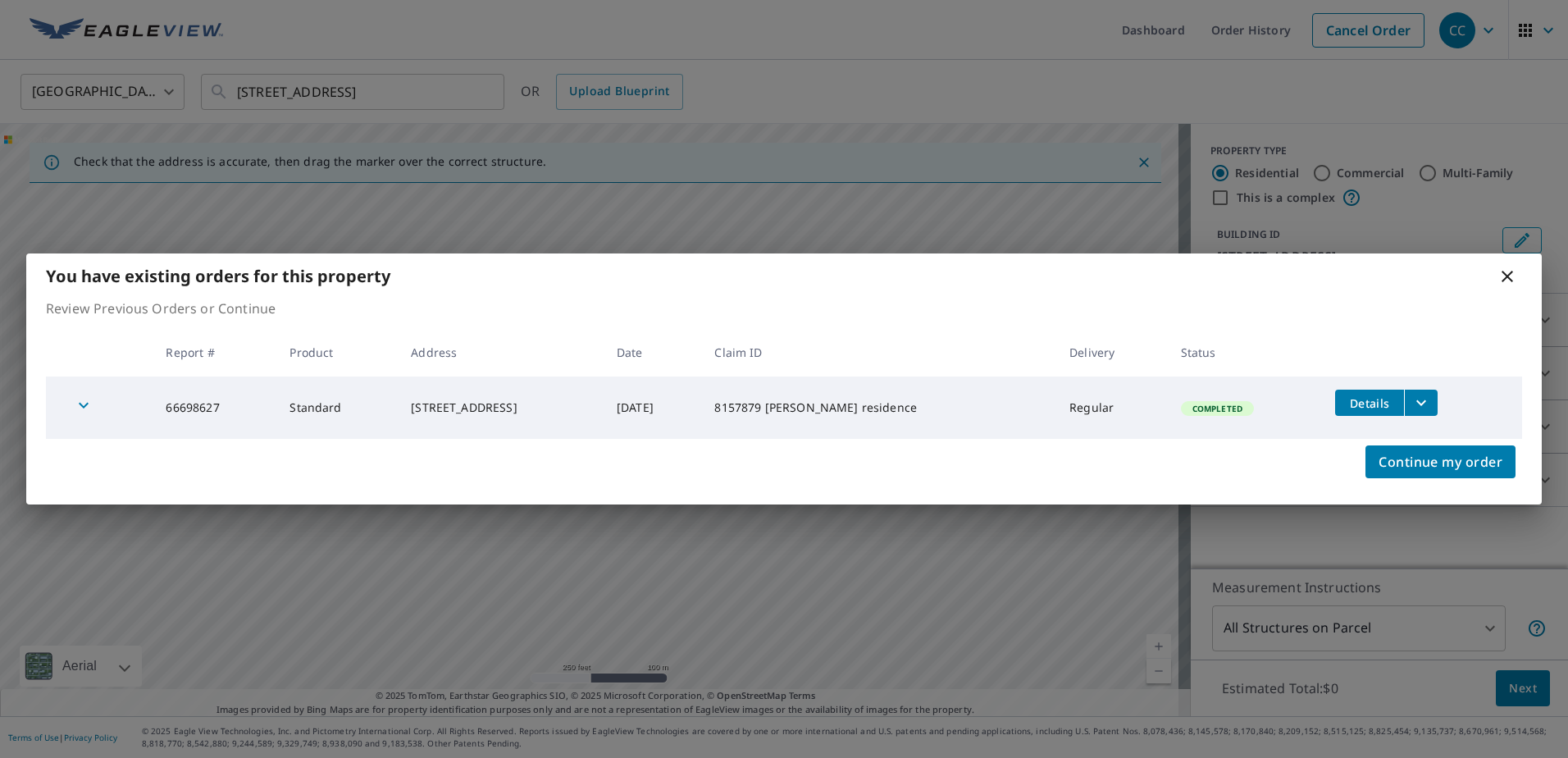
click at [1505, 278] on icon at bounding box center [1507, 276] width 11 height 11
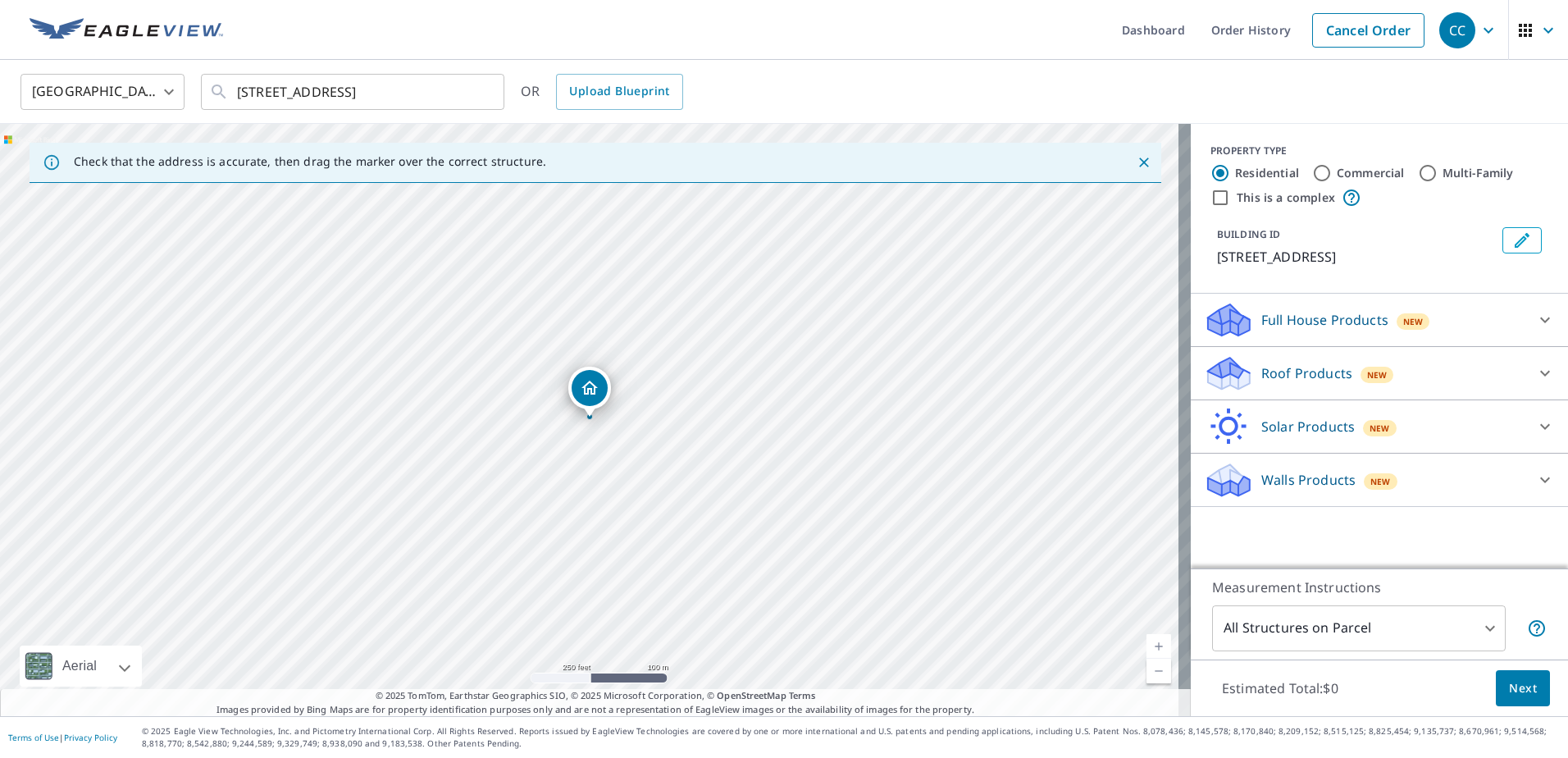
click at [1327, 362] on div "Roof Products New" at bounding box center [1365, 373] width 322 height 39
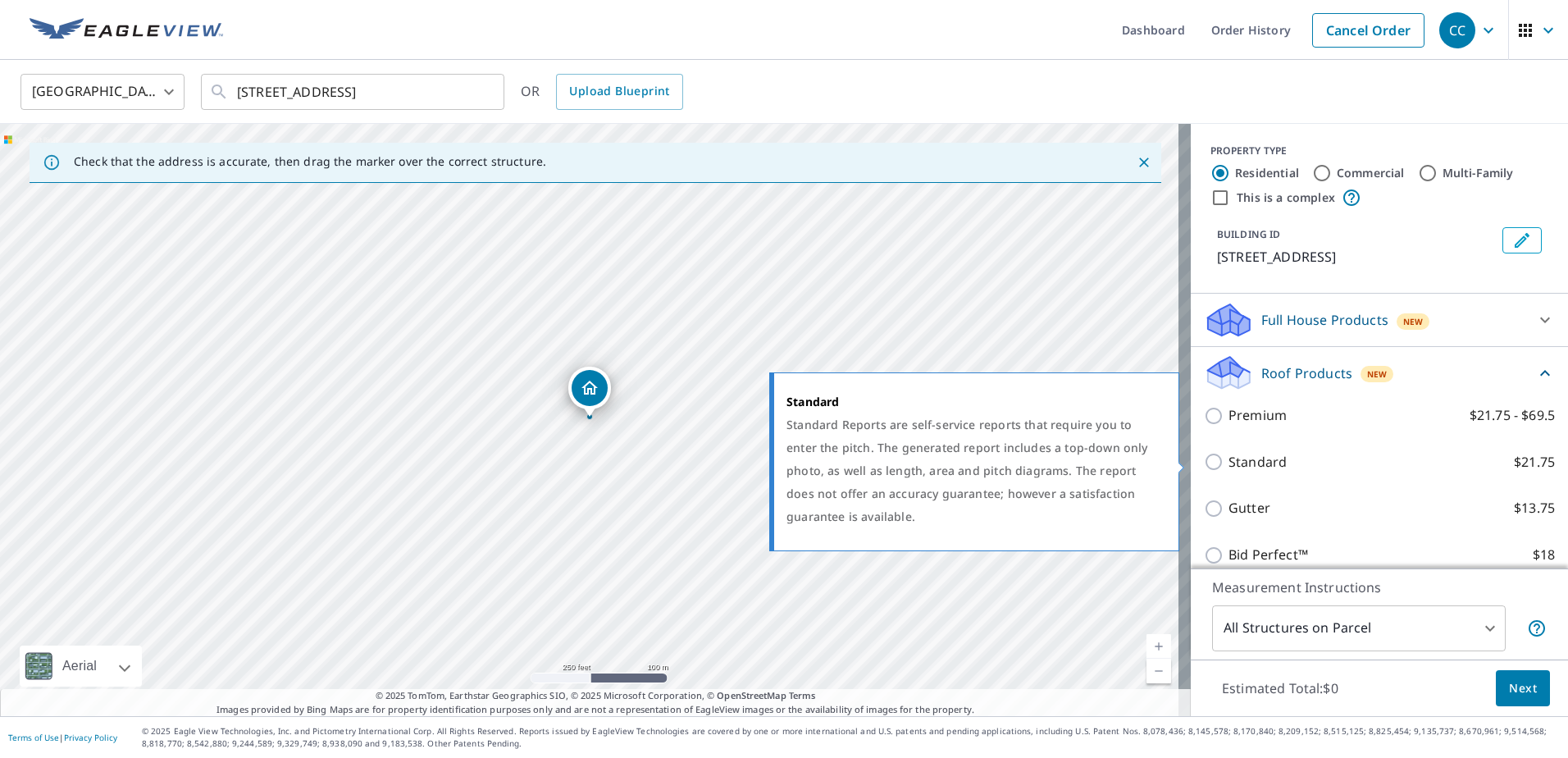
click at [1257, 456] on p "Standard" at bounding box center [1257, 462] width 58 height 20
click at [1229, 456] on input "Standard $21.75" at bounding box center [1217, 461] width 25 height 19
checkbox input "true"
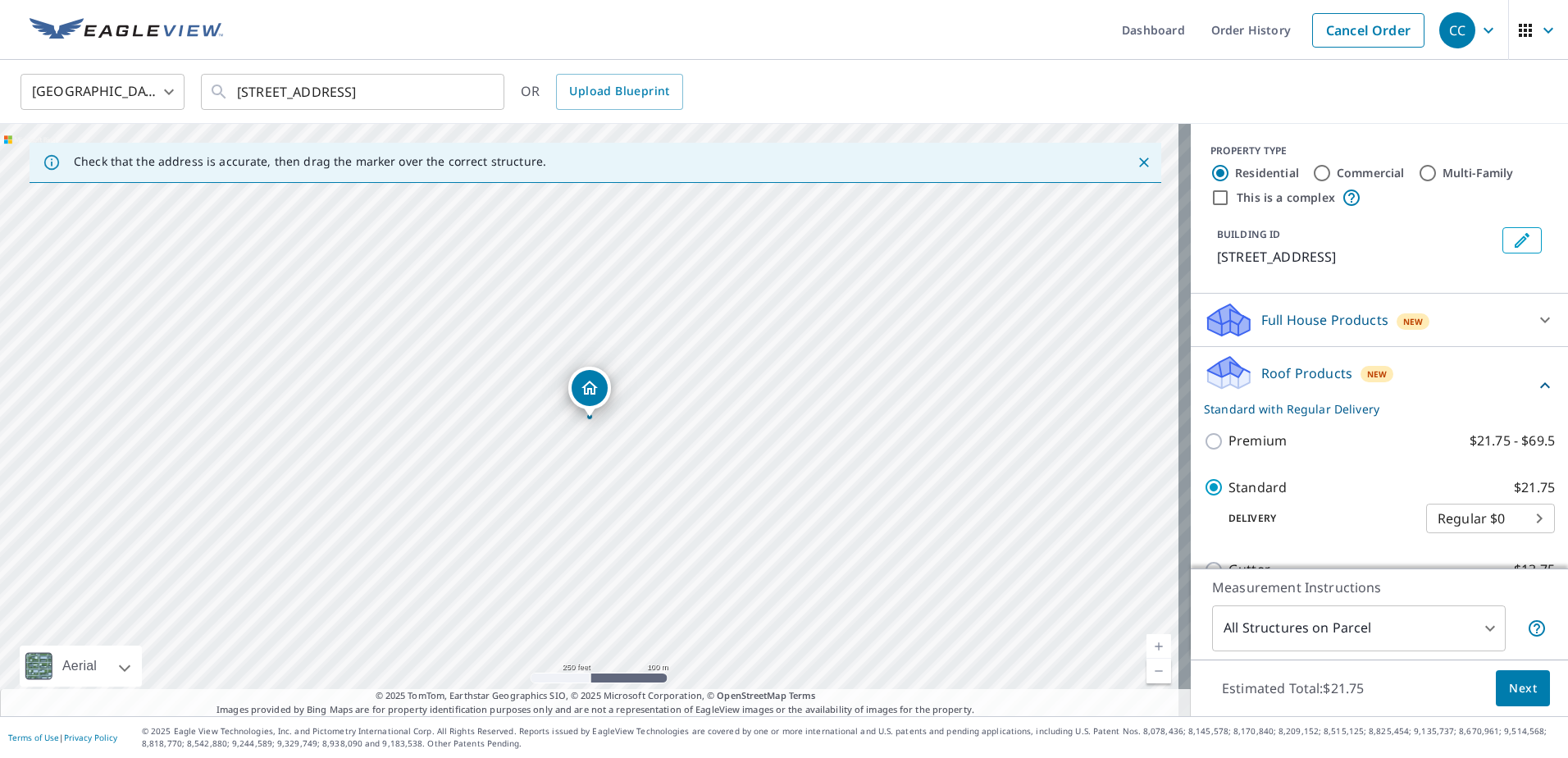
click at [1509, 681] on span "Next" at bounding box center [1523, 688] width 28 height 20
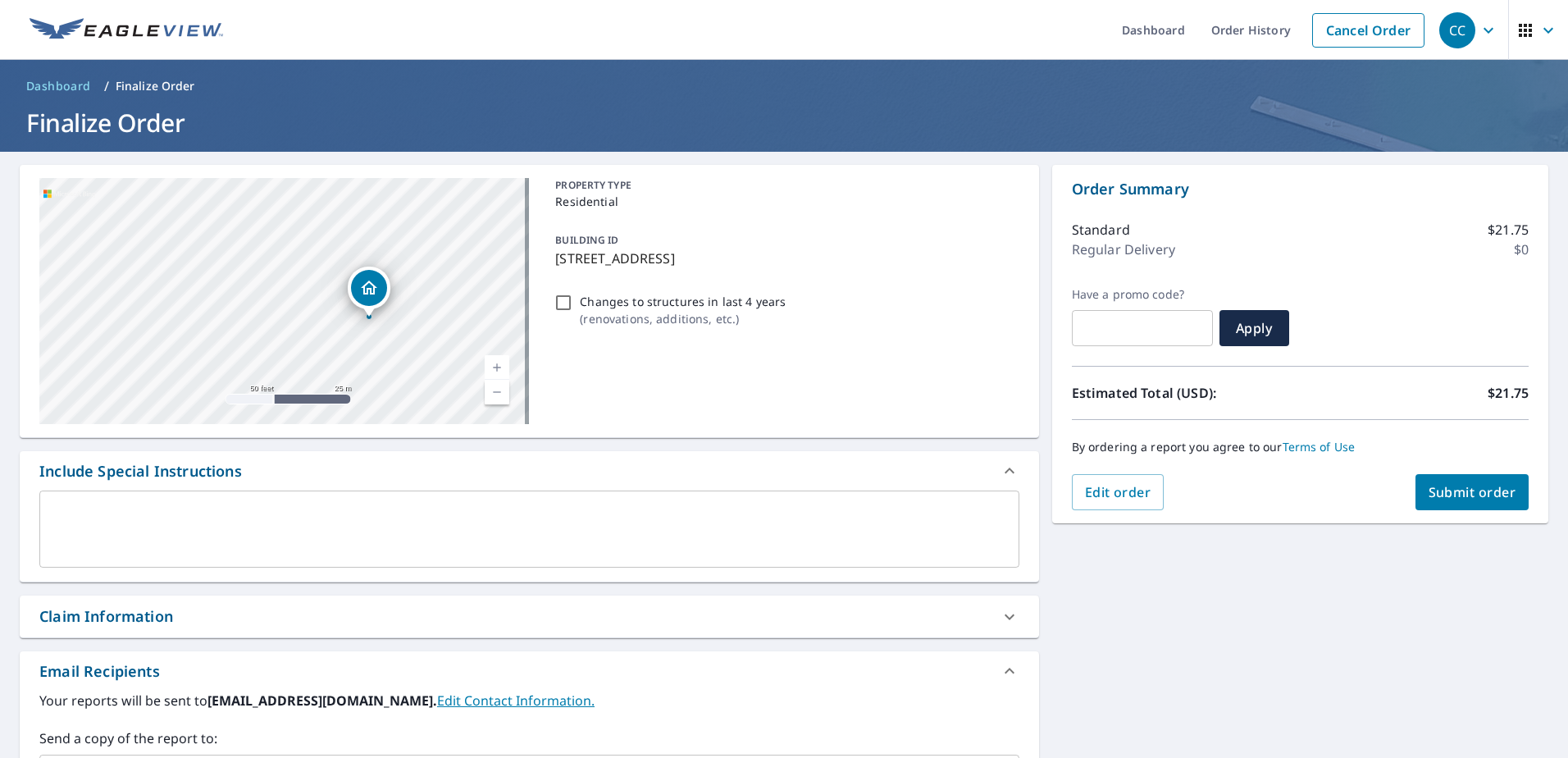
scroll to position [275, 0]
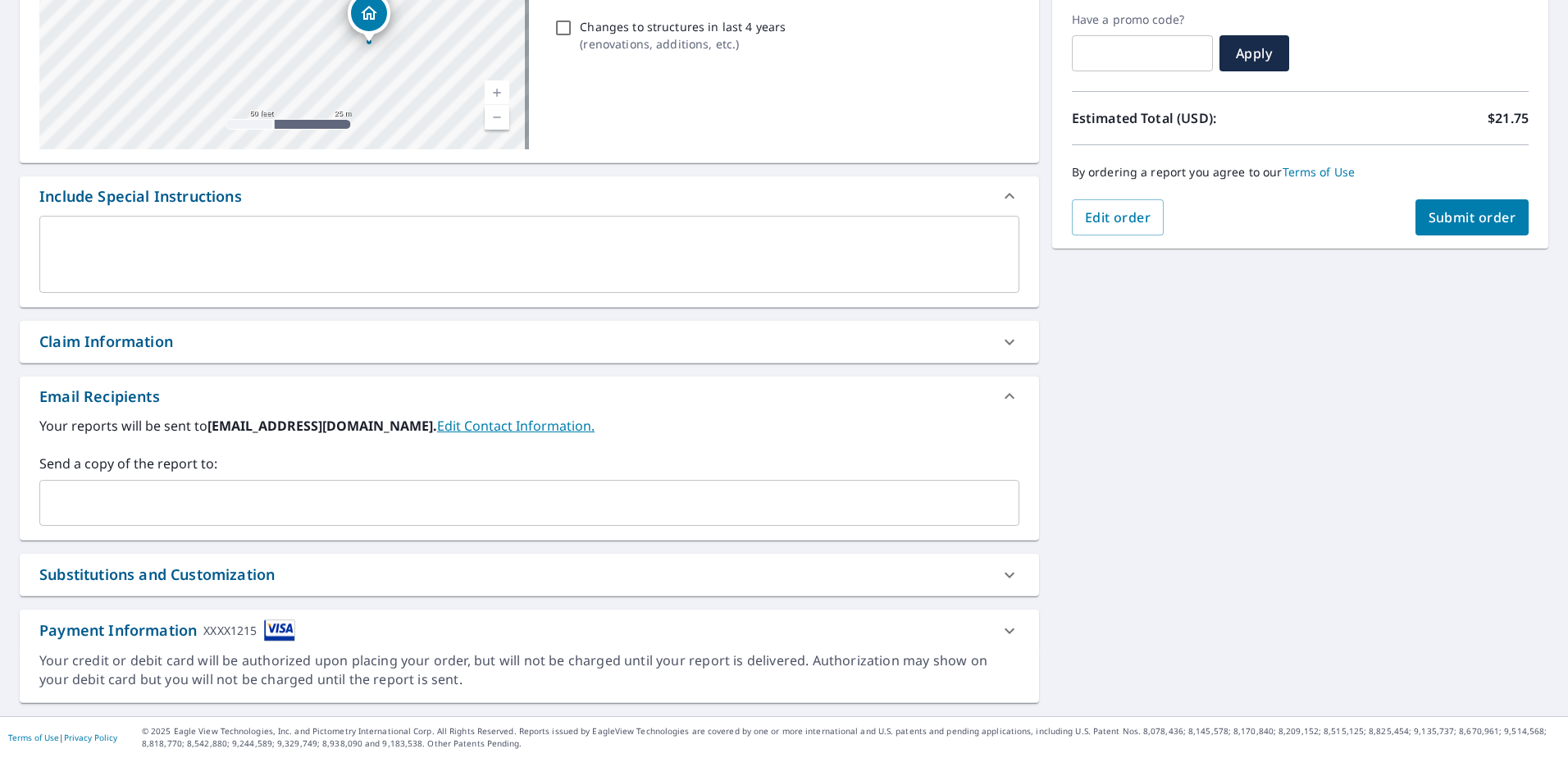
click at [194, 356] on div "Claim Information" at bounding box center [529, 341] width 1019 height 41
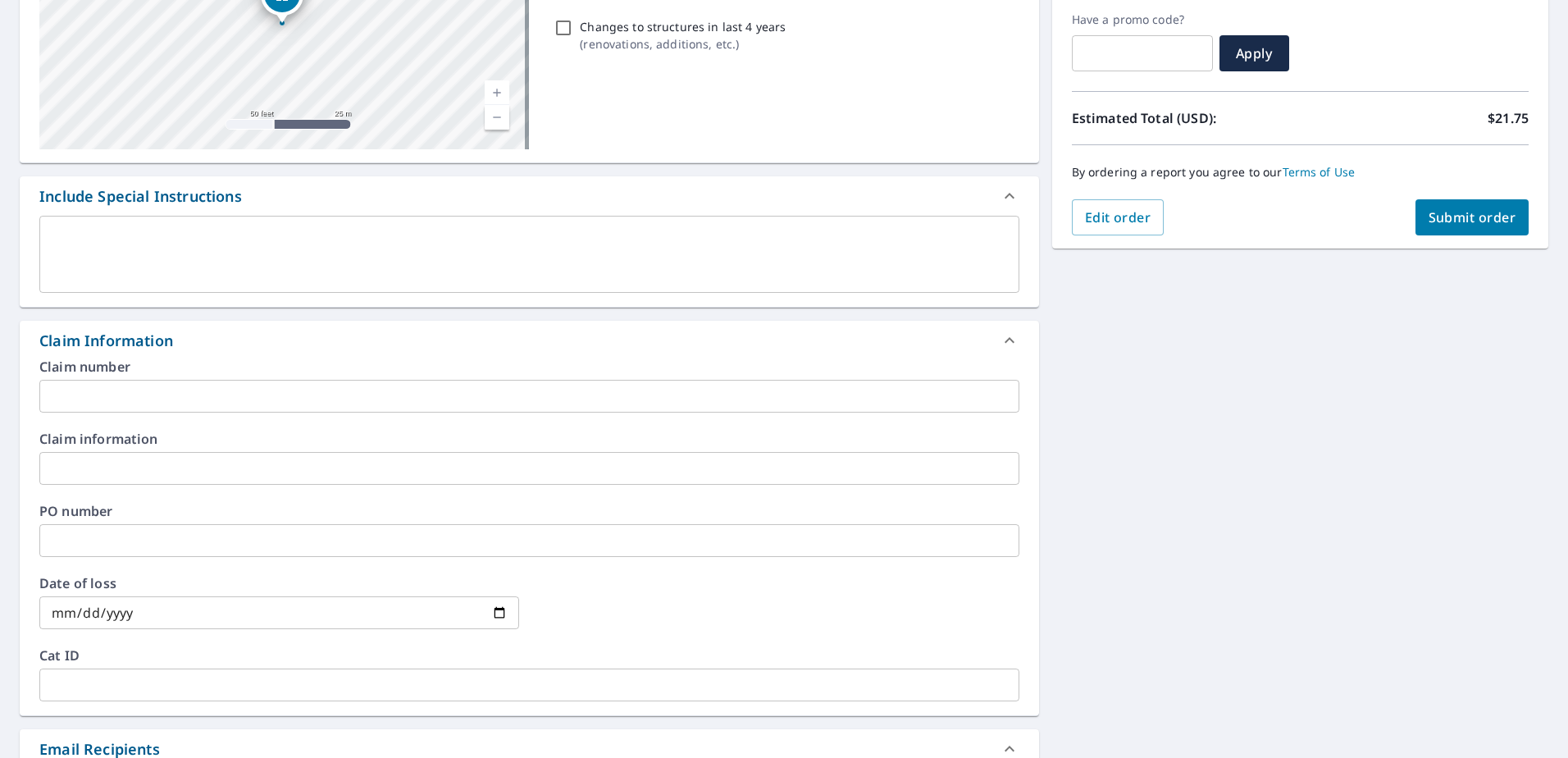
click at [263, 390] on input "text" at bounding box center [529, 397] width 980 height 33
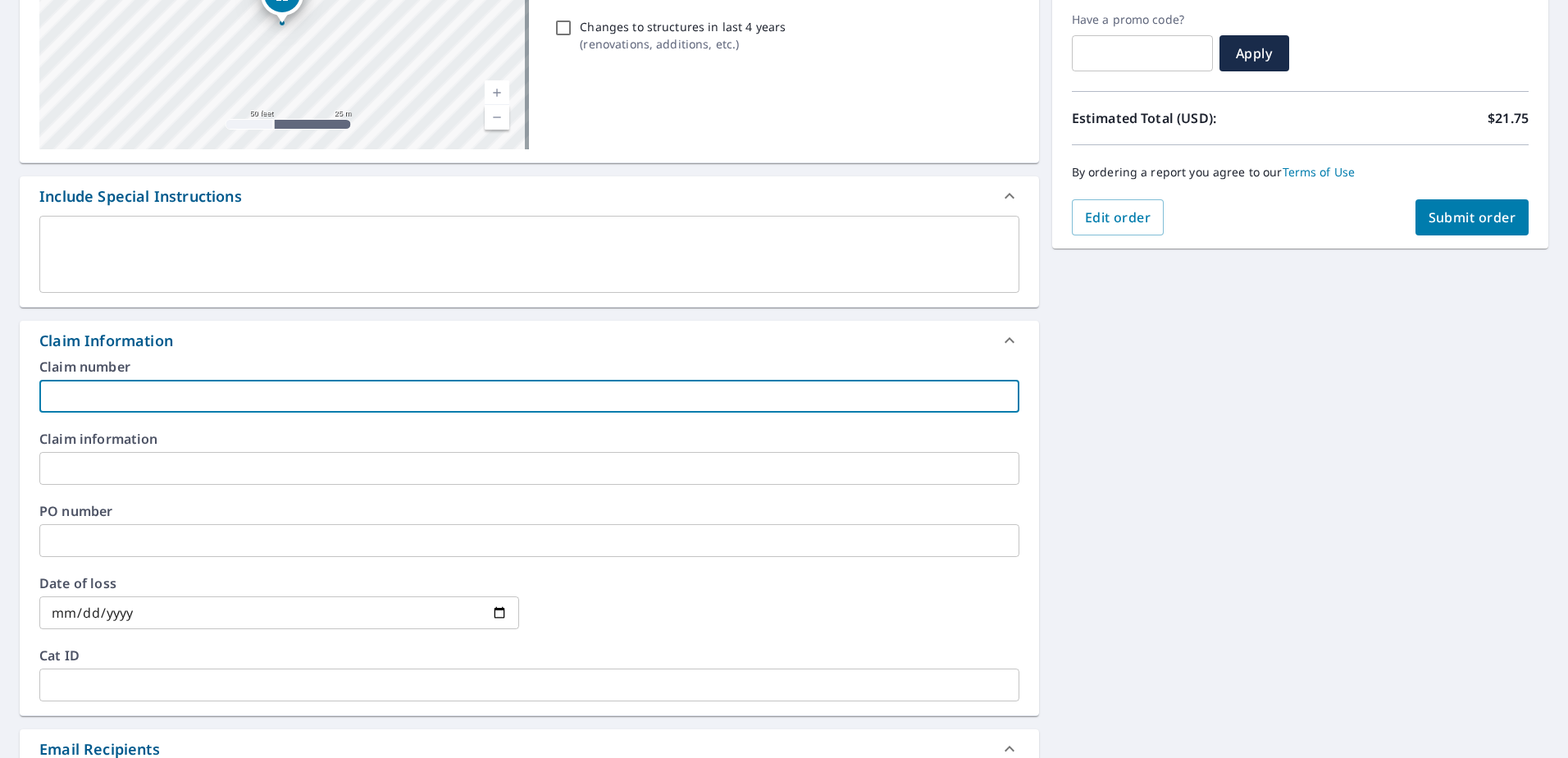
paste input "8159396"
click at [190, 397] on input "8159396" at bounding box center [529, 397] width 980 height 33
paste input "[PERSON_NAME] residence"
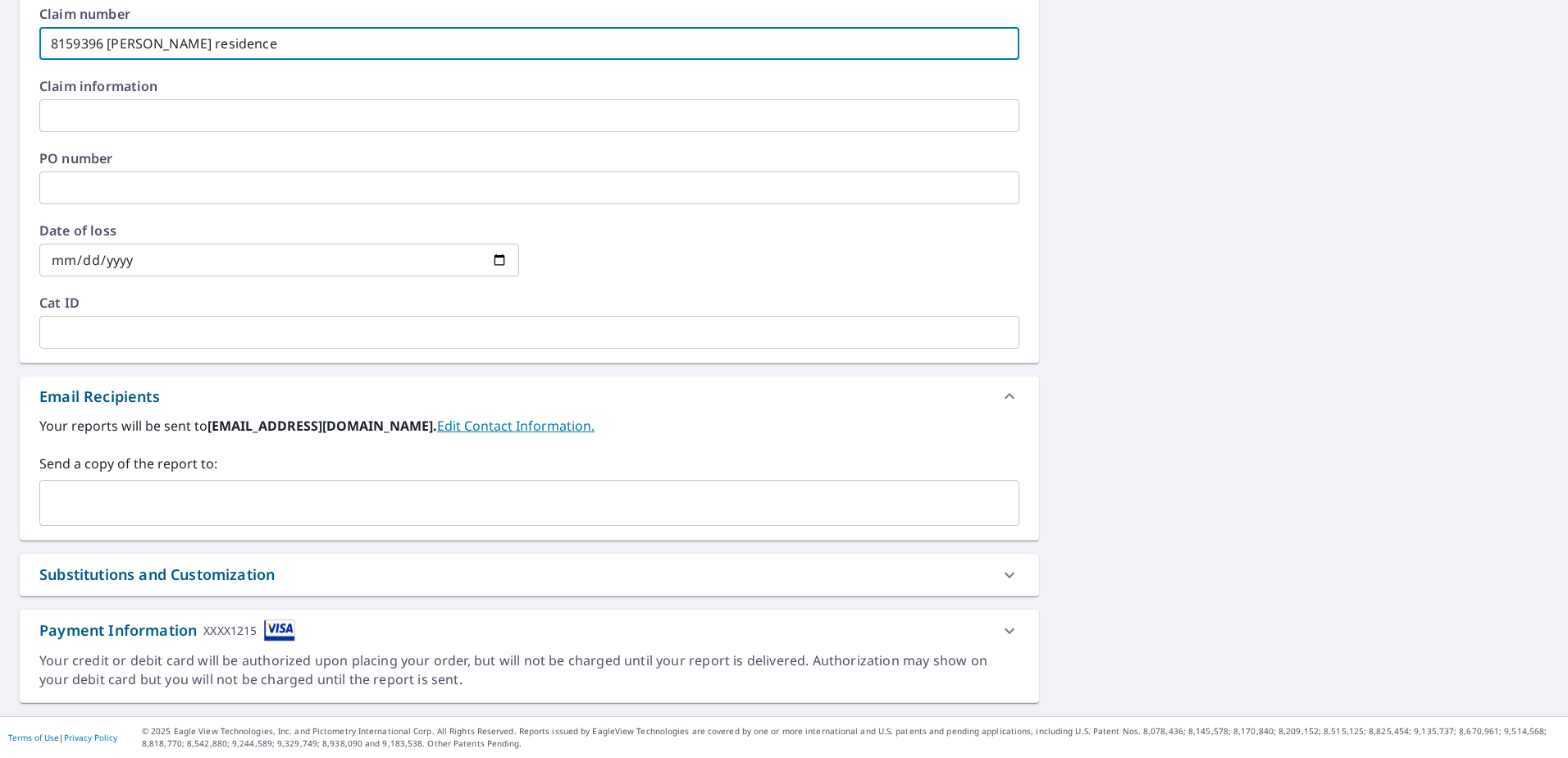
click at [162, 485] on div "​" at bounding box center [529, 503] width 980 height 46
type input "8159396 [PERSON_NAME] residence"
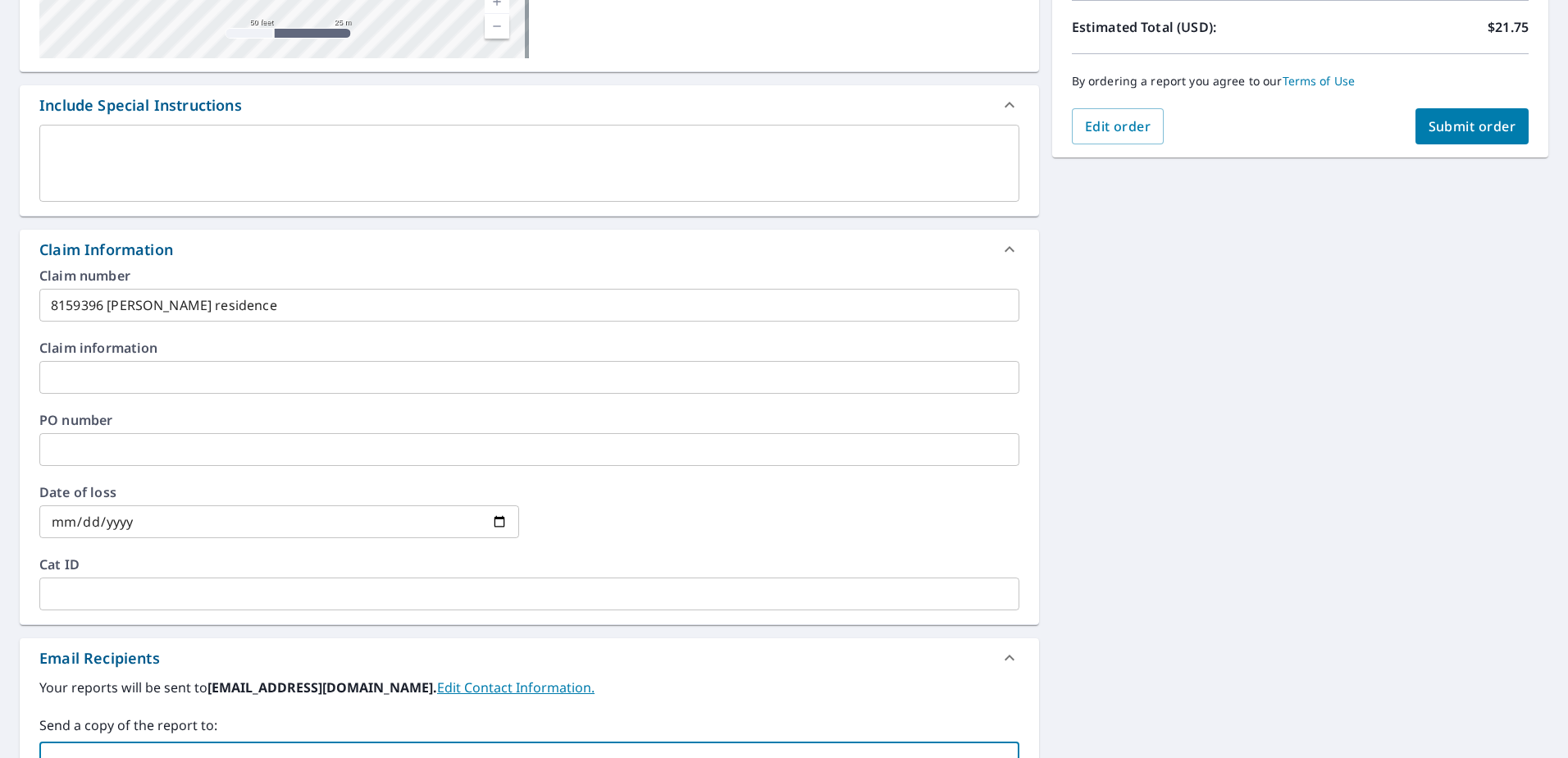
scroll to position [136, 0]
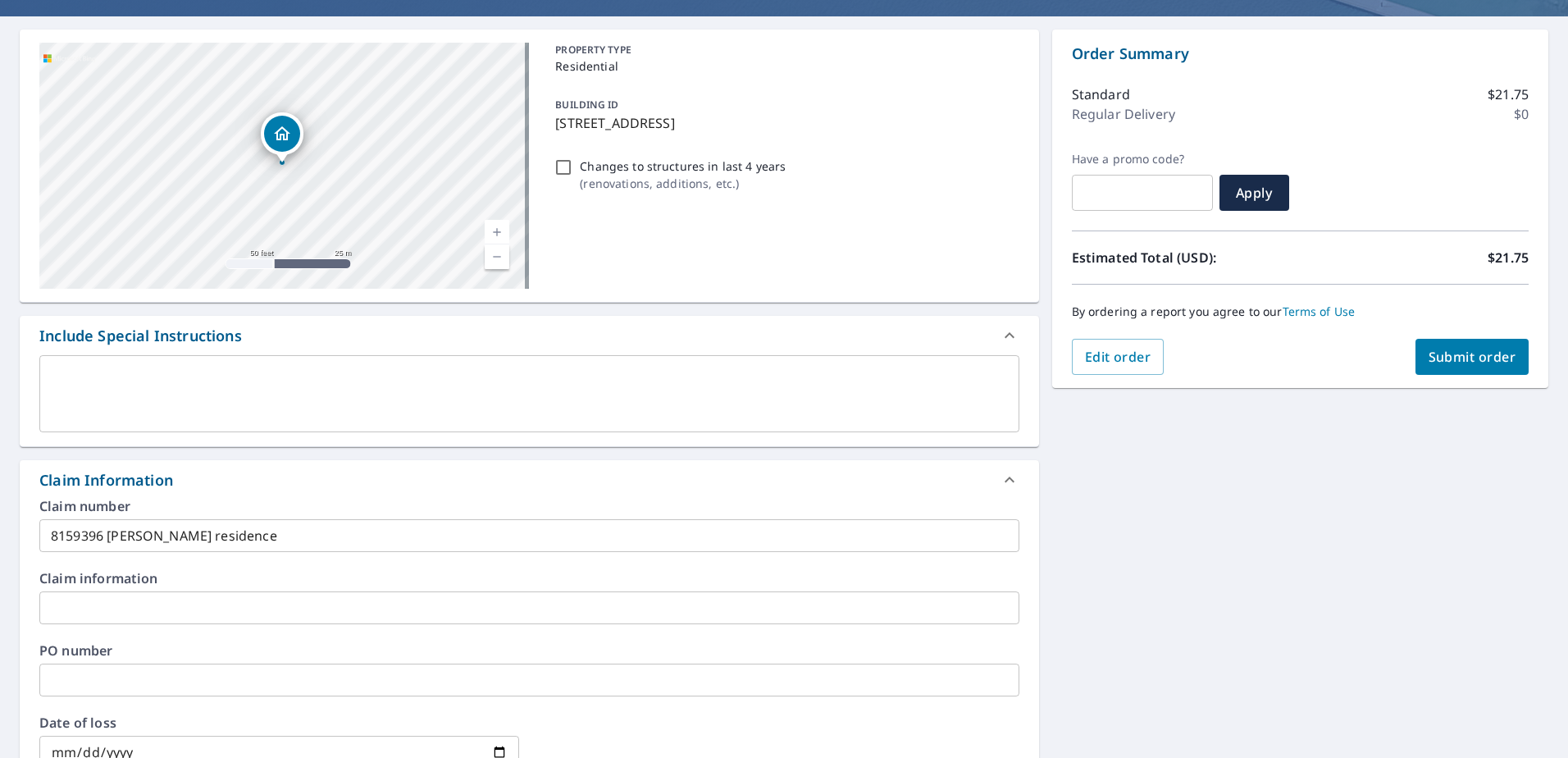
type input "[EMAIL_ADDRESS][DOMAIN_NAME]"
click at [1458, 351] on span "Submit order" at bounding box center [1472, 357] width 88 height 18
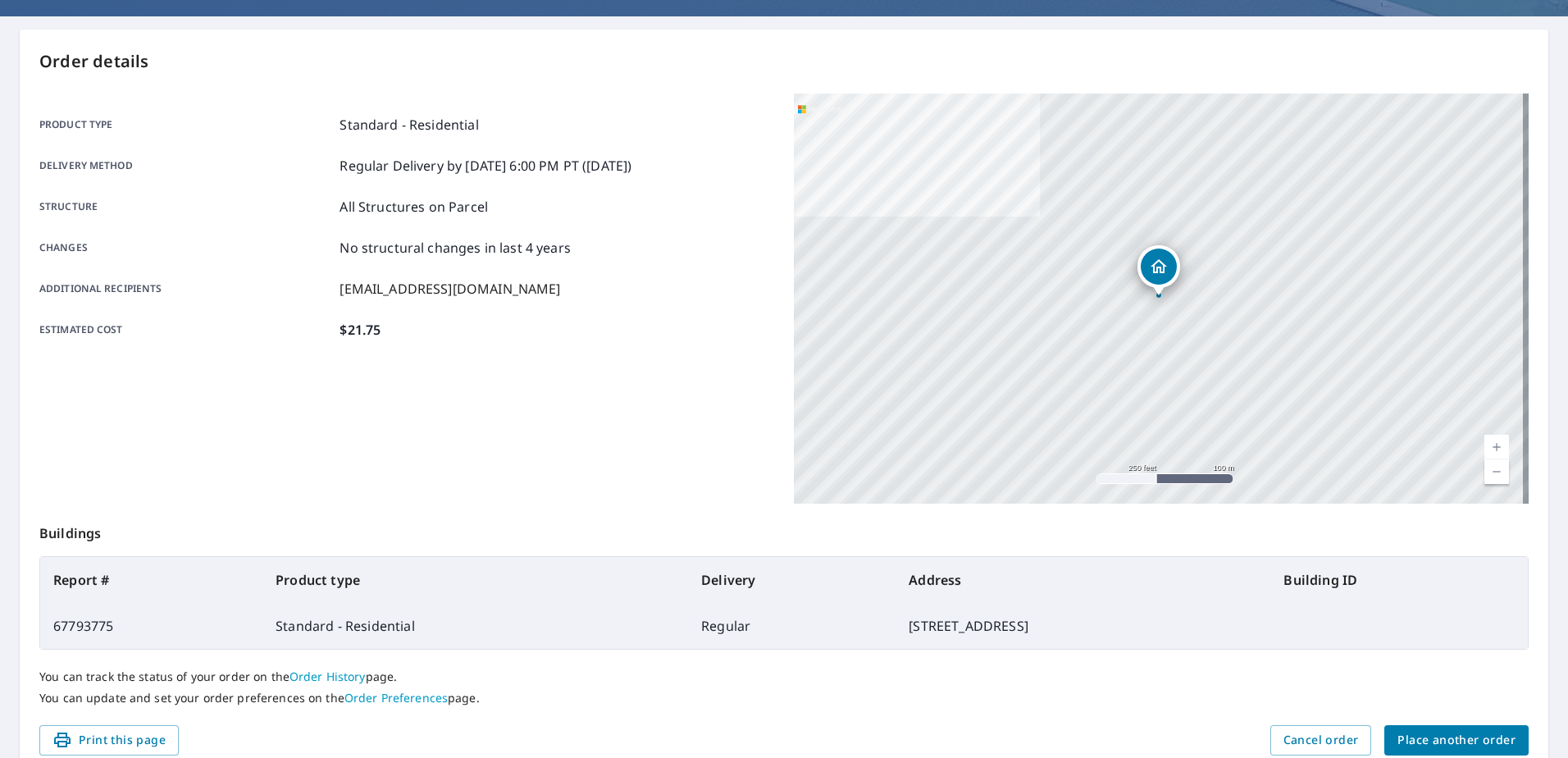
click at [1419, 737] on span "Place another order" at bounding box center [1456, 740] width 118 height 20
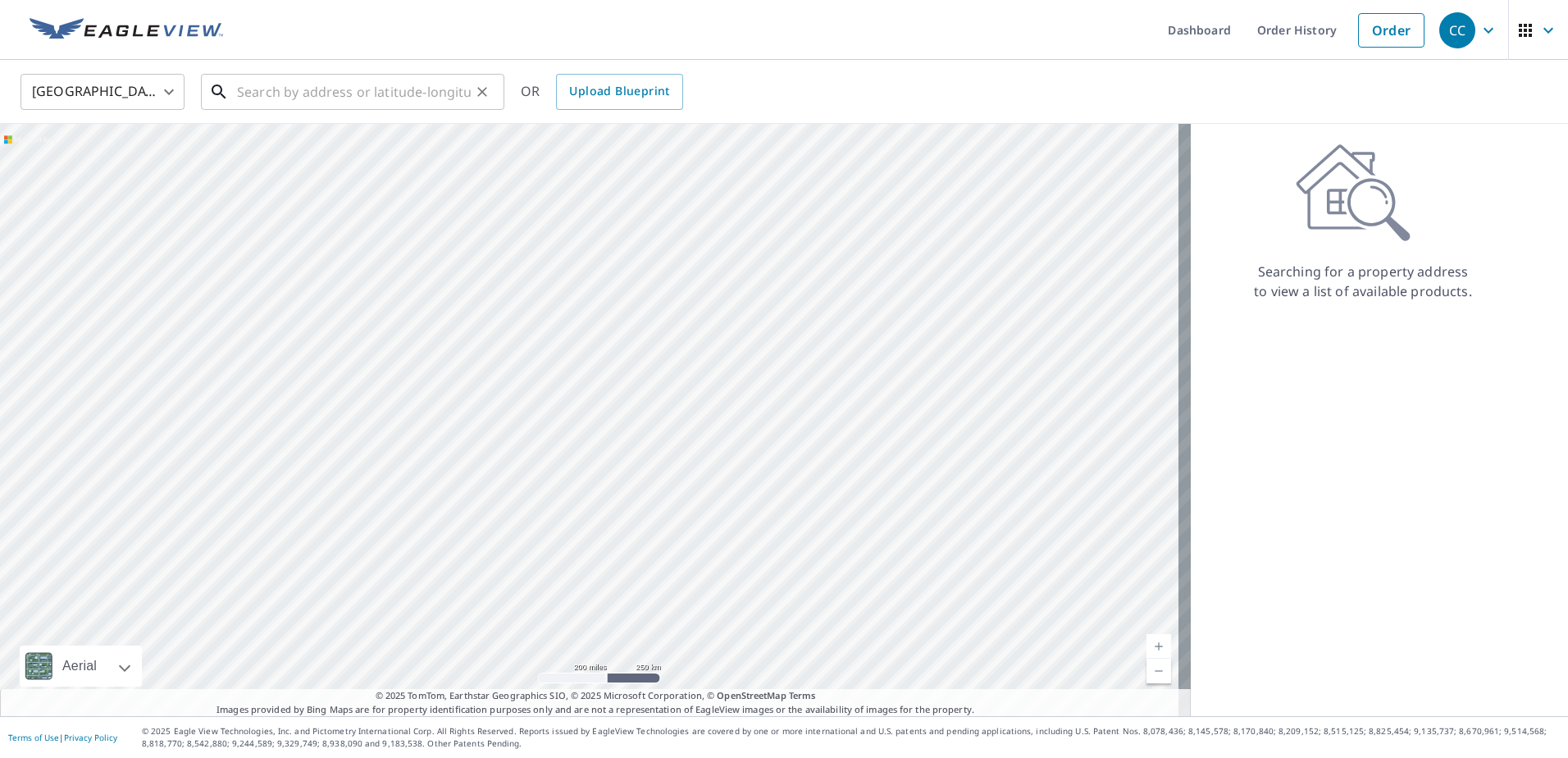
click at [304, 90] on input "text" at bounding box center [353, 92] width 233 height 46
paste input "[STREET_ADDRESS]"
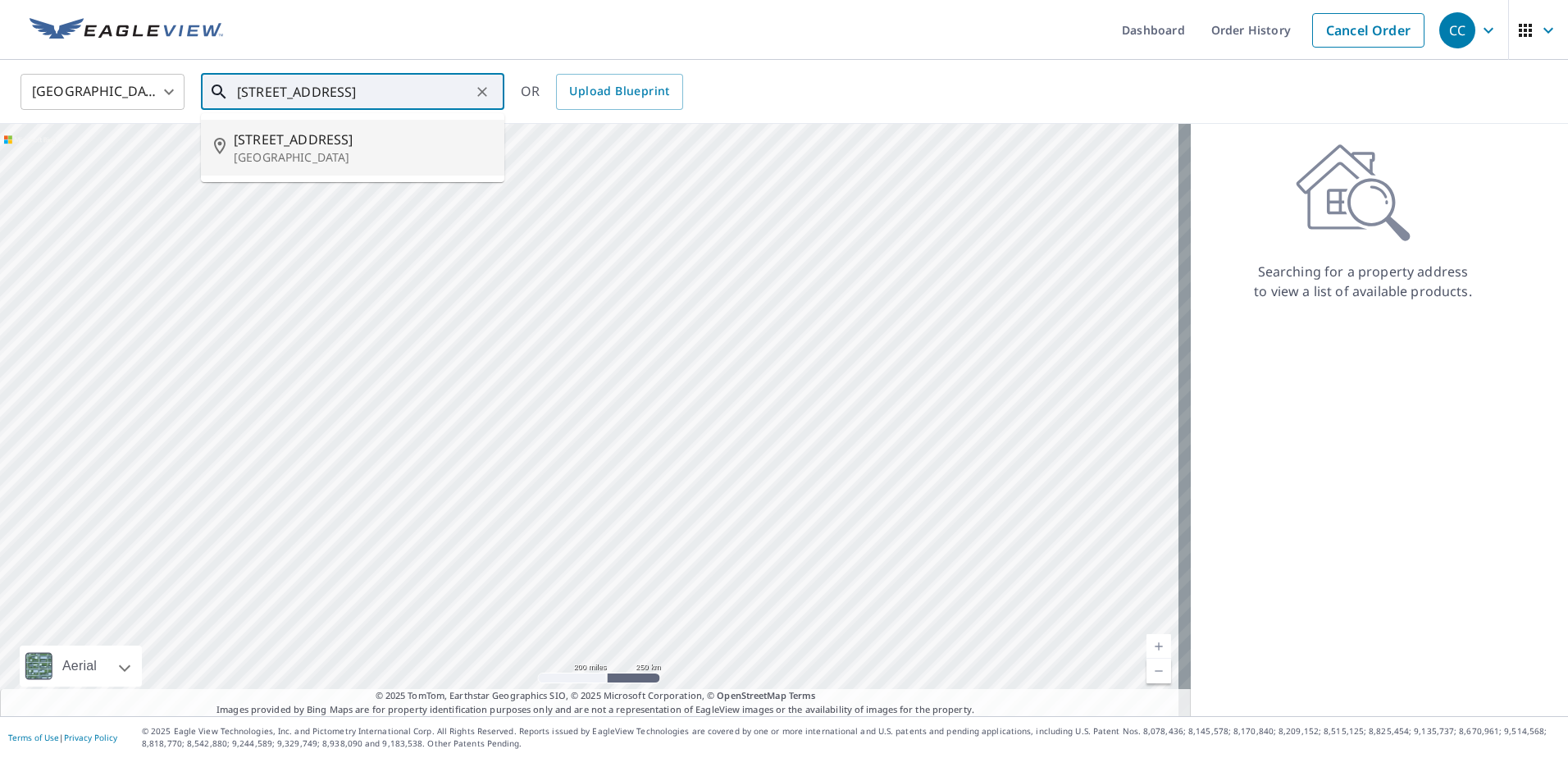
click at [338, 132] on span "[STREET_ADDRESS]" at bounding box center [362, 139] width 257 height 19
type input "[STREET_ADDRESS]"
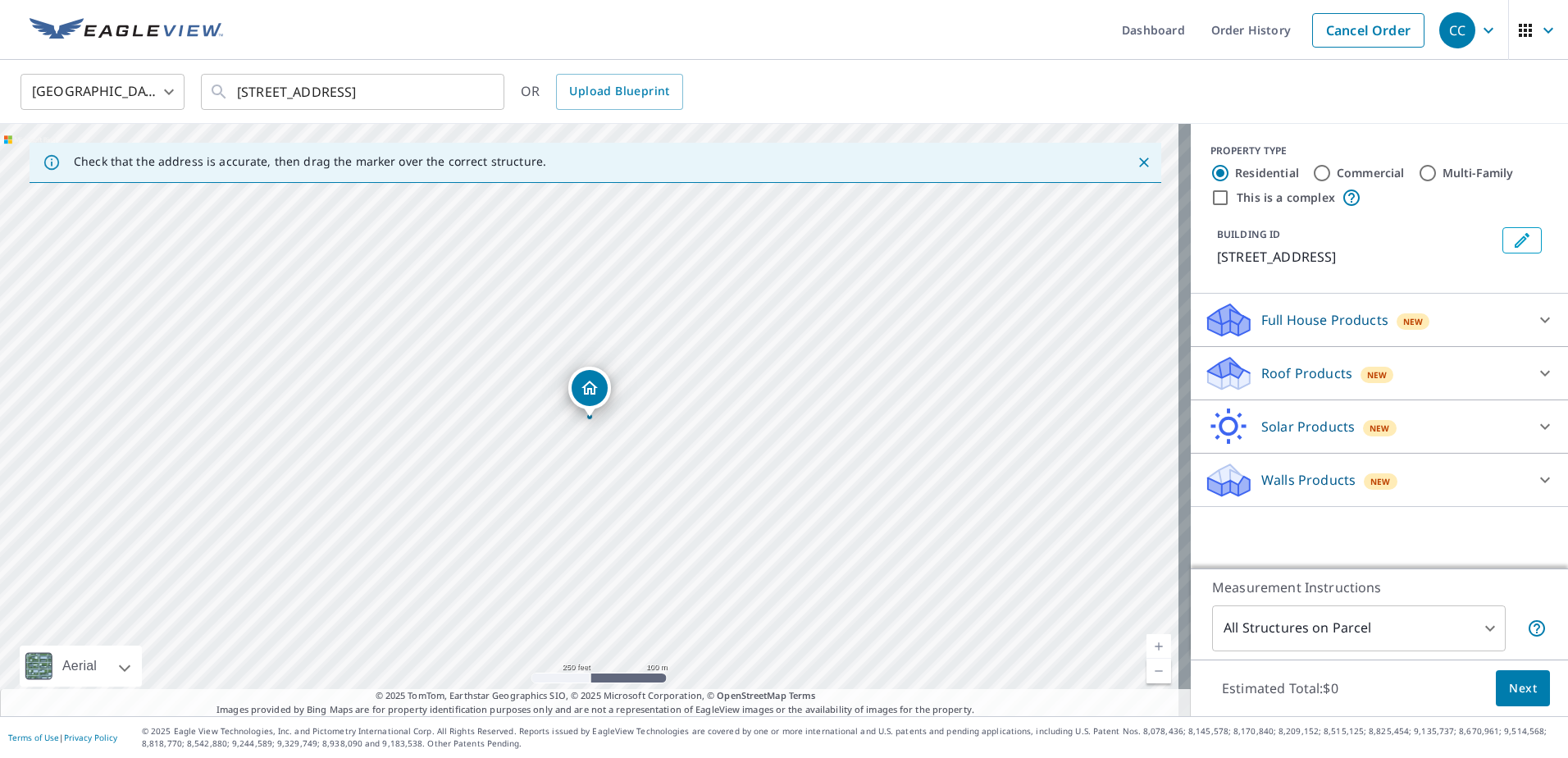
click at [1262, 372] on p "Roof Products" at bounding box center [1307, 373] width 91 height 19
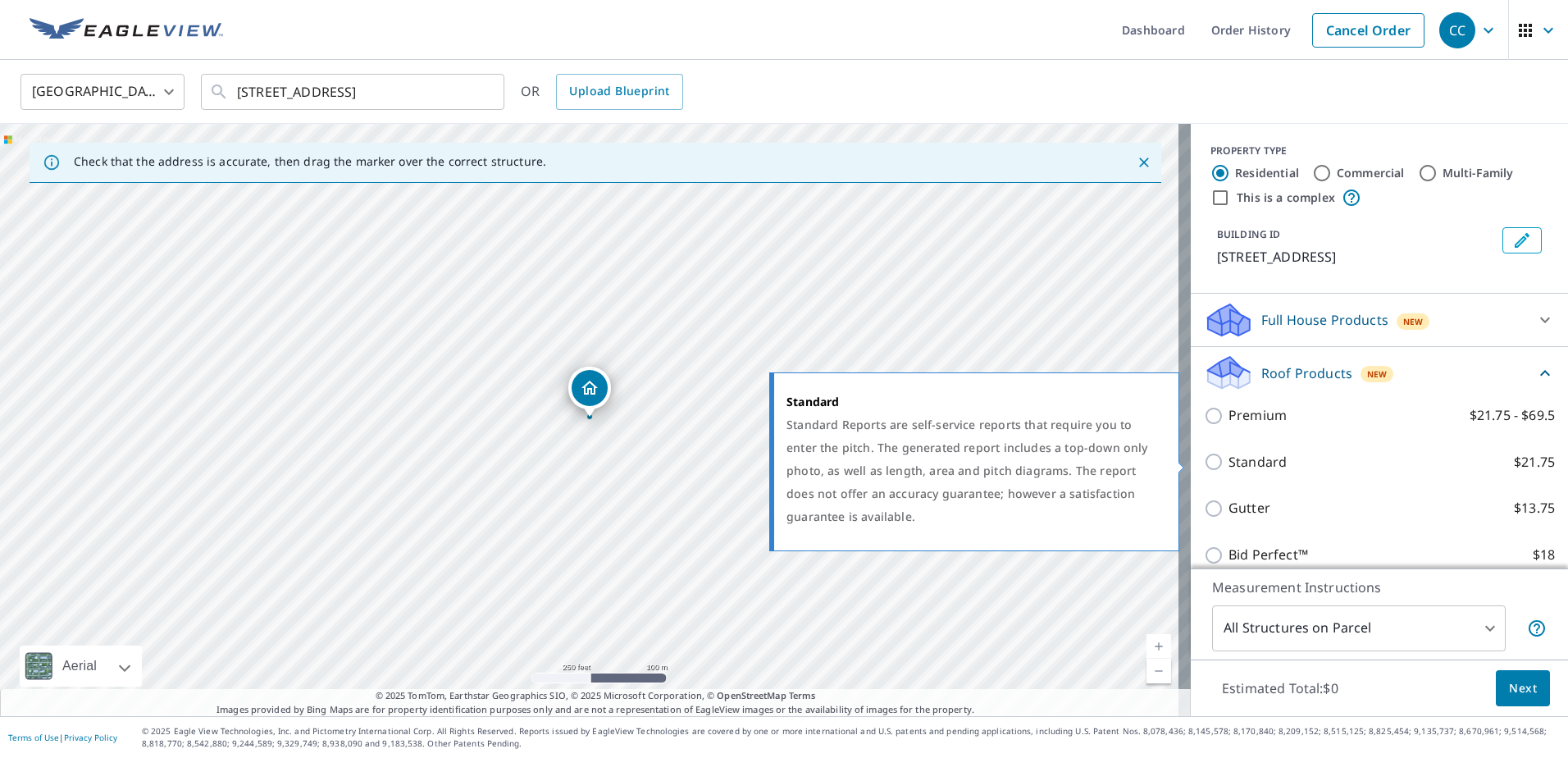
drag, startPoint x: 1255, startPoint y: 460, endPoint x: 1234, endPoint y: 464, distance: 21.4
click at [1254, 460] on p "Standard" at bounding box center [1257, 462] width 58 height 20
click at [1229, 460] on input "Standard $21.75" at bounding box center [1217, 461] width 25 height 19
checkbox input "true"
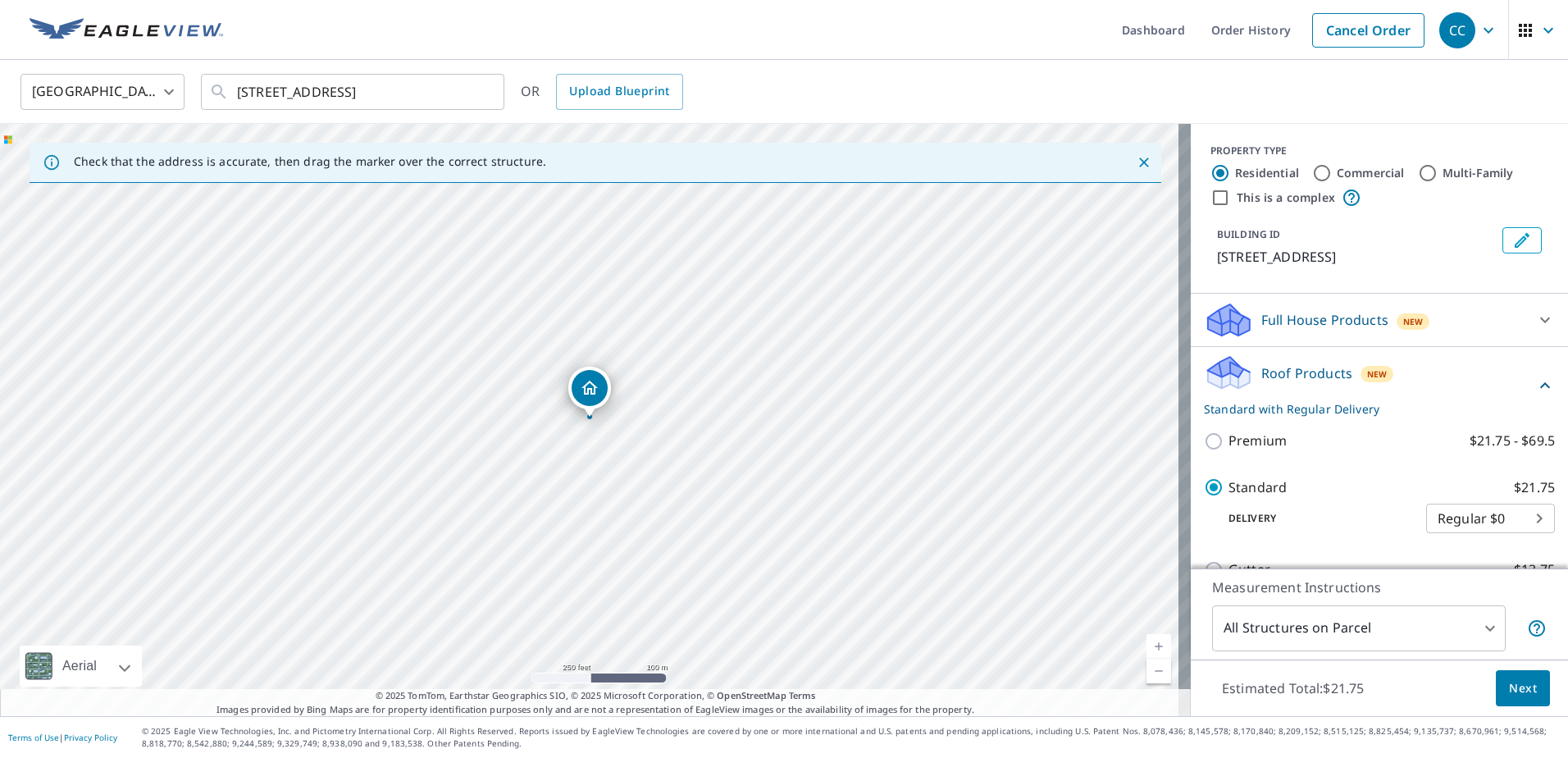
click at [1496, 687] on button "Next" at bounding box center [1523, 689] width 54 height 37
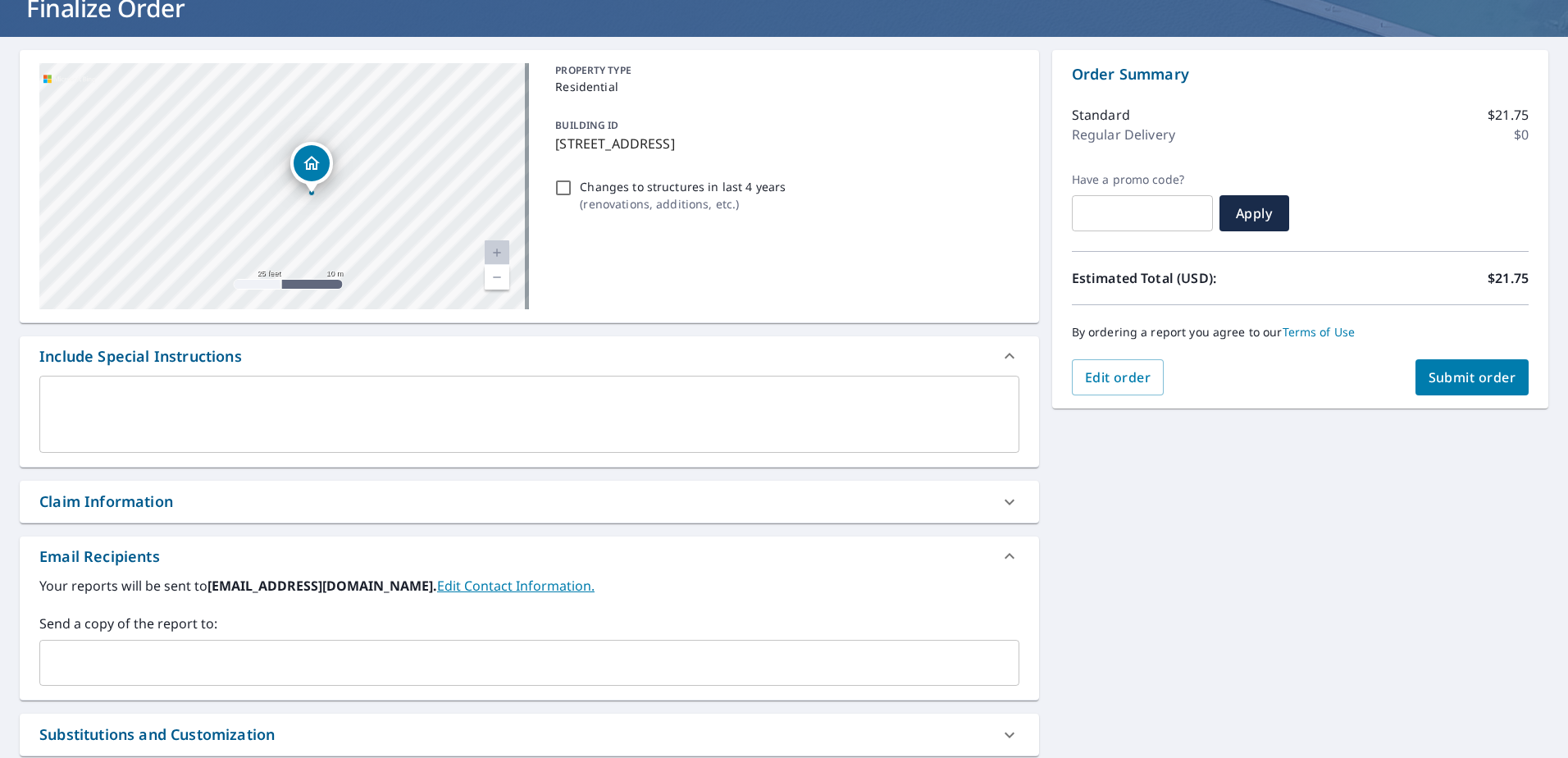
scroll to position [275, 0]
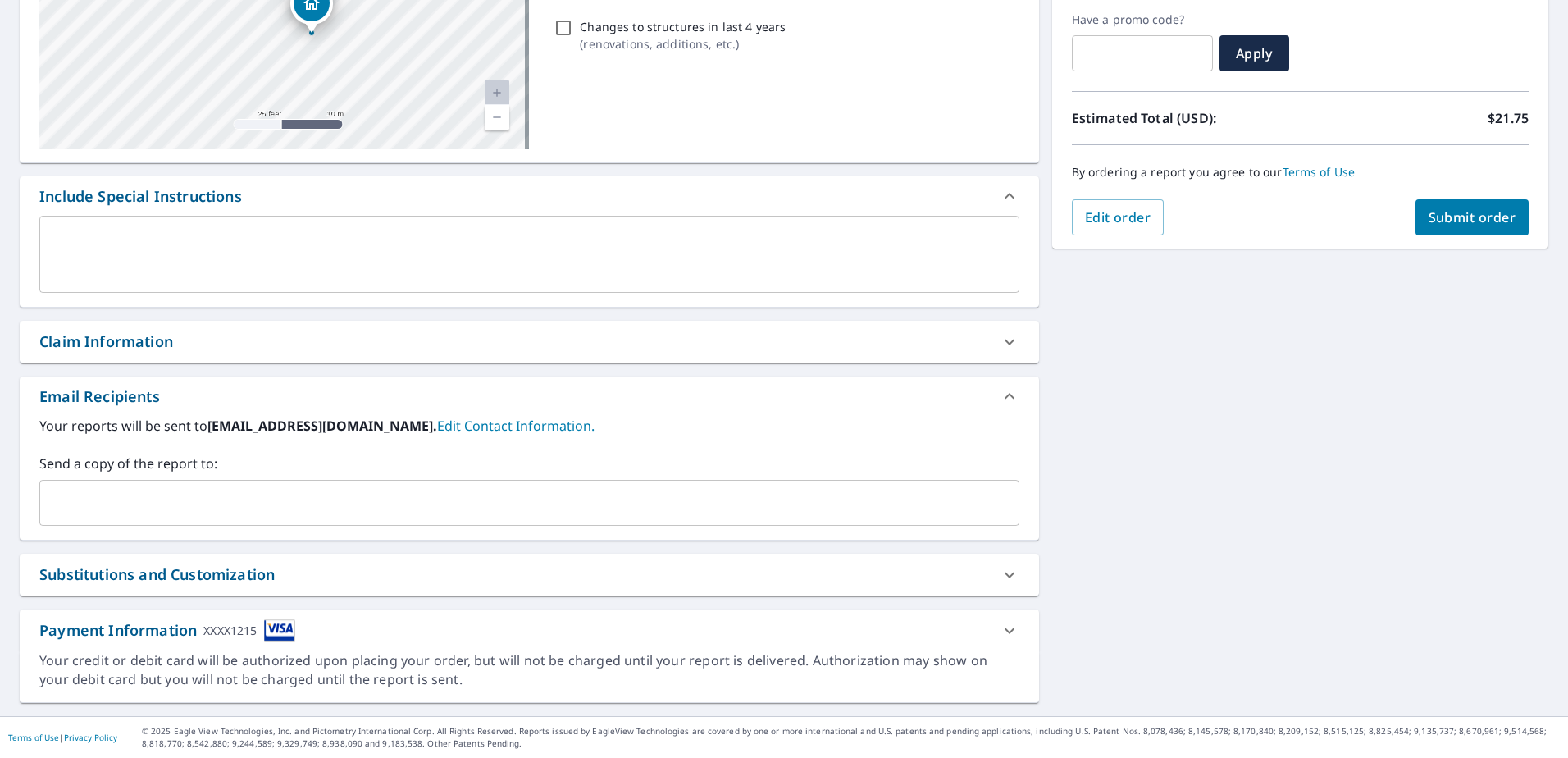
drag, startPoint x: 260, startPoint y: 333, endPoint x: 267, endPoint y: 338, distance: 8.6
click at [260, 333] on div "Claim Information" at bounding box center [515, 341] width 951 height 22
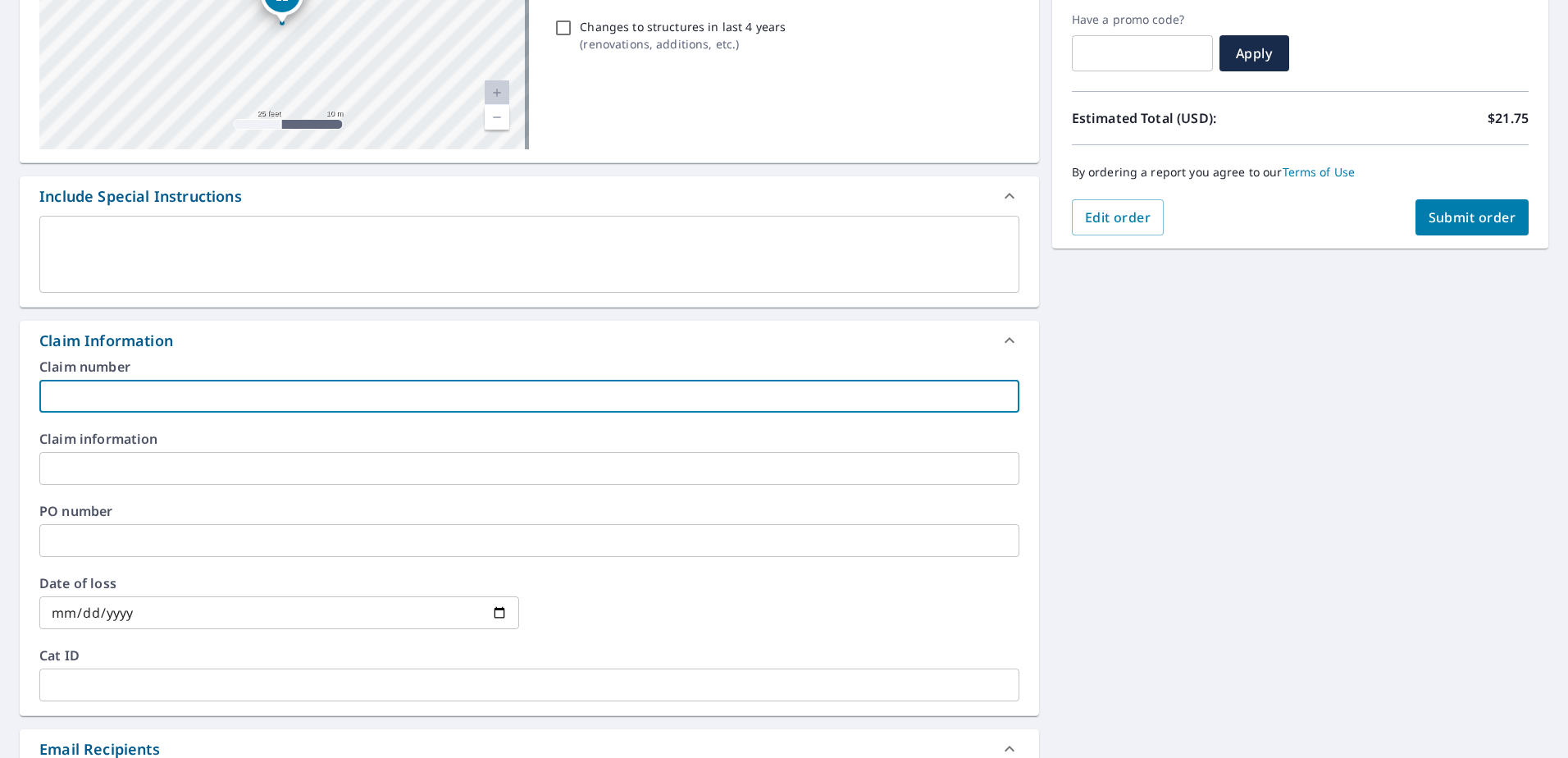
click at [156, 385] on input "text" at bounding box center [529, 397] width 980 height 33
paste input "8159375"
click at [160, 400] on input "8159375" at bounding box center [529, 397] width 980 height 33
paste input "[PERSON_NAME] residence"
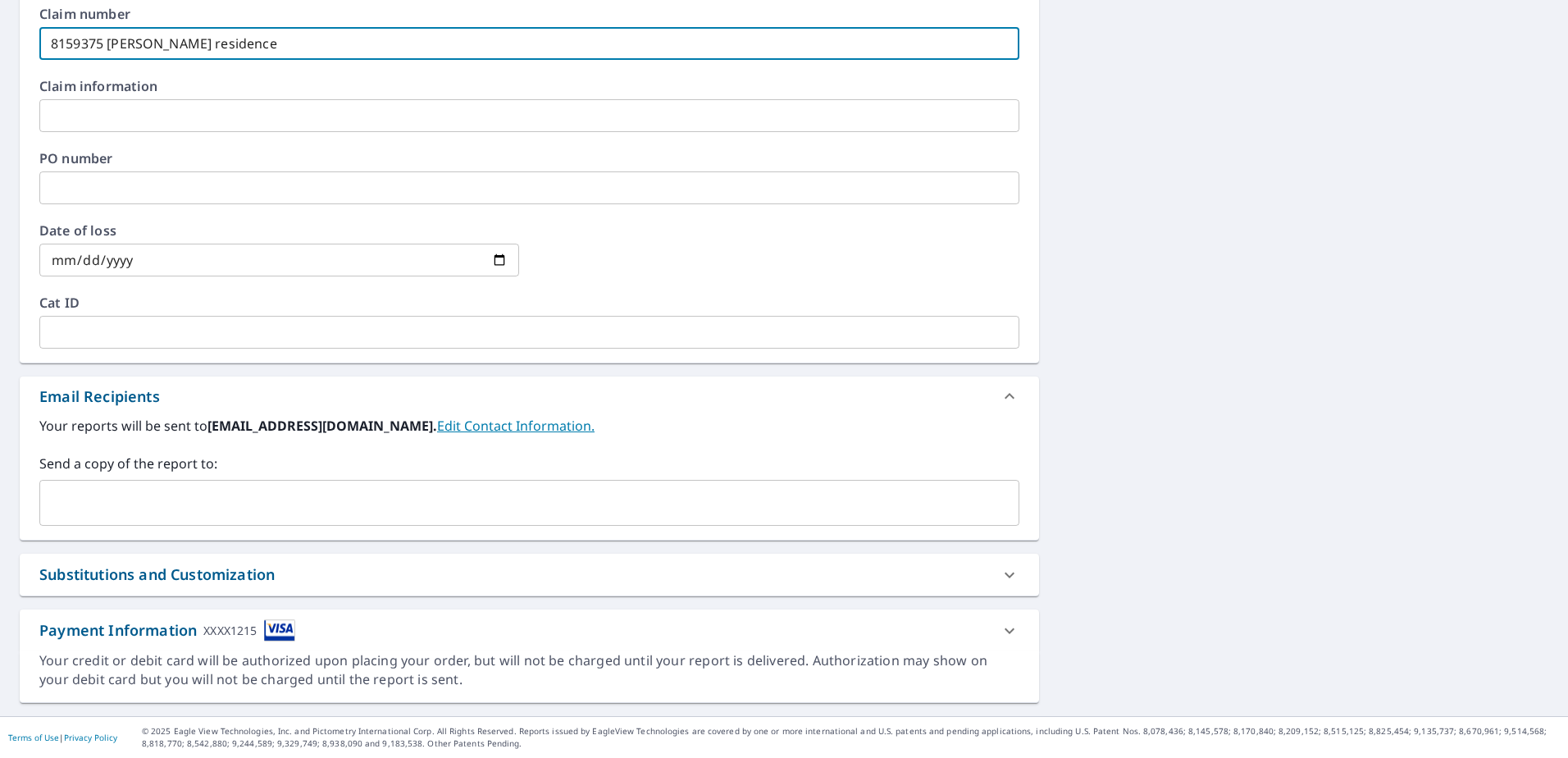
type input "8159375 [PERSON_NAME] residence"
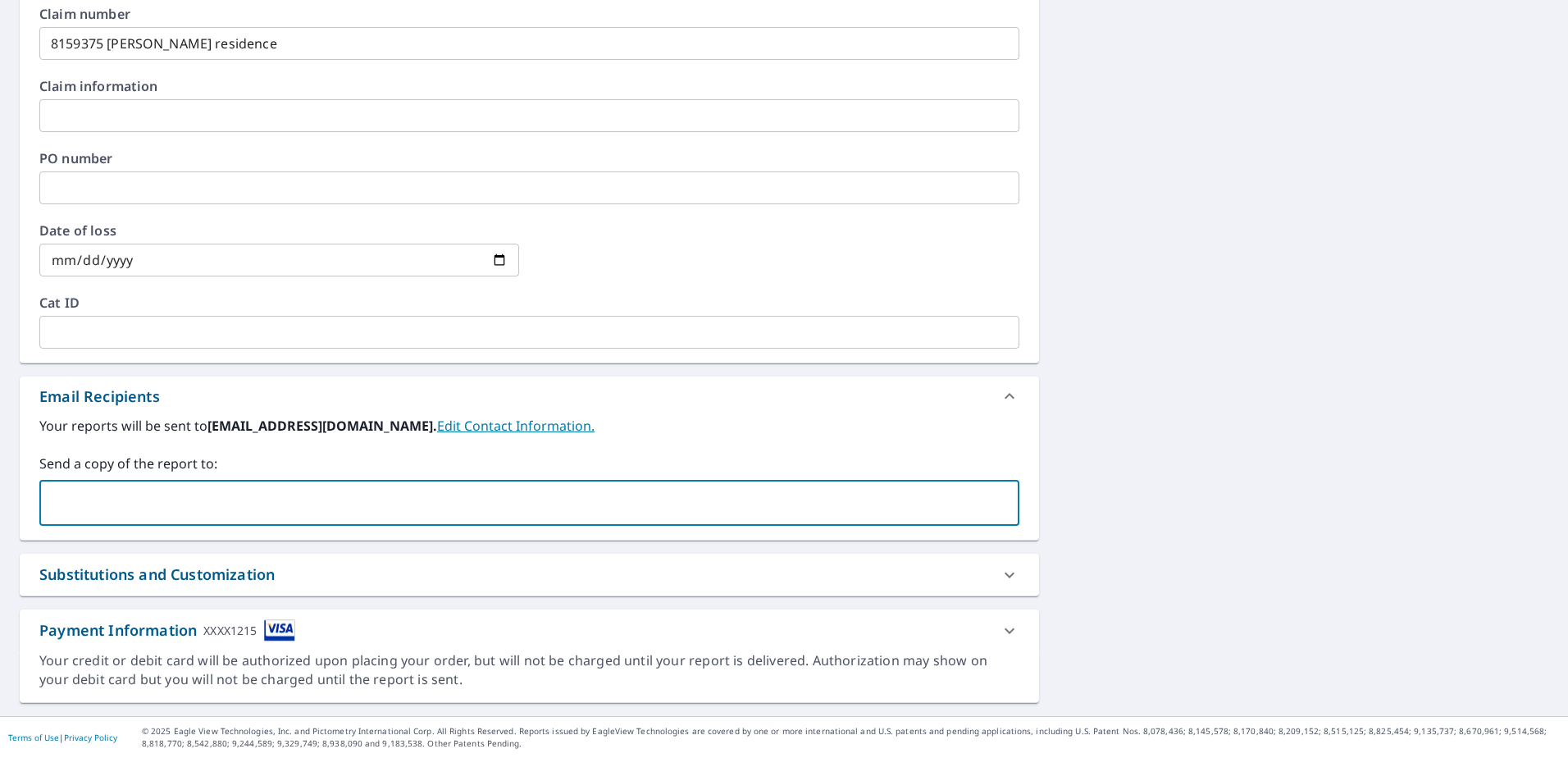
click at [145, 506] on input "text" at bounding box center [517, 503] width 941 height 31
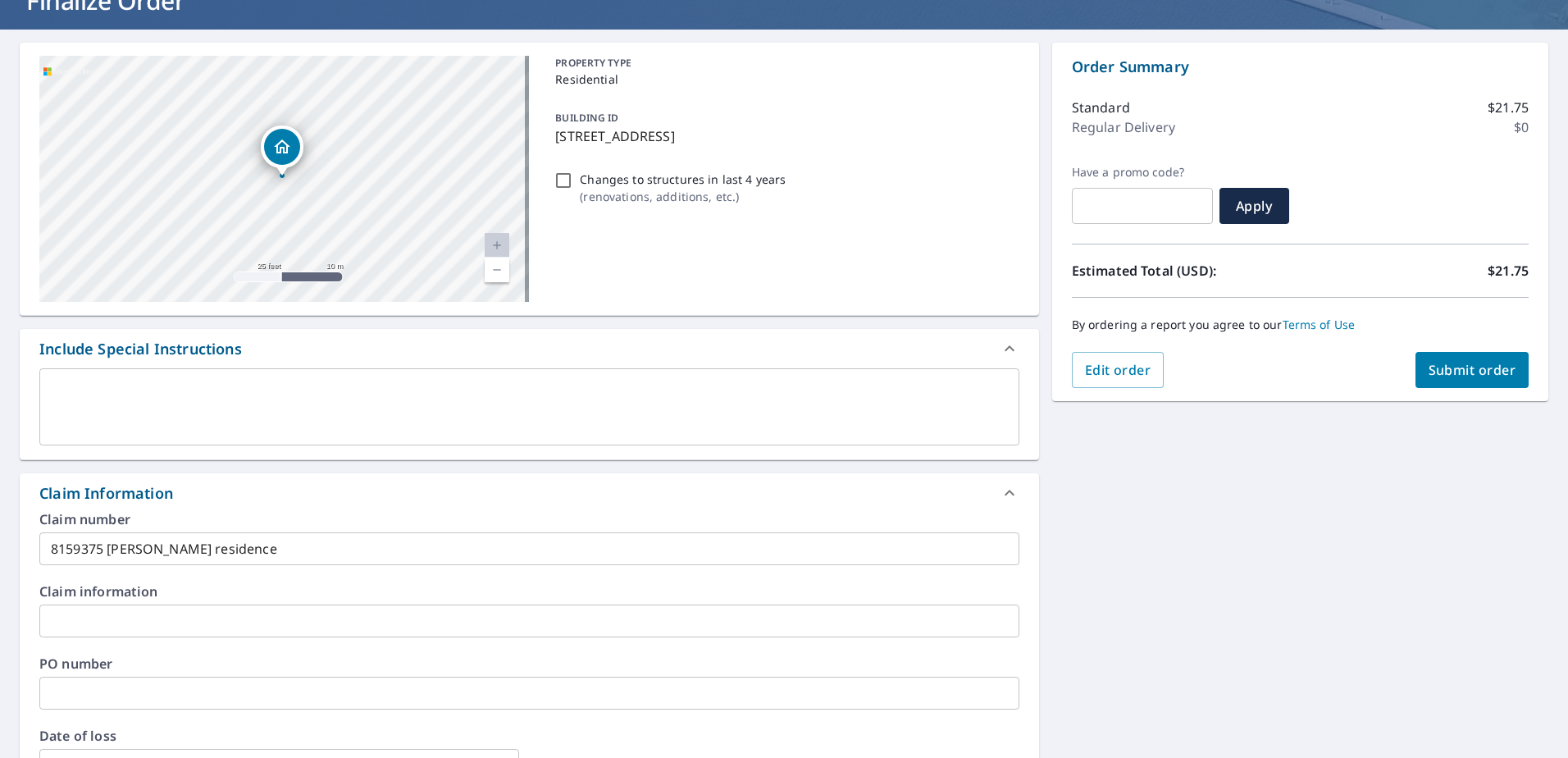
scroll to position [0, 0]
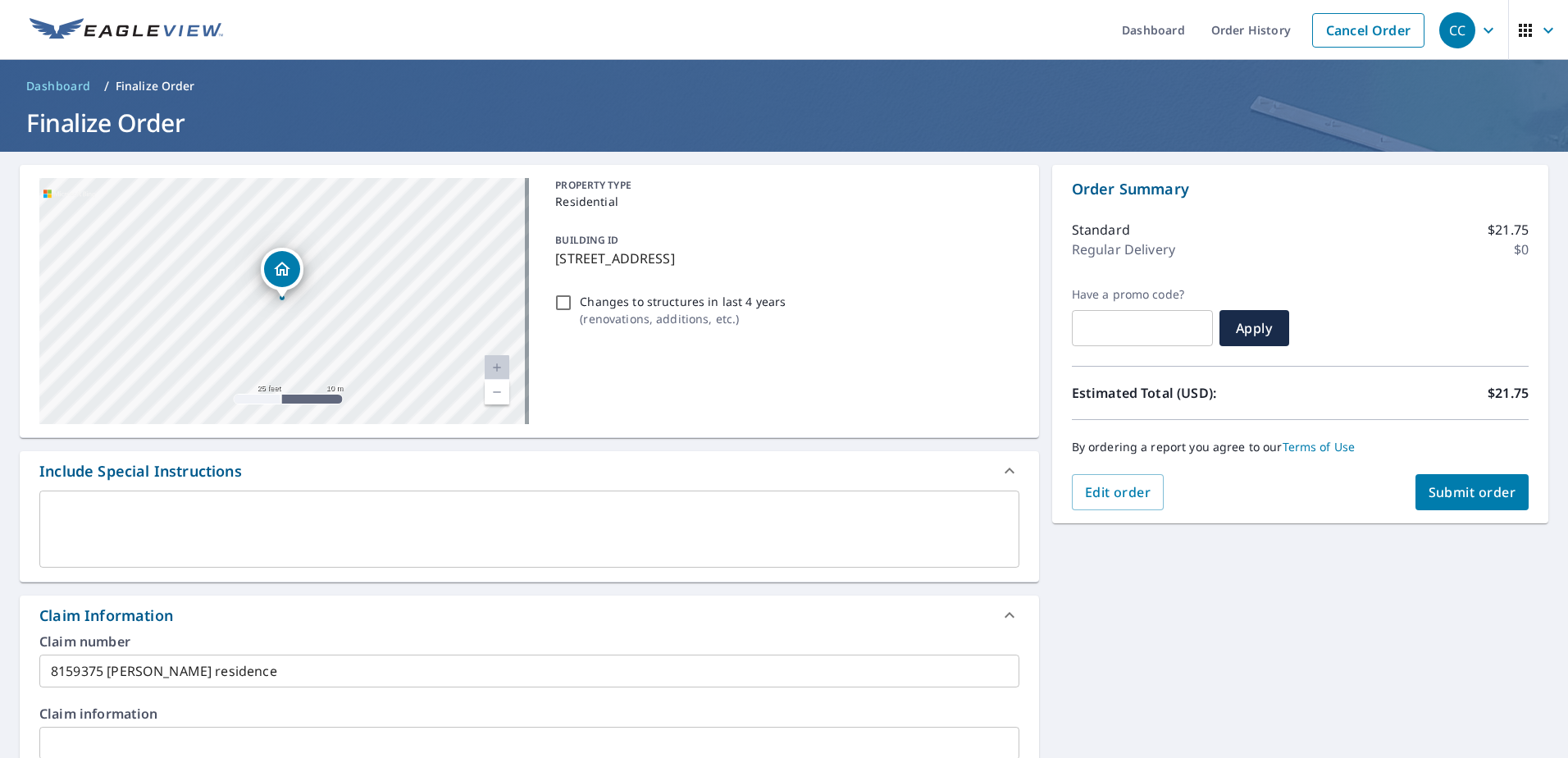
type input "[EMAIL_ADDRESS][DOMAIN_NAME]"
click at [1416, 489] on button "Submit order" at bounding box center [1473, 492] width 114 height 36
